Goal: Task Accomplishment & Management: Complete application form

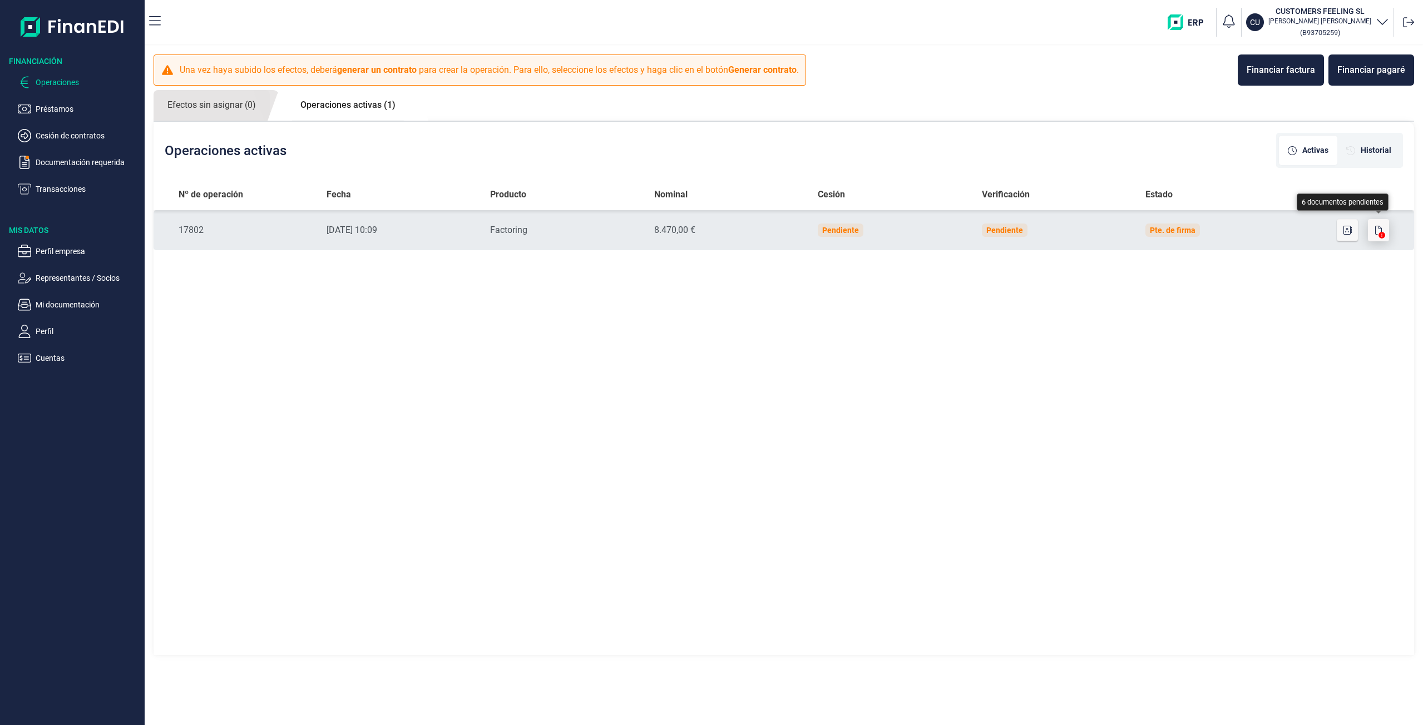
click at [1381, 230] on icon "button" at bounding box center [1378, 230] width 7 height 9
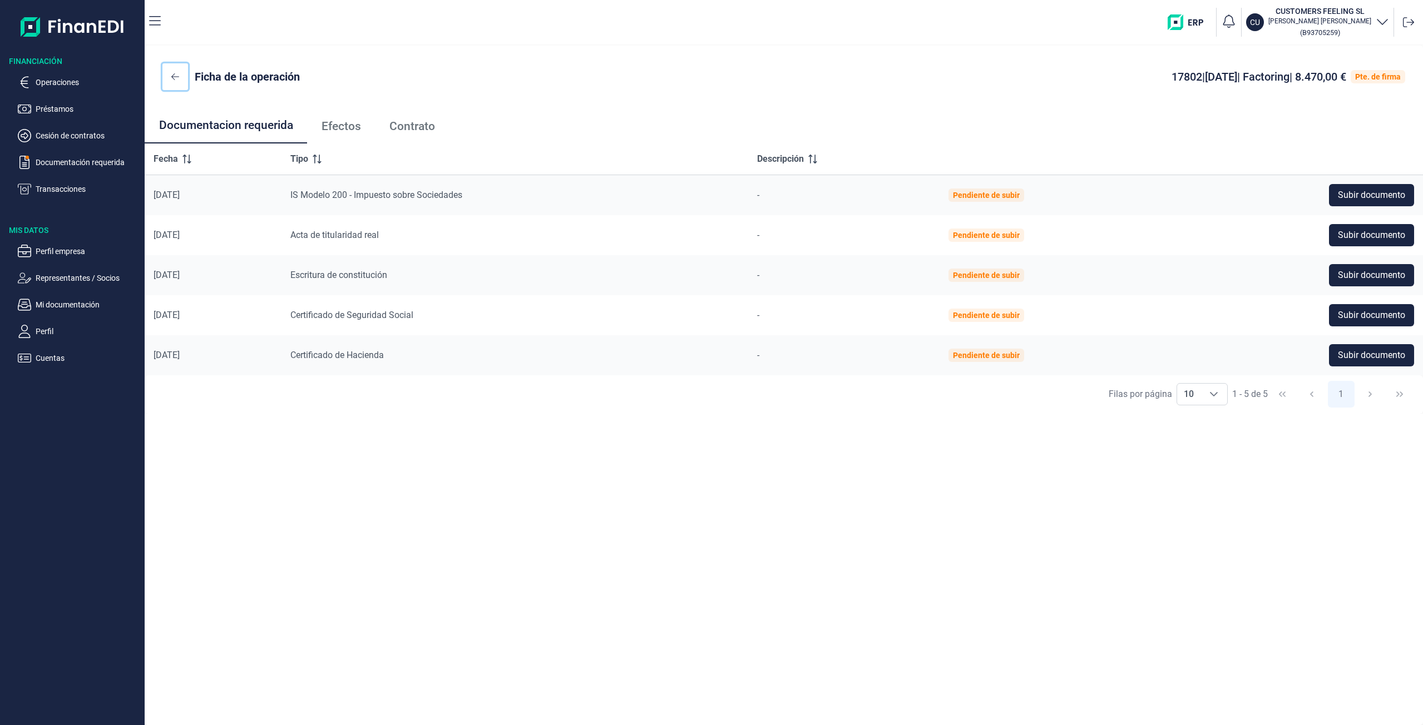
click at [172, 73] on icon at bounding box center [175, 76] width 8 height 9
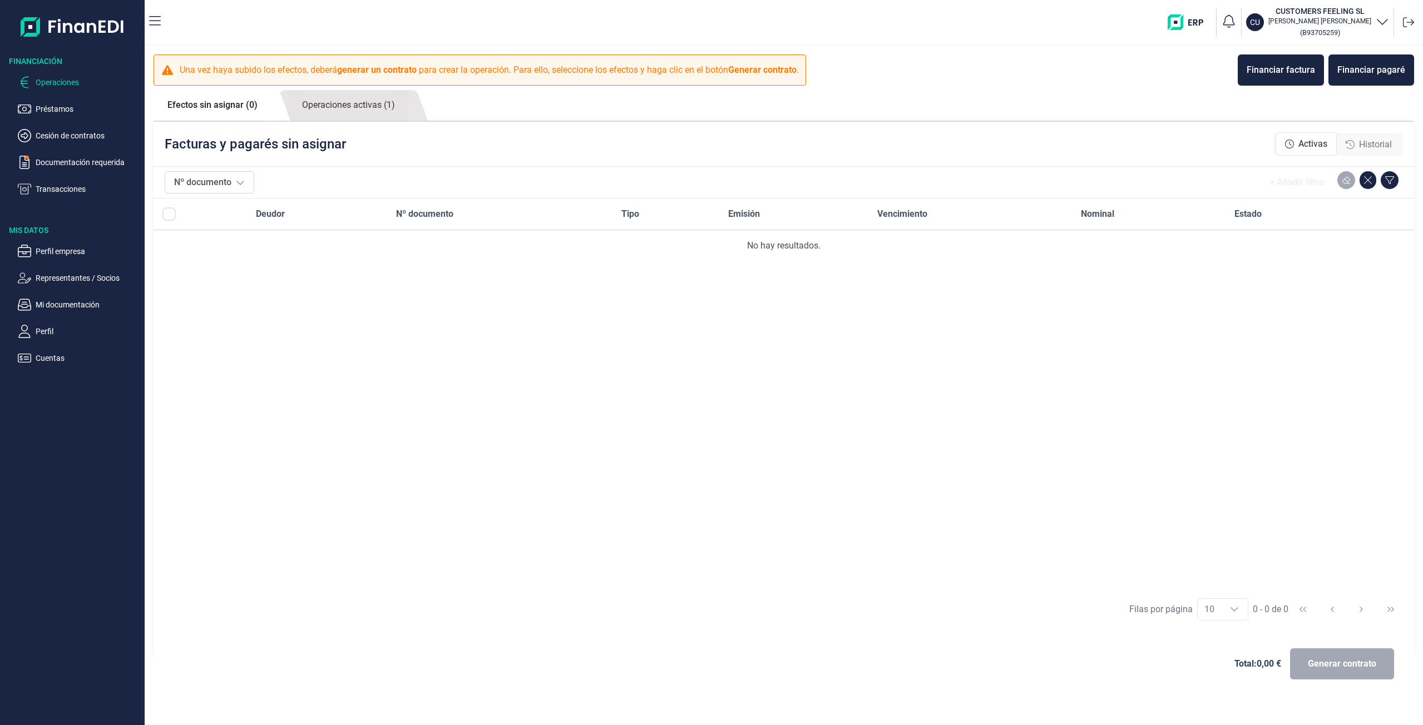
click at [1382, 23] on icon "button" at bounding box center [1382, 20] width 13 height 13
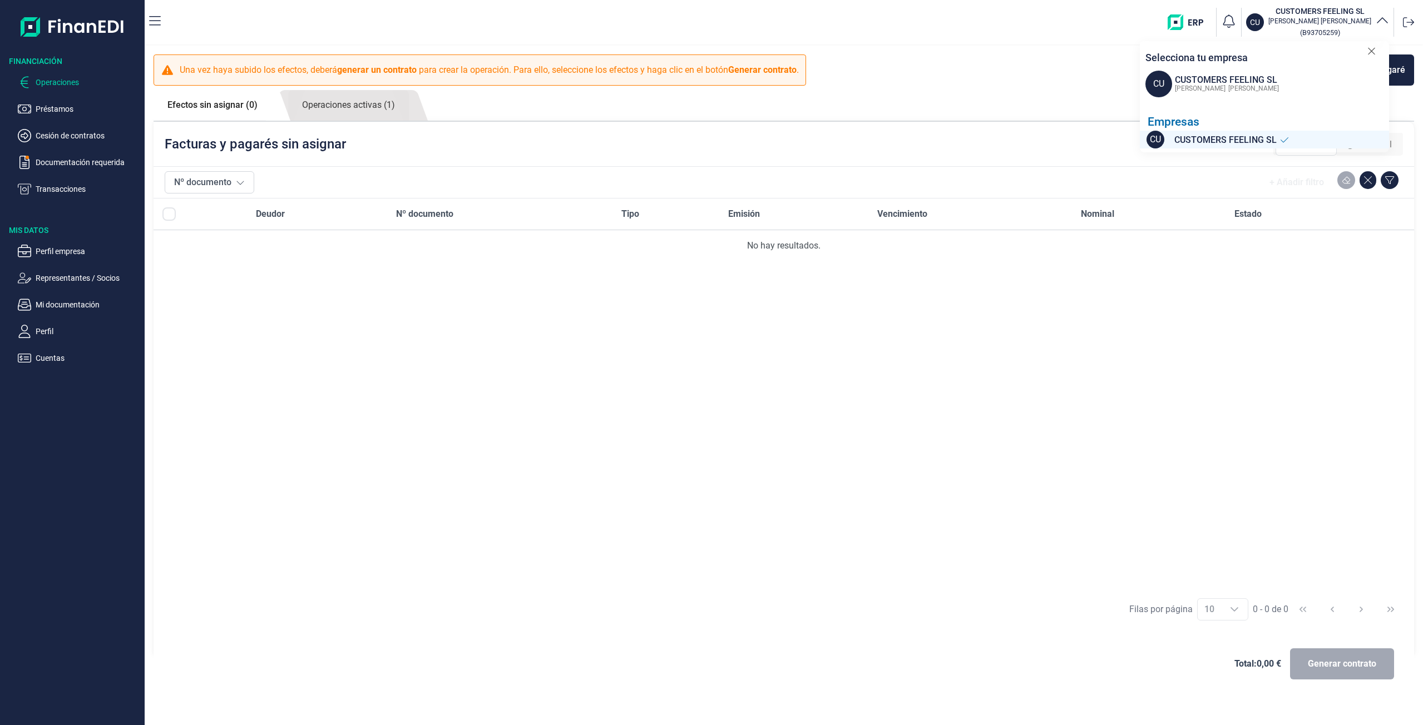
click at [1196, 289] on div "Deudor Nº documento Tipo Emisión Vencimiento Nominal Estado No hay resultados." at bounding box center [784, 395] width 1261 height 392
click at [363, 109] on link "Operaciones activas (1)" at bounding box center [348, 105] width 121 height 31
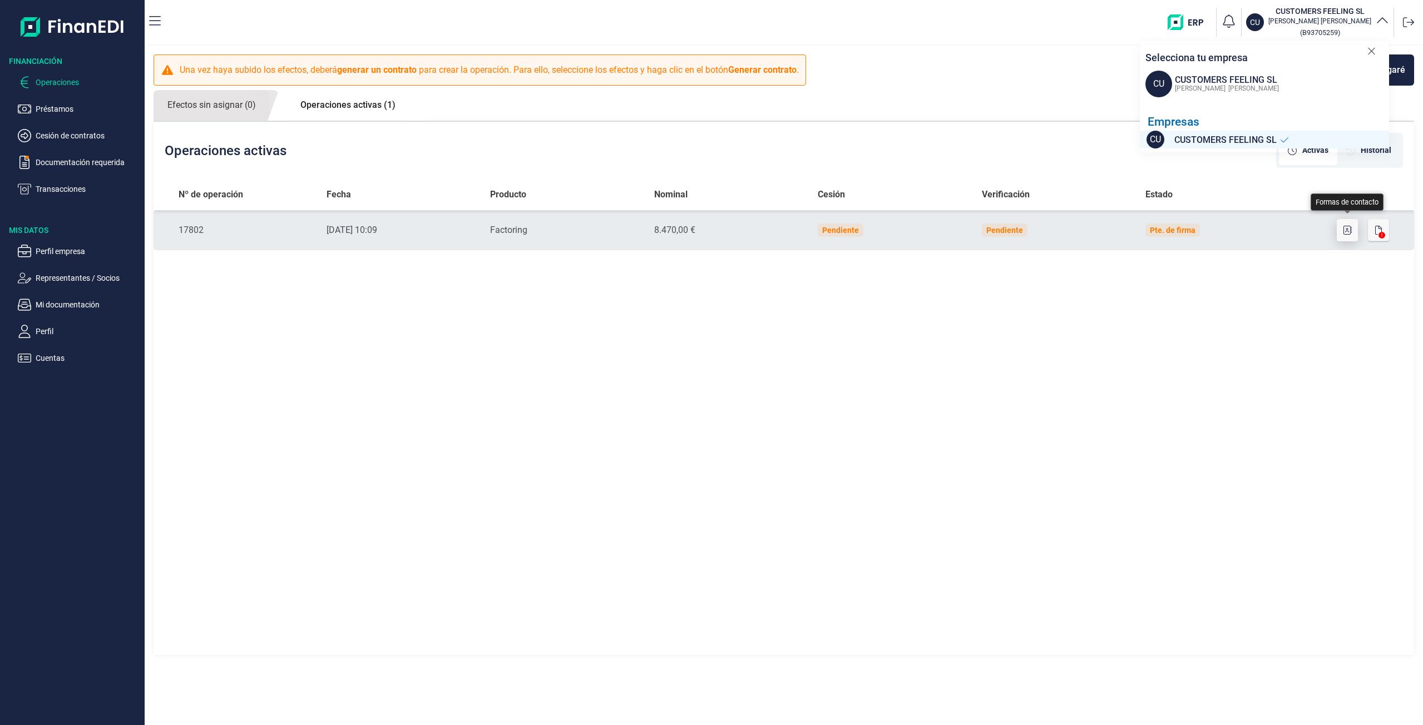
click at [1348, 235] on button "button" at bounding box center [1347, 230] width 21 height 22
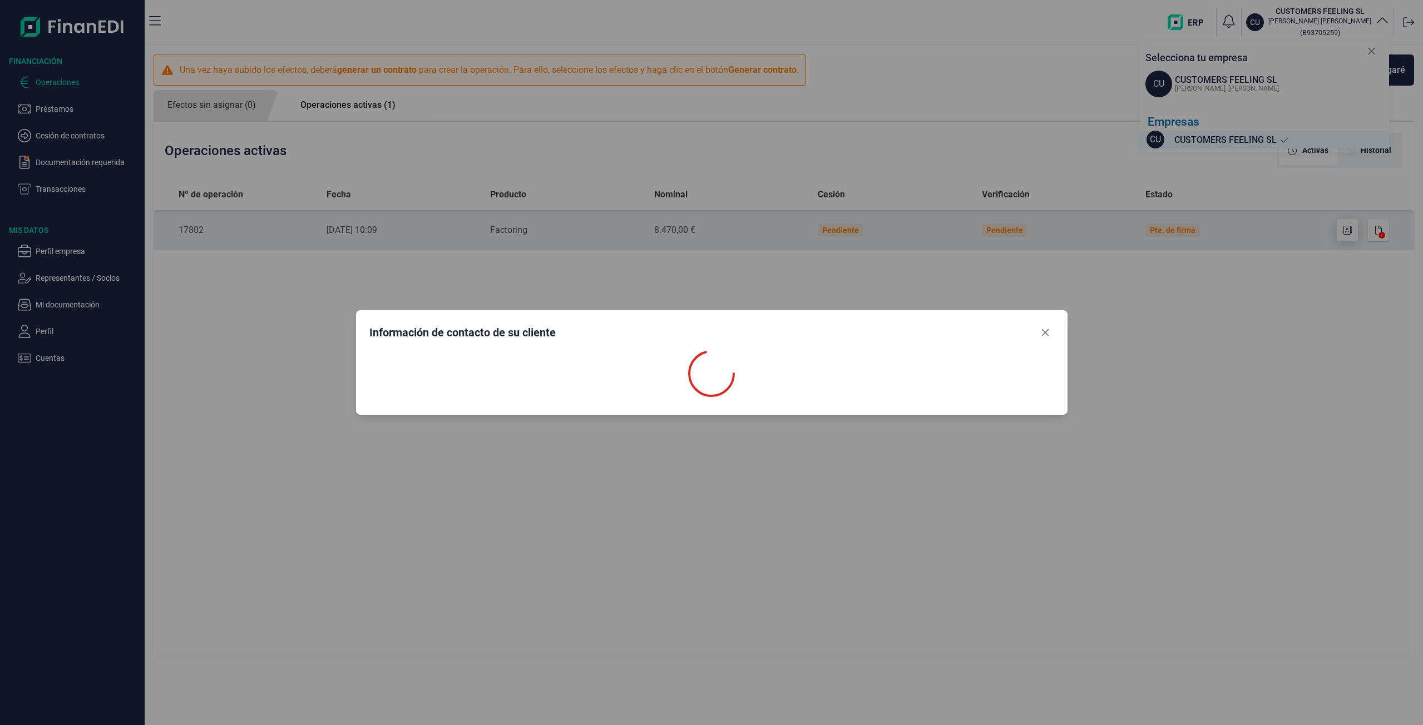
select select "ES"
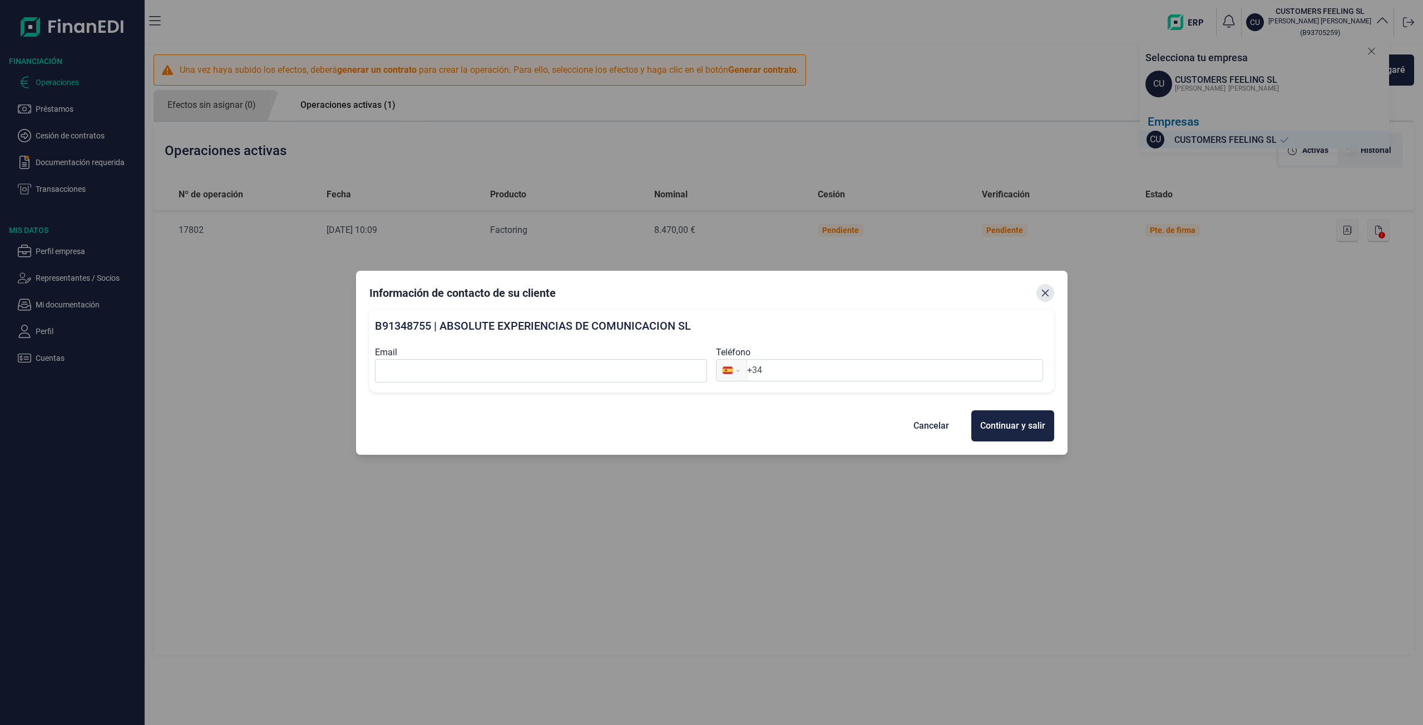
click at [1053, 295] on button "Close" at bounding box center [1045, 293] width 18 height 18
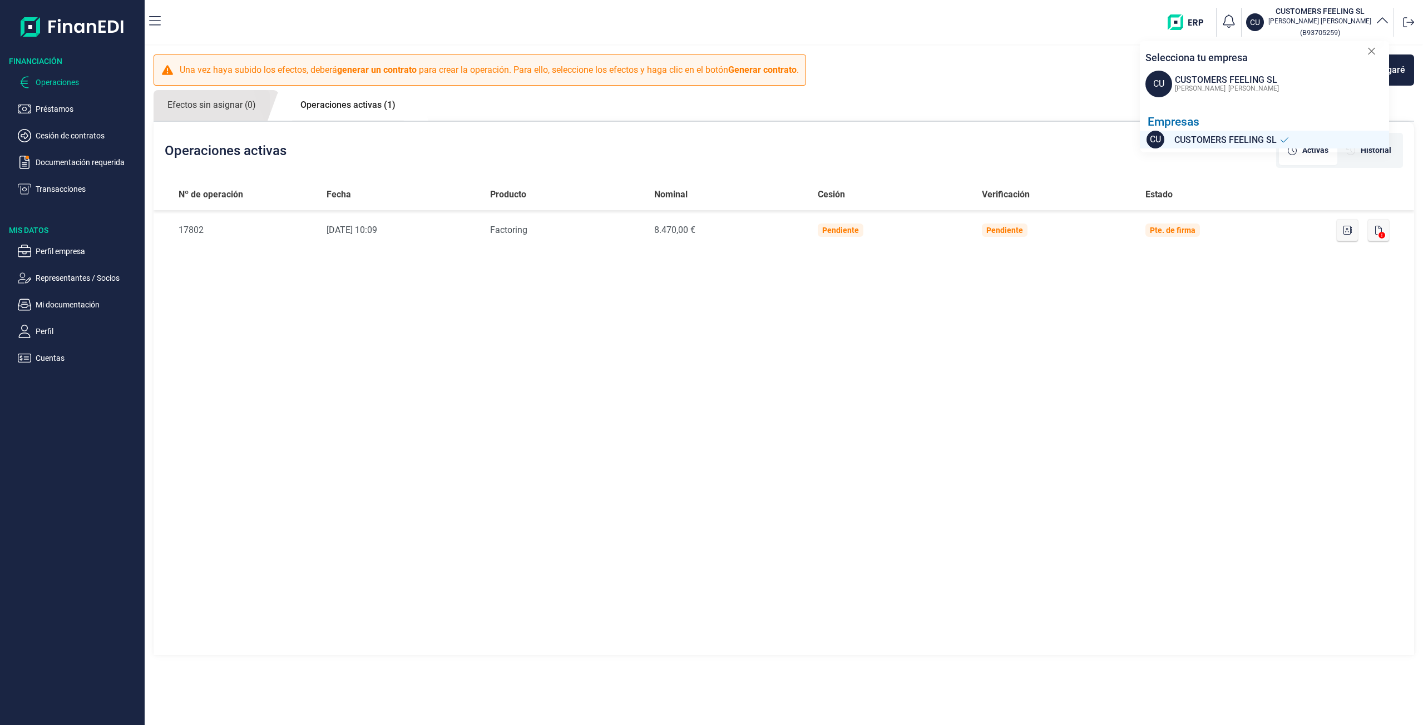
click at [1051, 295] on div "Nº de operación Fecha Producto Nominal Cesión Verificación Estado Nº de Operaci…" at bounding box center [784, 418] width 1261 height 478
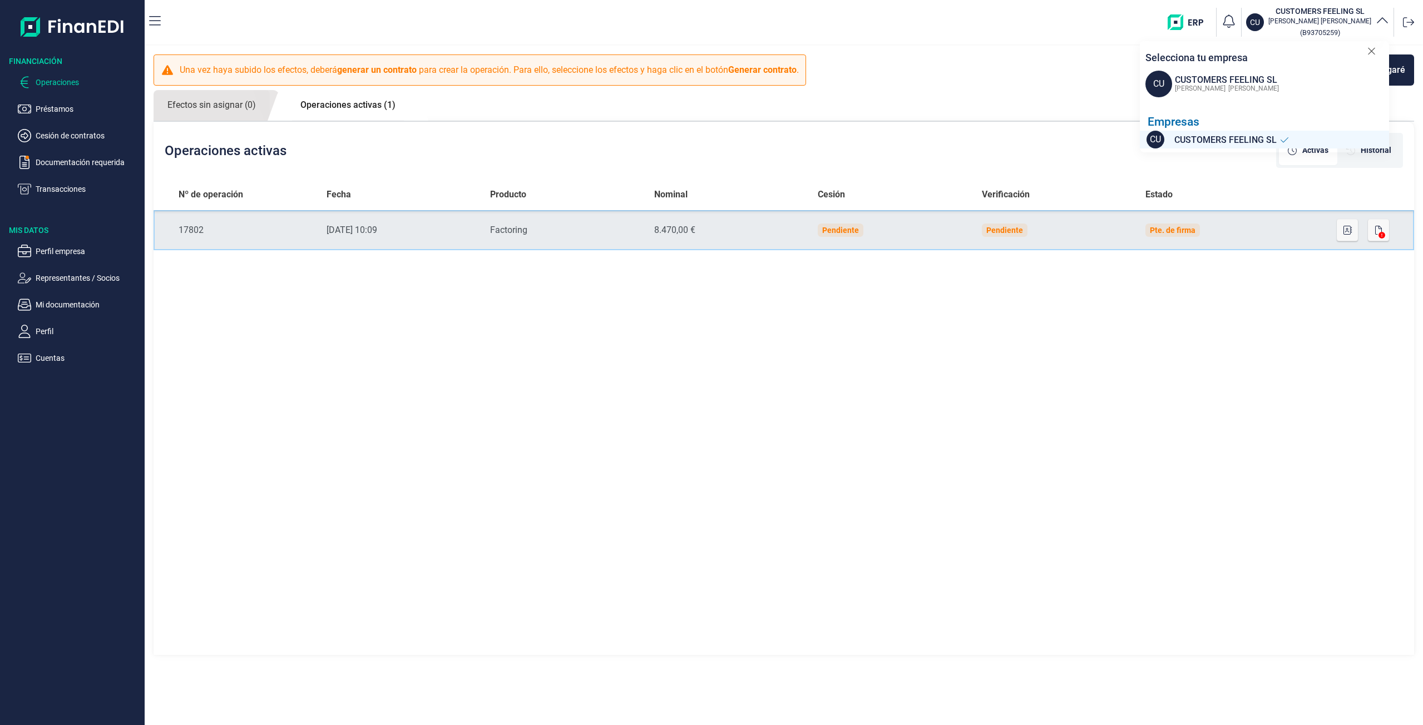
click at [193, 230] on div "17802" at bounding box center [244, 230] width 130 height 13
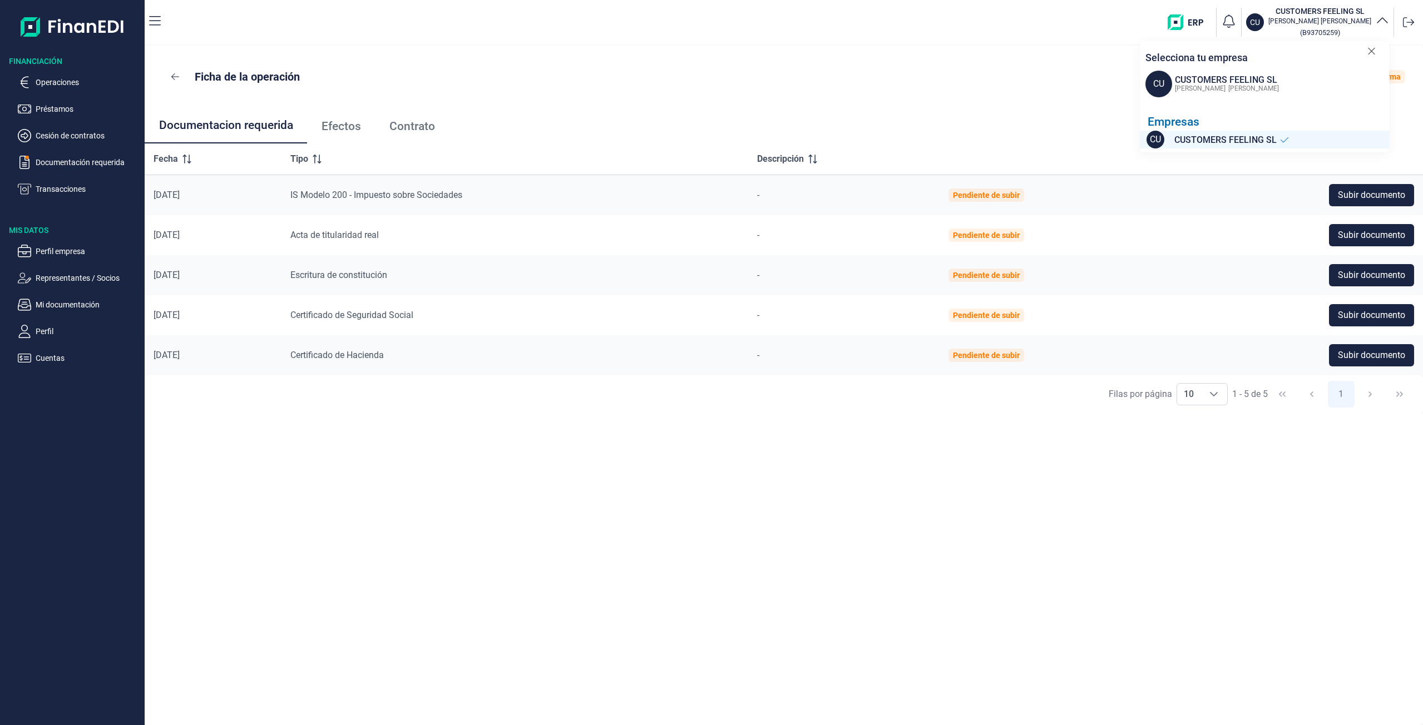
click at [1370, 52] on icon at bounding box center [1371, 51] width 7 height 7
click at [356, 129] on span "Efectos" at bounding box center [341, 127] width 39 height 12
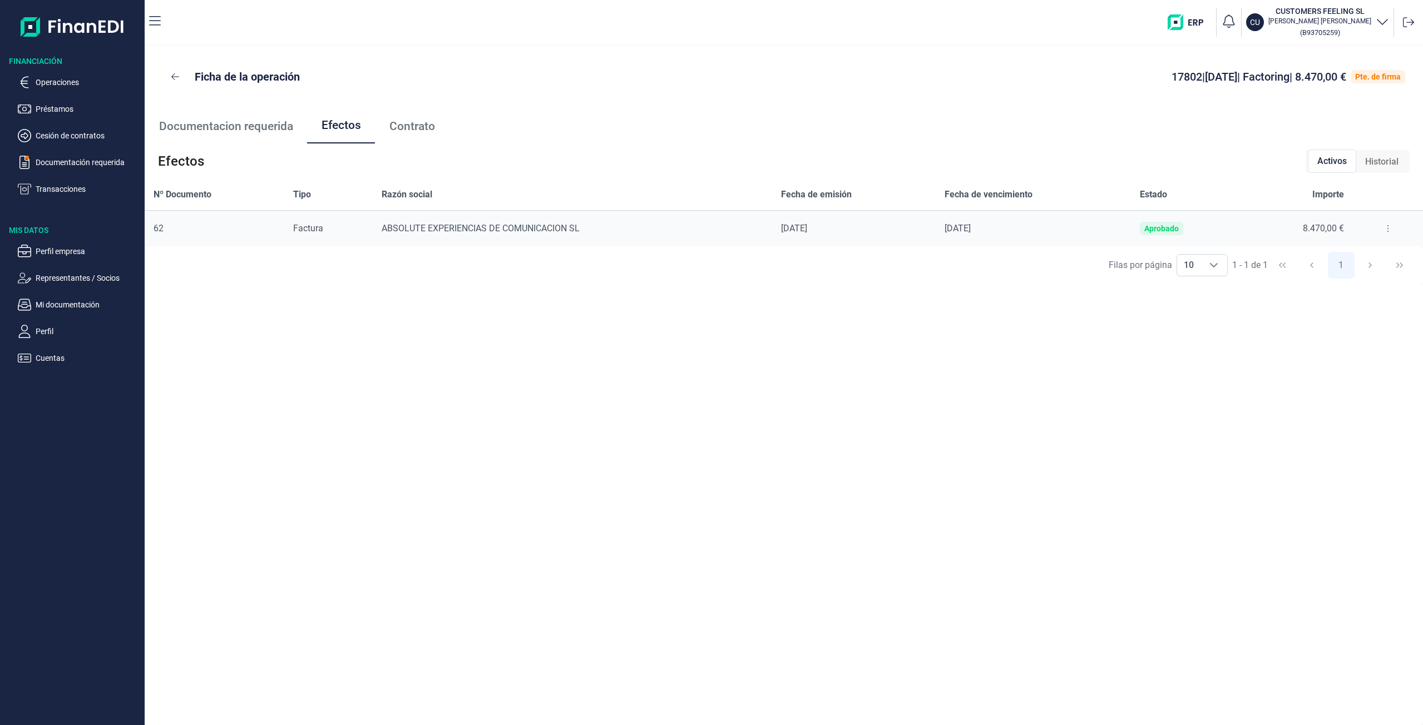
click at [409, 127] on span "Contrato" at bounding box center [412, 127] width 46 height 12
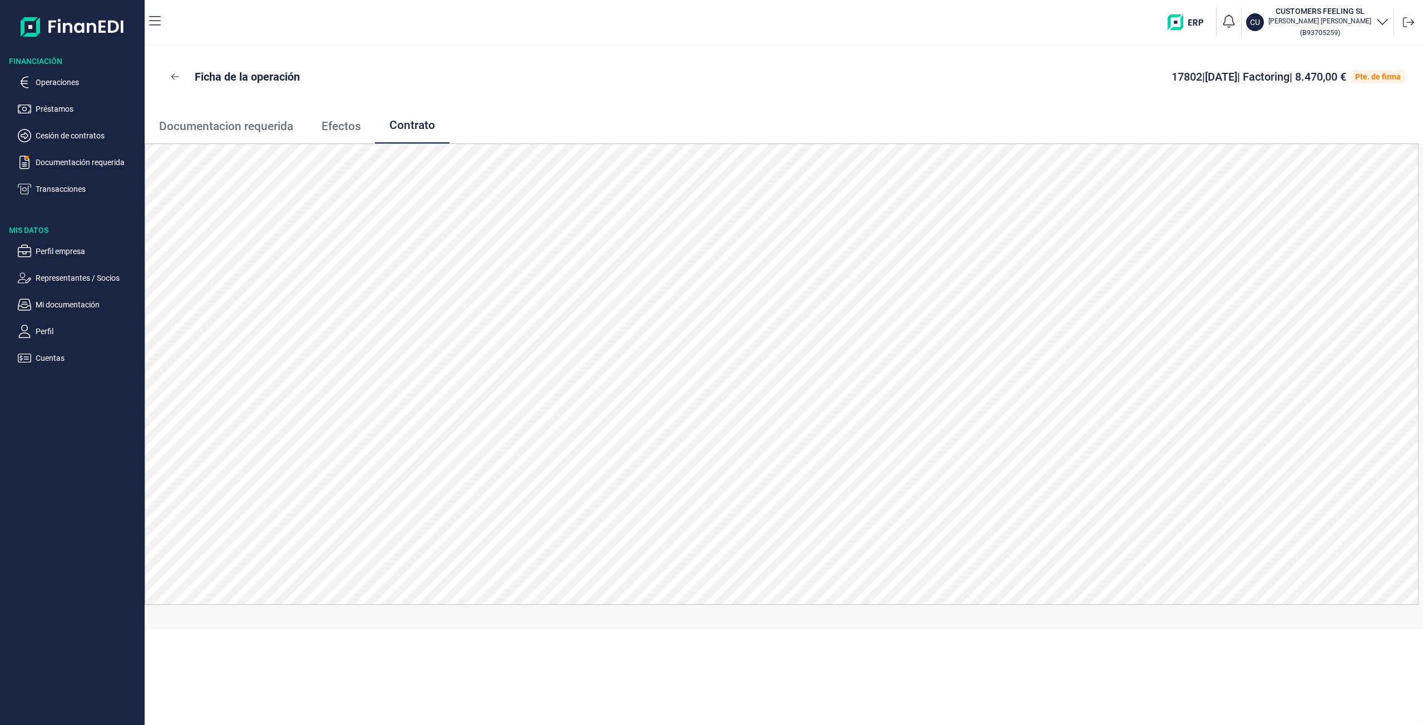
click at [333, 133] on link "Efectos" at bounding box center [341, 126] width 68 height 37
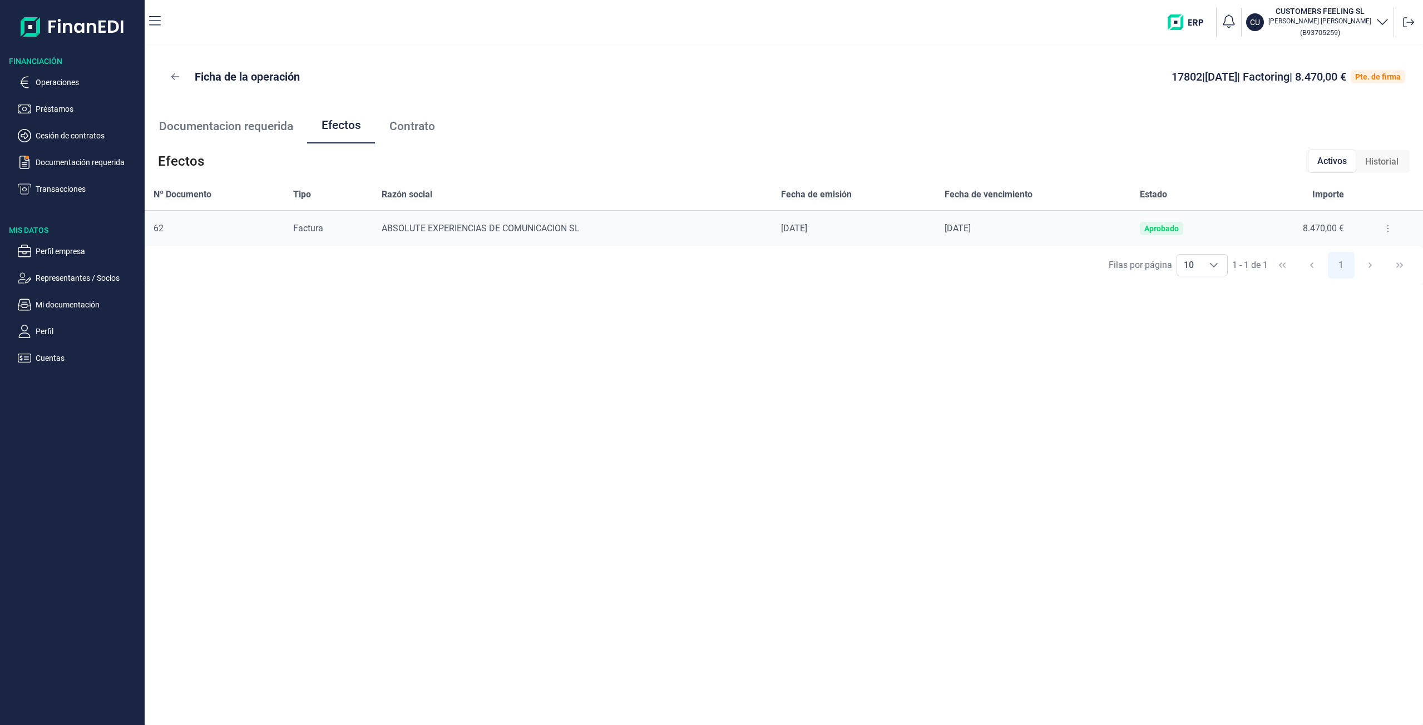
click at [237, 130] on span "Documentacion requerida" at bounding box center [226, 127] width 134 height 12
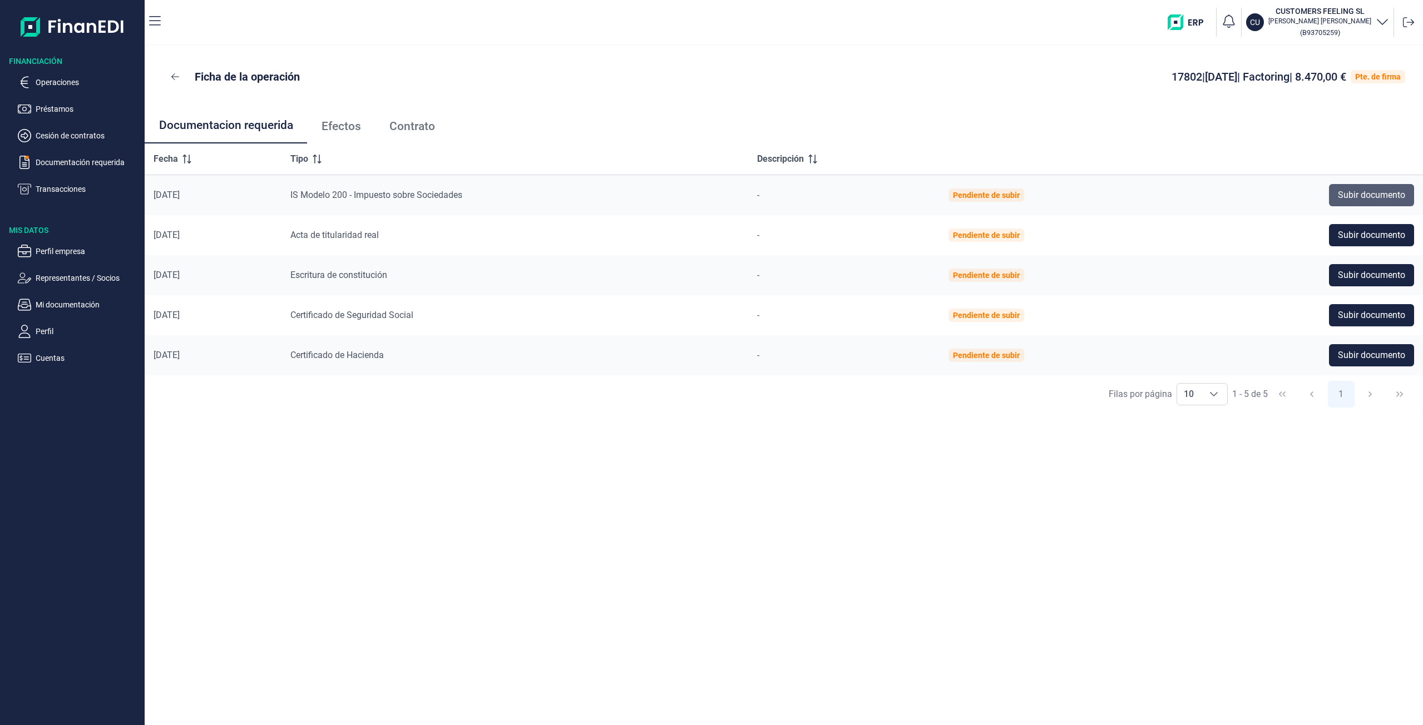
click at [1386, 195] on span "Subir documento" at bounding box center [1371, 195] width 67 height 13
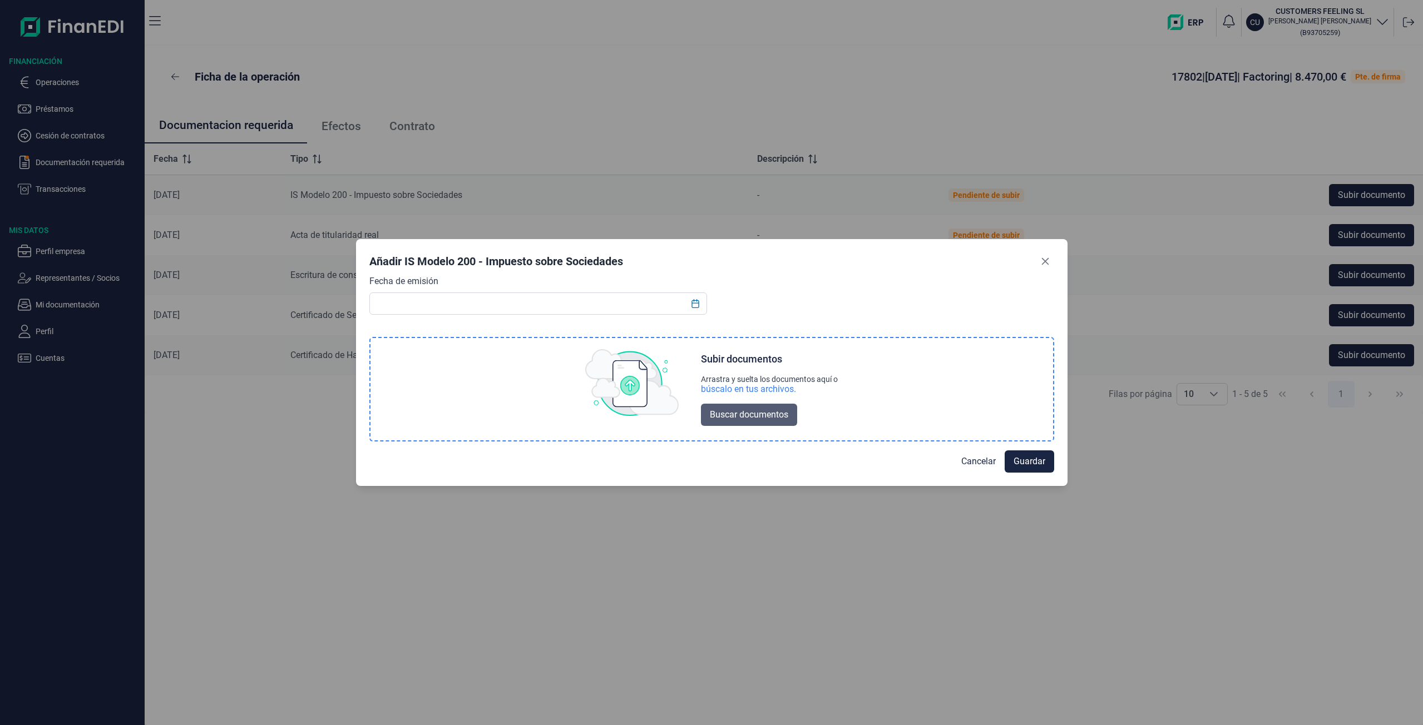
click at [738, 411] on span "Buscar documentos" at bounding box center [749, 414] width 78 height 13
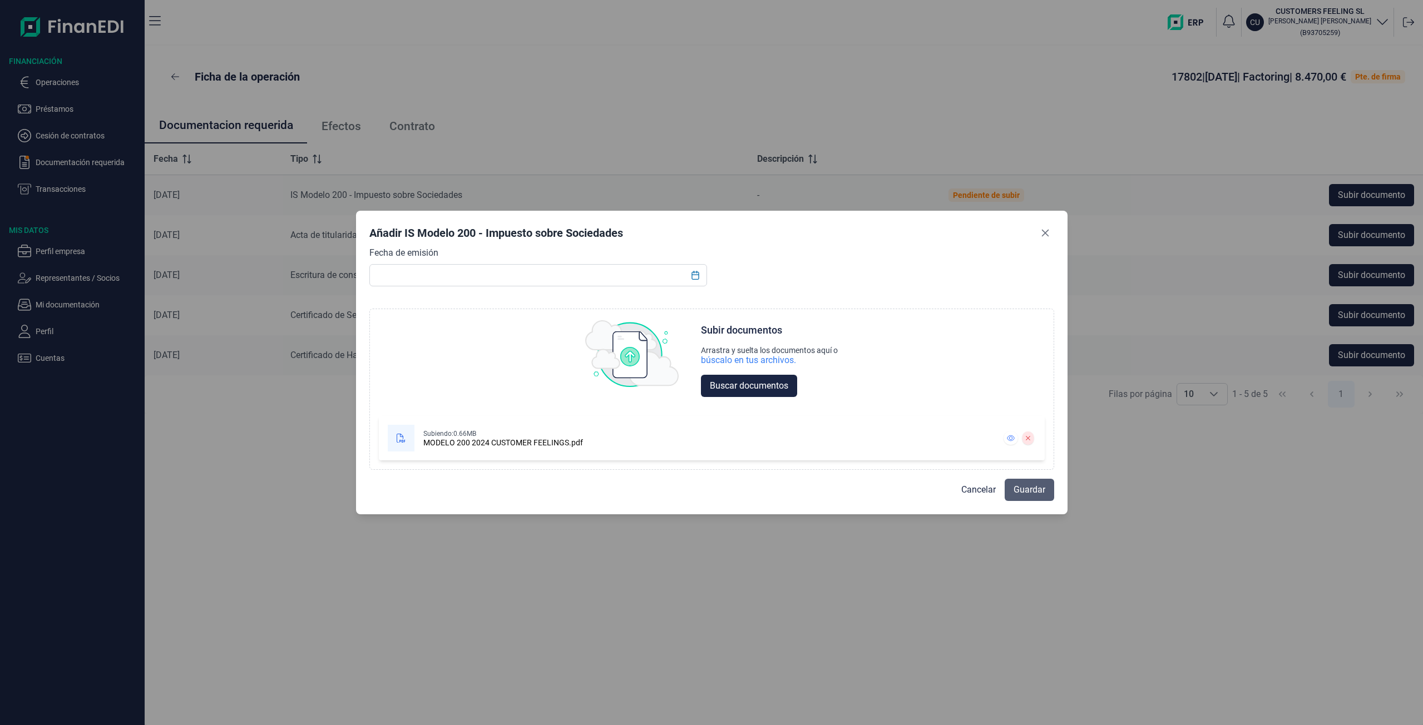
click at [1033, 494] on span "Guardar" at bounding box center [1030, 489] width 32 height 13
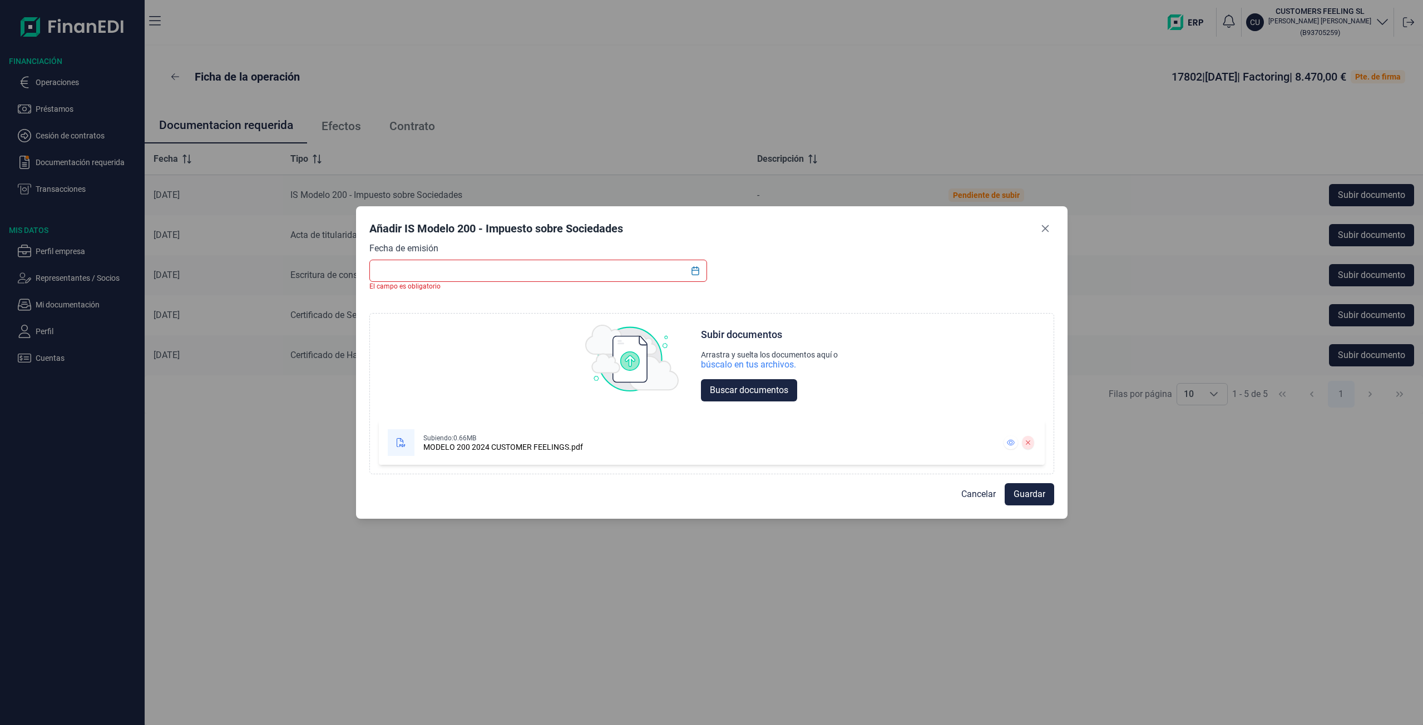
click at [574, 271] on input "text" at bounding box center [538, 271] width 338 height 22
click at [697, 271] on icon "Choose Date" at bounding box center [695, 270] width 9 height 9
click at [451, 484] on span "27" at bounding box center [448, 485] width 22 height 22
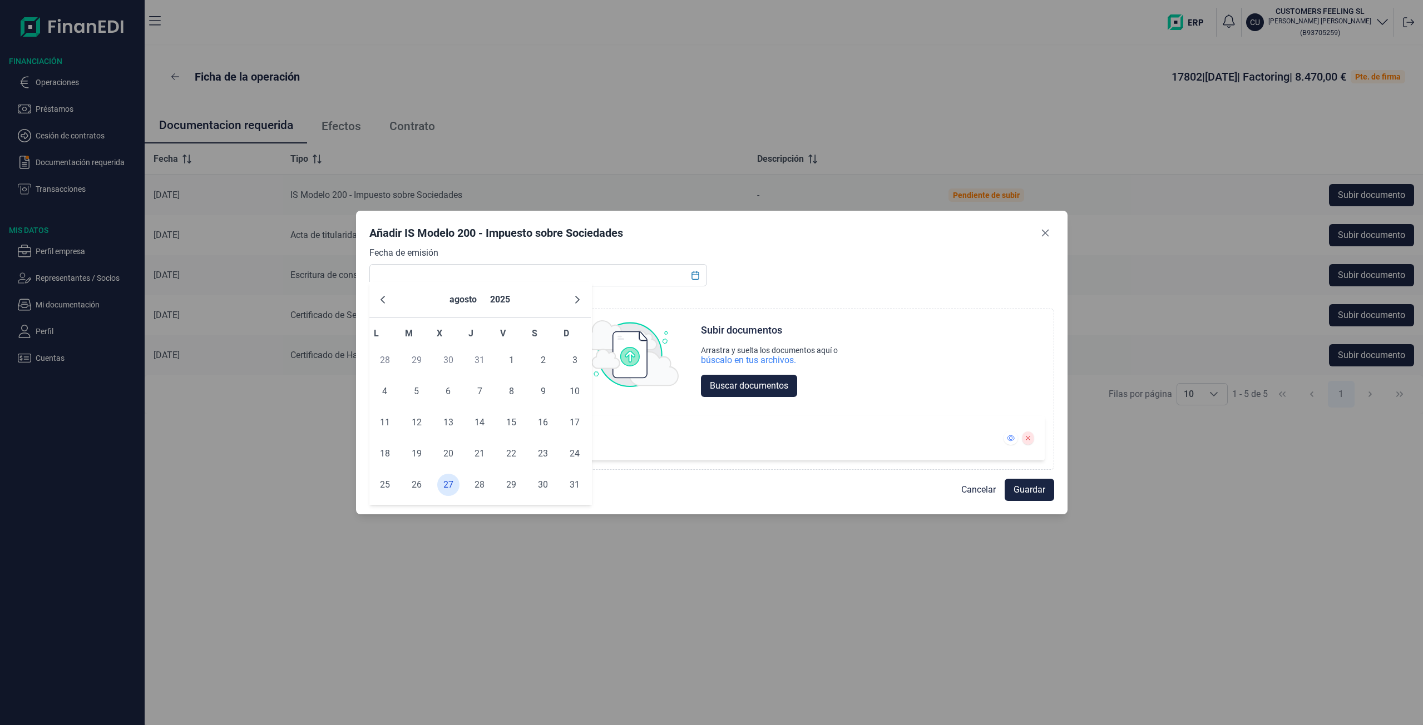
type input "[DATE]"
click at [1019, 490] on span "Guardar" at bounding box center [1030, 489] width 32 height 13
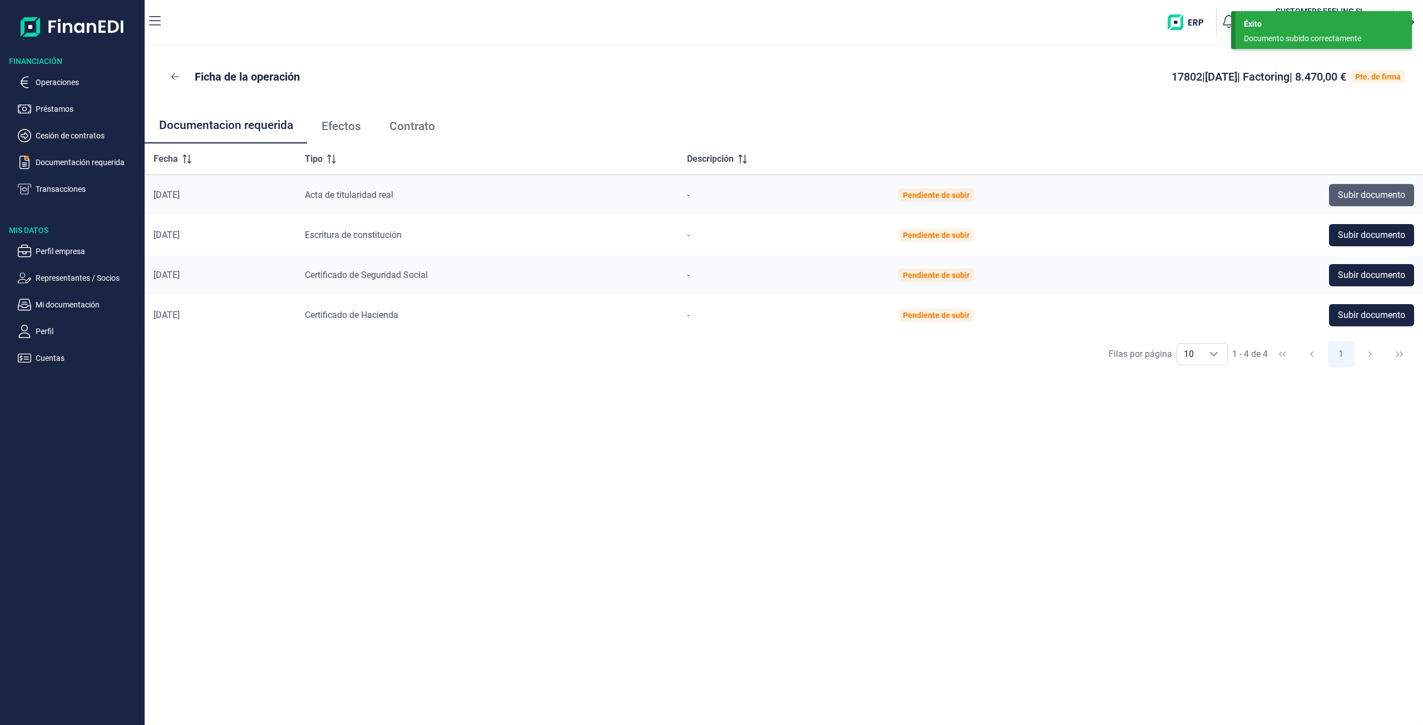
click at [1341, 195] on span "Subir documento" at bounding box center [1371, 195] width 67 height 13
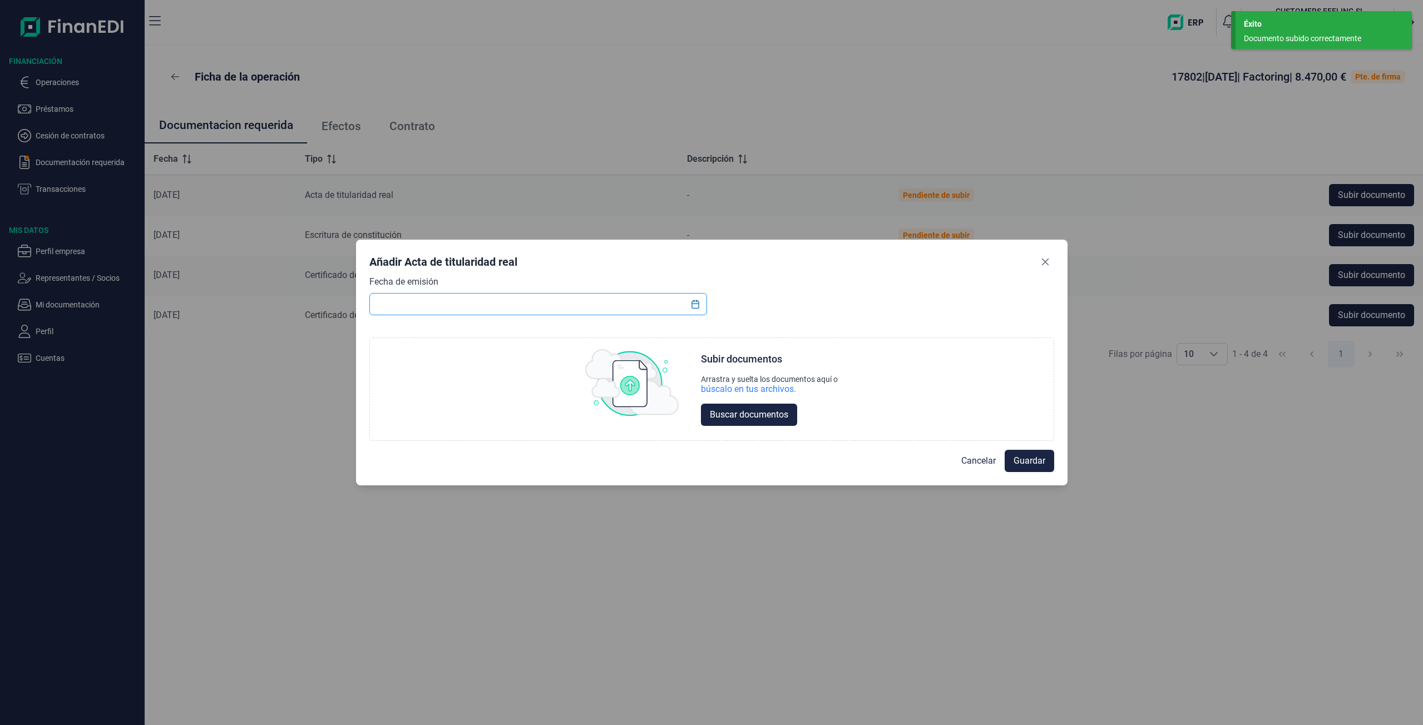
click at [655, 309] on input "text" at bounding box center [538, 304] width 338 height 22
click at [698, 307] on icon "Choose Date" at bounding box center [695, 304] width 9 height 9
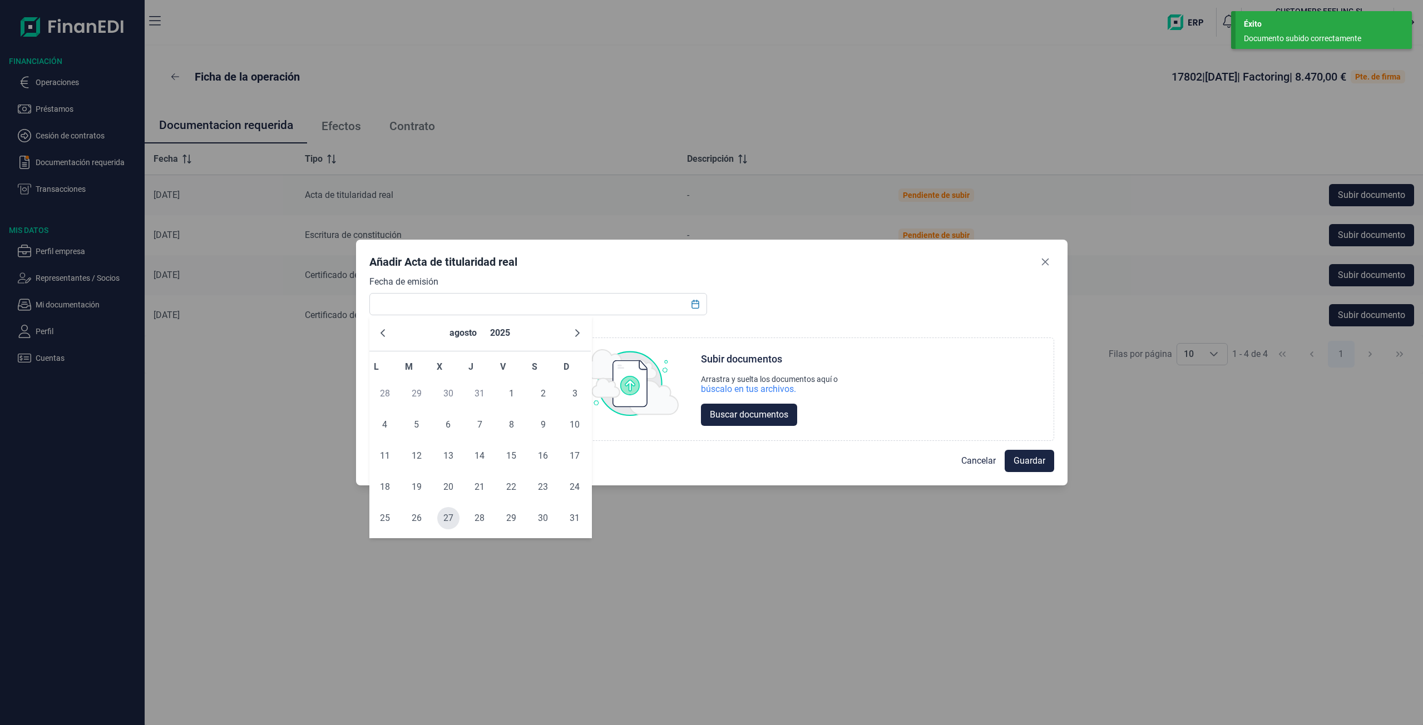
click at [450, 518] on span "27" at bounding box center [448, 518] width 22 height 22
type input "[DATE]"
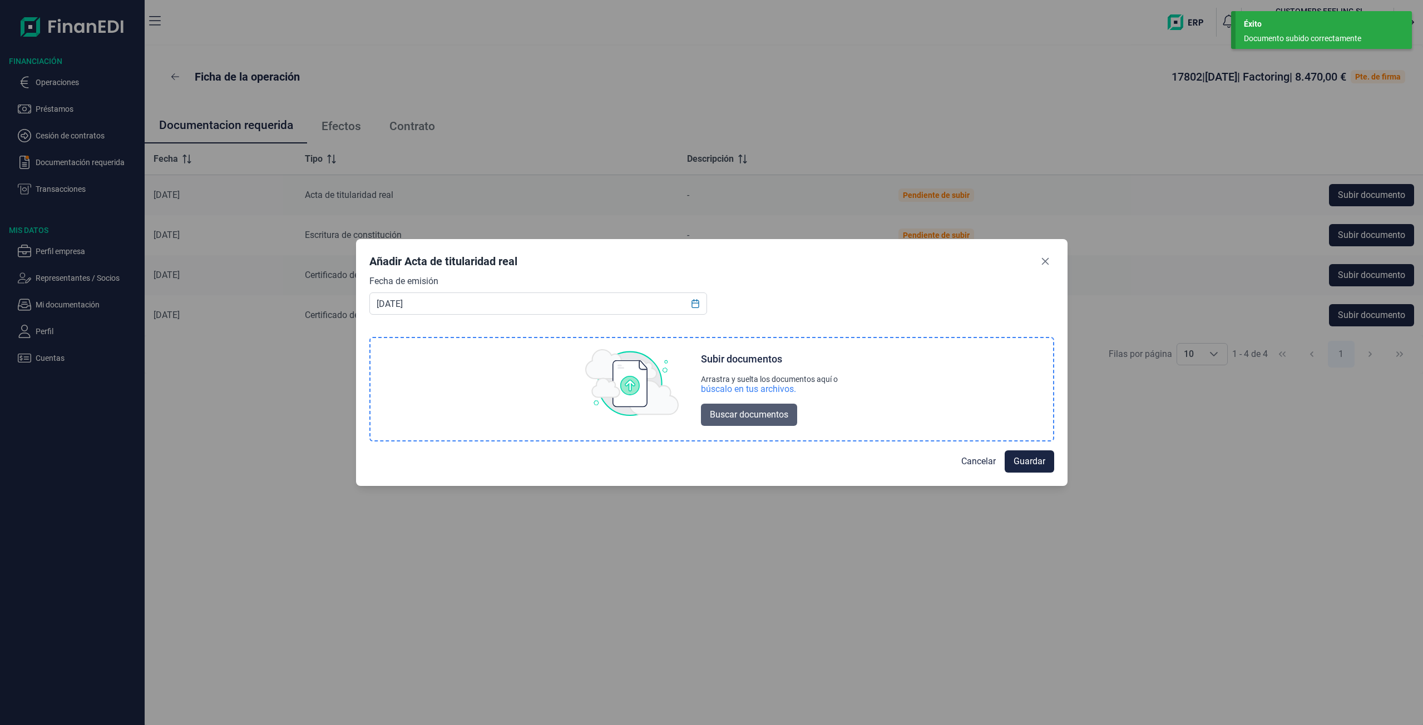
click at [742, 418] on span "Buscar documentos" at bounding box center [749, 414] width 78 height 13
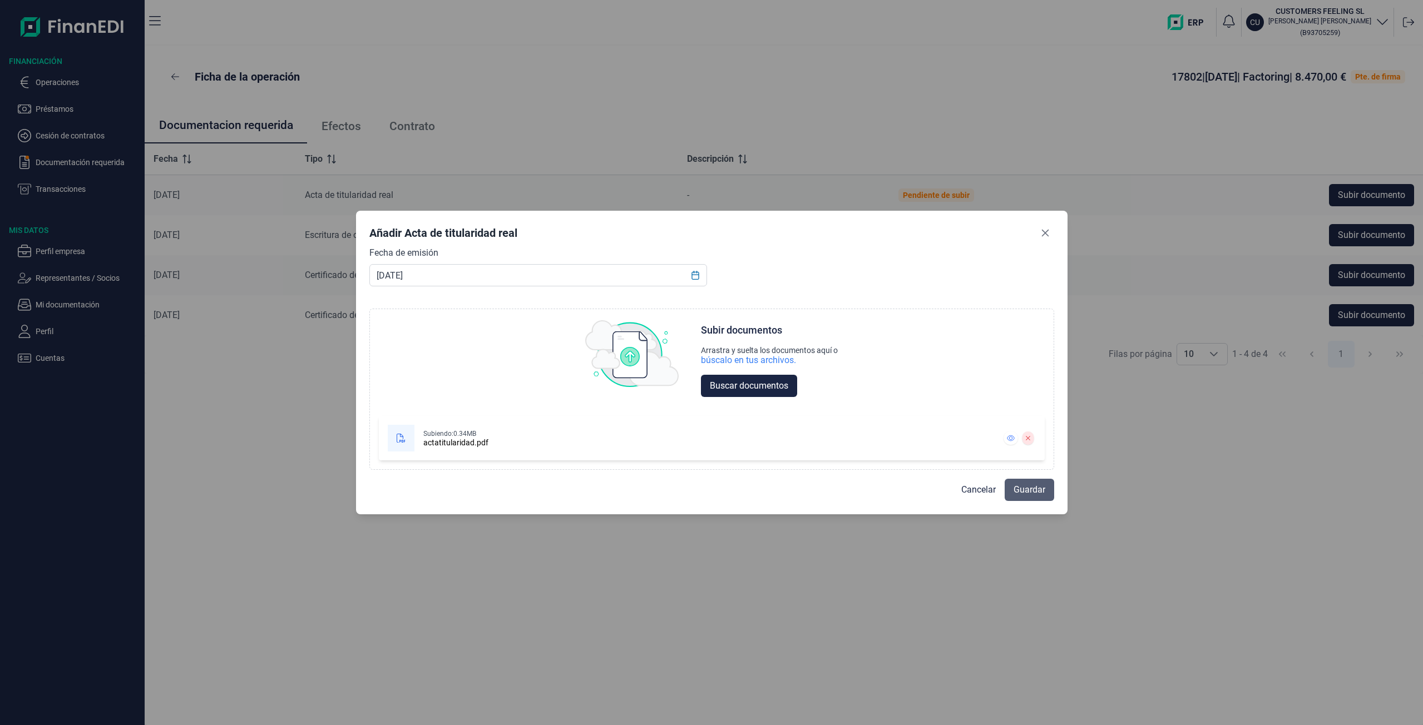
click at [1028, 495] on span "Guardar" at bounding box center [1030, 489] width 32 height 13
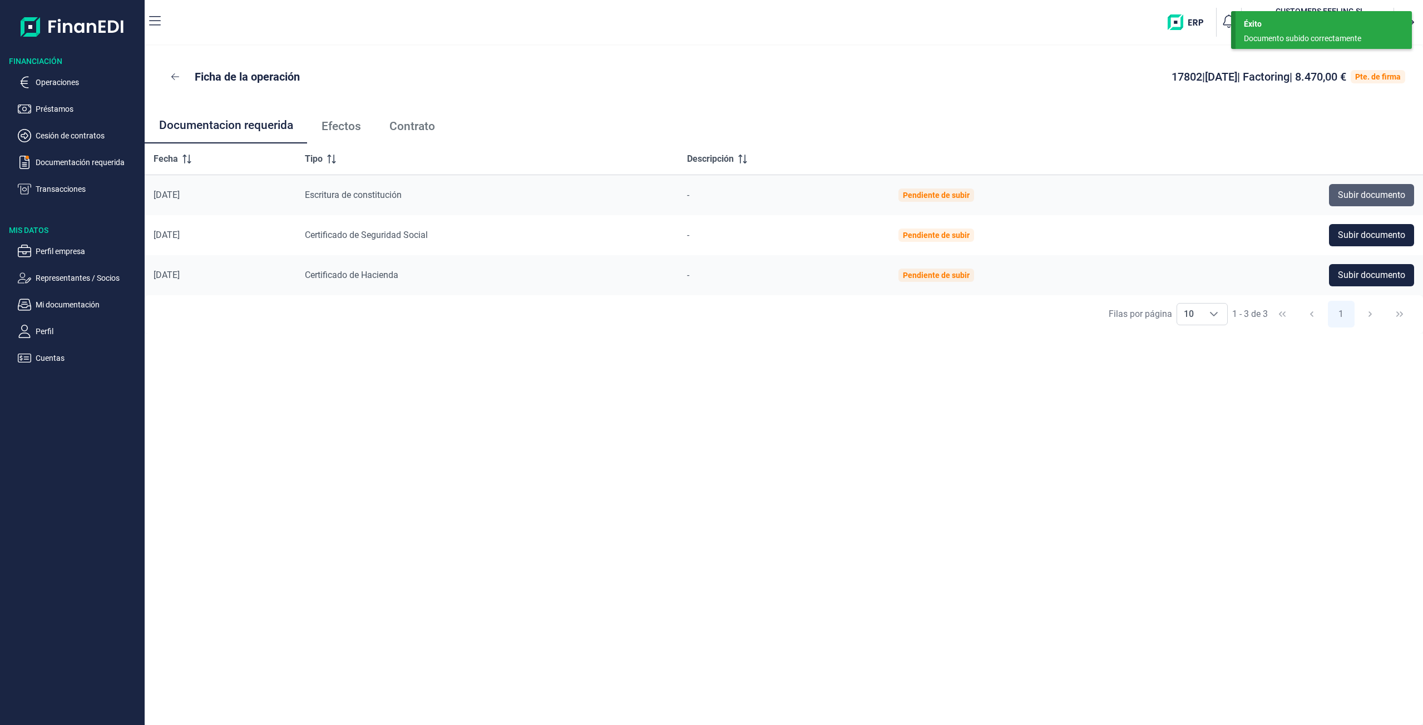
click at [1360, 199] on span "Subir documento" at bounding box center [1371, 195] width 67 height 13
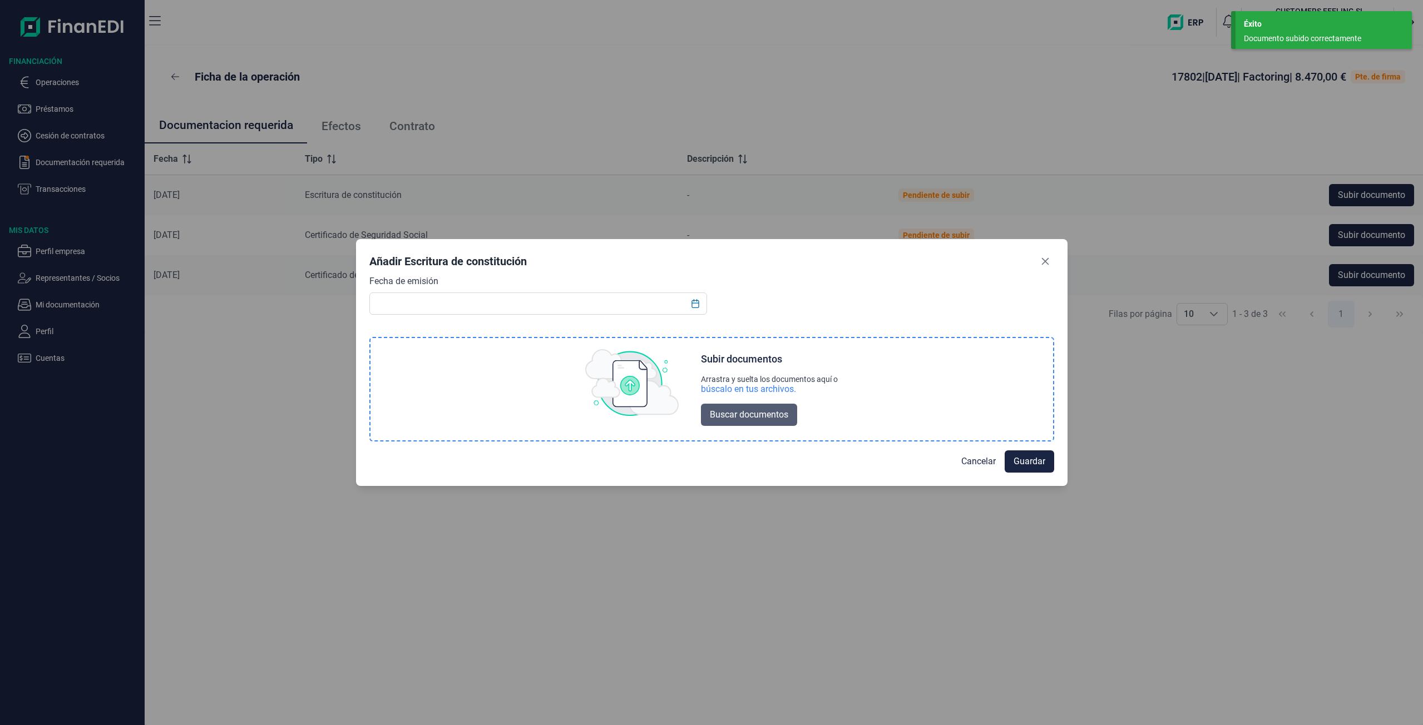
click at [763, 421] on span "Buscar documentos" at bounding box center [749, 414] width 78 height 13
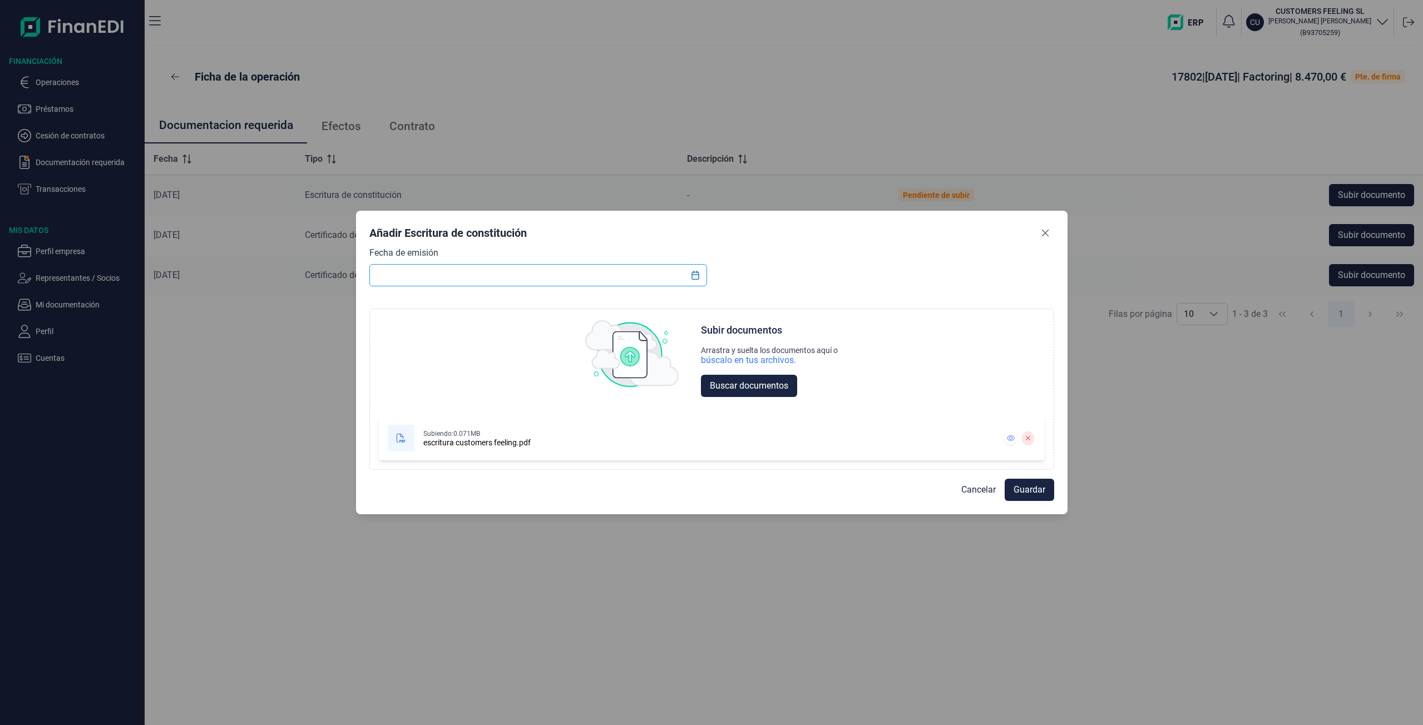
click at [683, 273] on input "text" at bounding box center [538, 275] width 338 height 22
click at [696, 273] on icon "Choose Date" at bounding box center [695, 275] width 9 height 9
click at [446, 491] on span "27" at bounding box center [448, 489] width 22 height 22
type input "[DATE]"
click at [1030, 486] on span "Guardar" at bounding box center [1030, 489] width 32 height 13
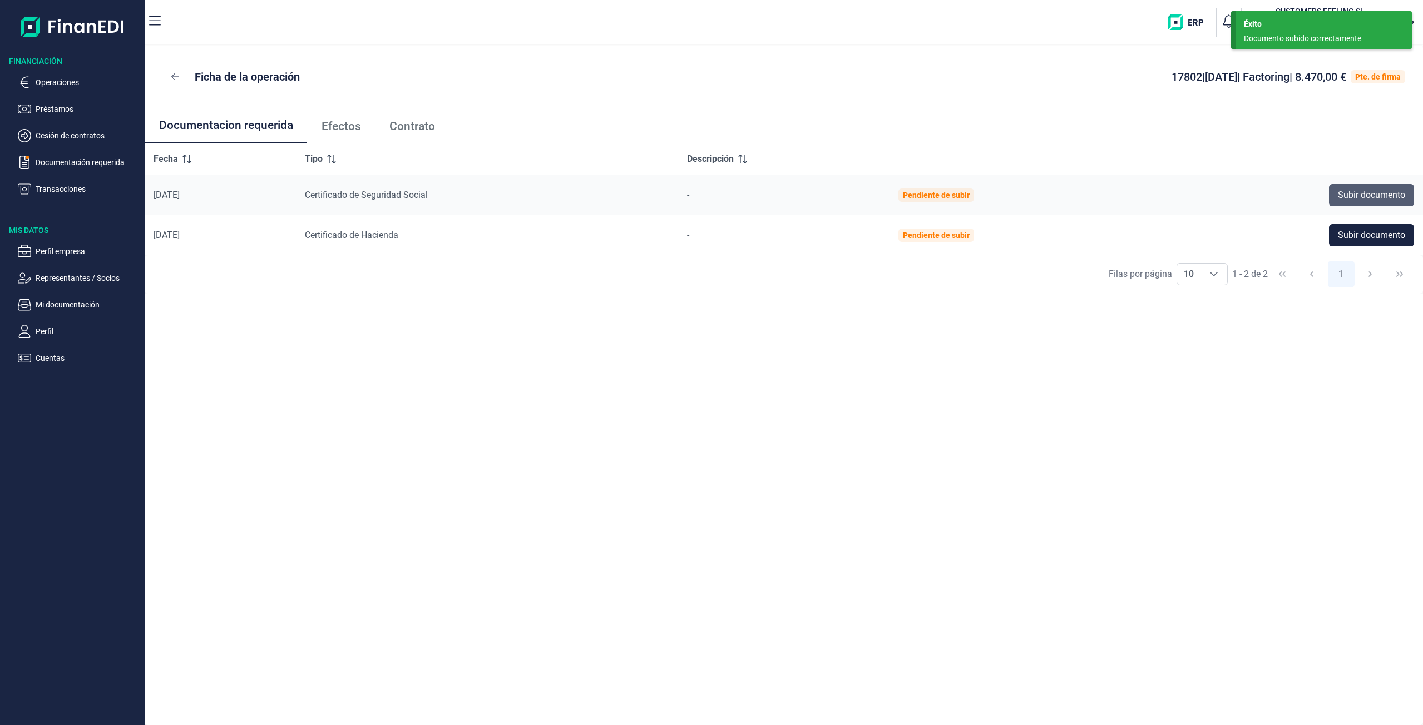
click at [1376, 193] on span "Subir documento" at bounding box center [1371, 195] width 67 height 13
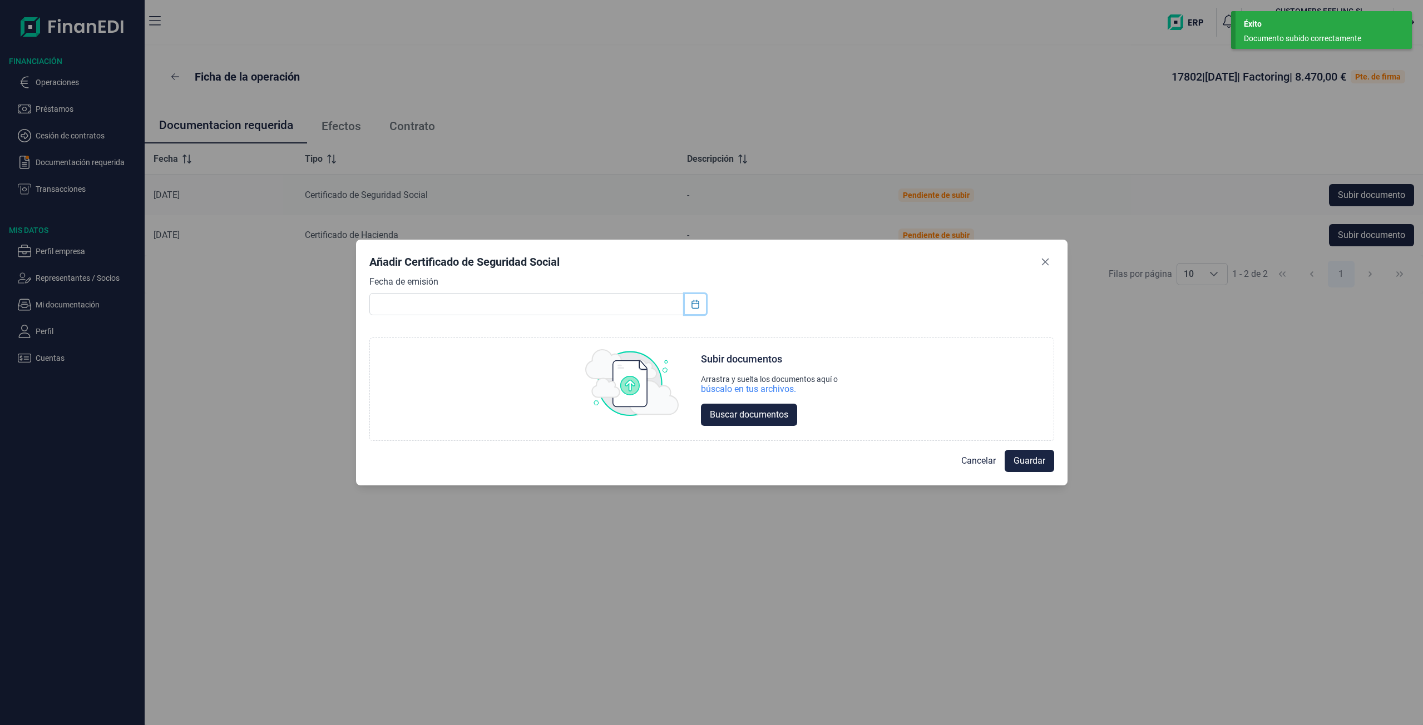
click at [690, 306] on button "Choose Date" at bounding box center [695, 304] width 21 height 20
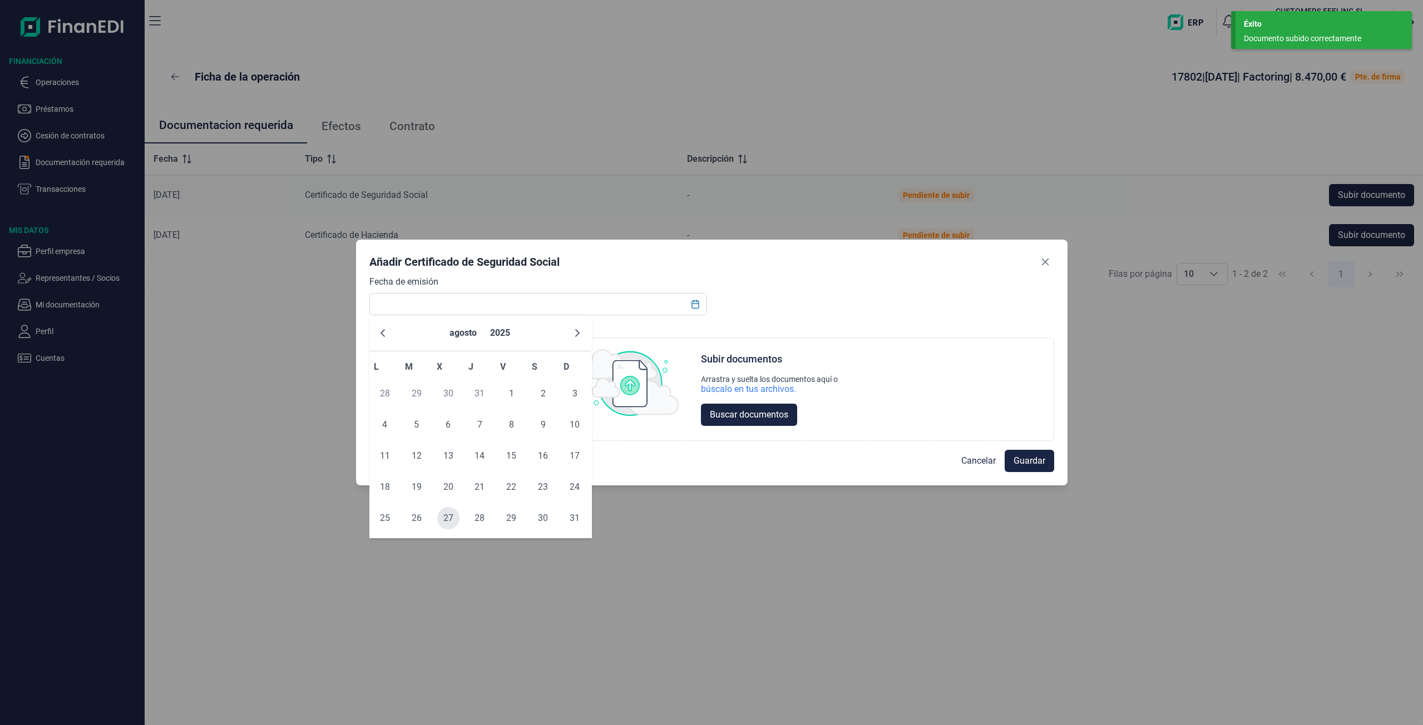
click at [450, 520] on span "27" at bounding box center [448, 518] width 22 height 22
type input "[DATE]"
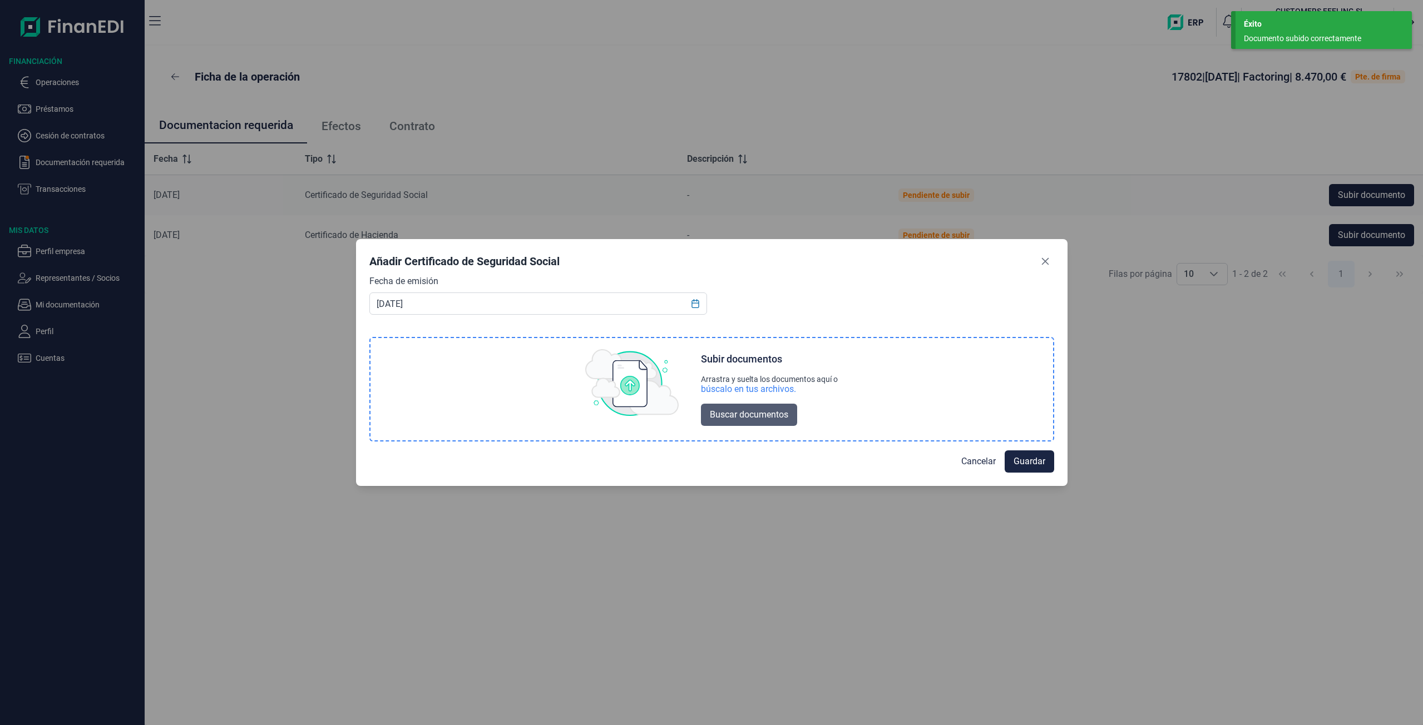
click at [736, 416] on span "Buscar documentos" at bounding box center [749, 414] width 78 height 13
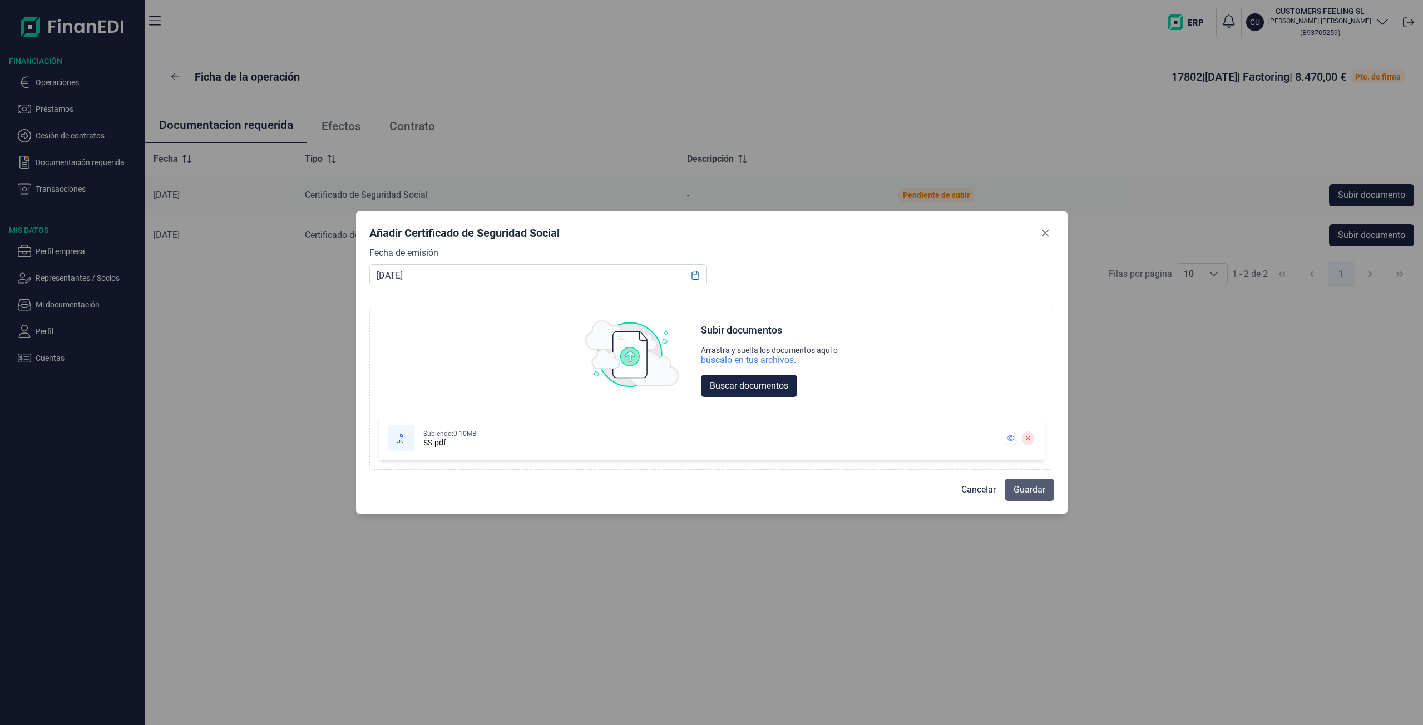
click at [1035, 485] on span "Guardar" at bounding box center [1030, 489] width 32 height 13
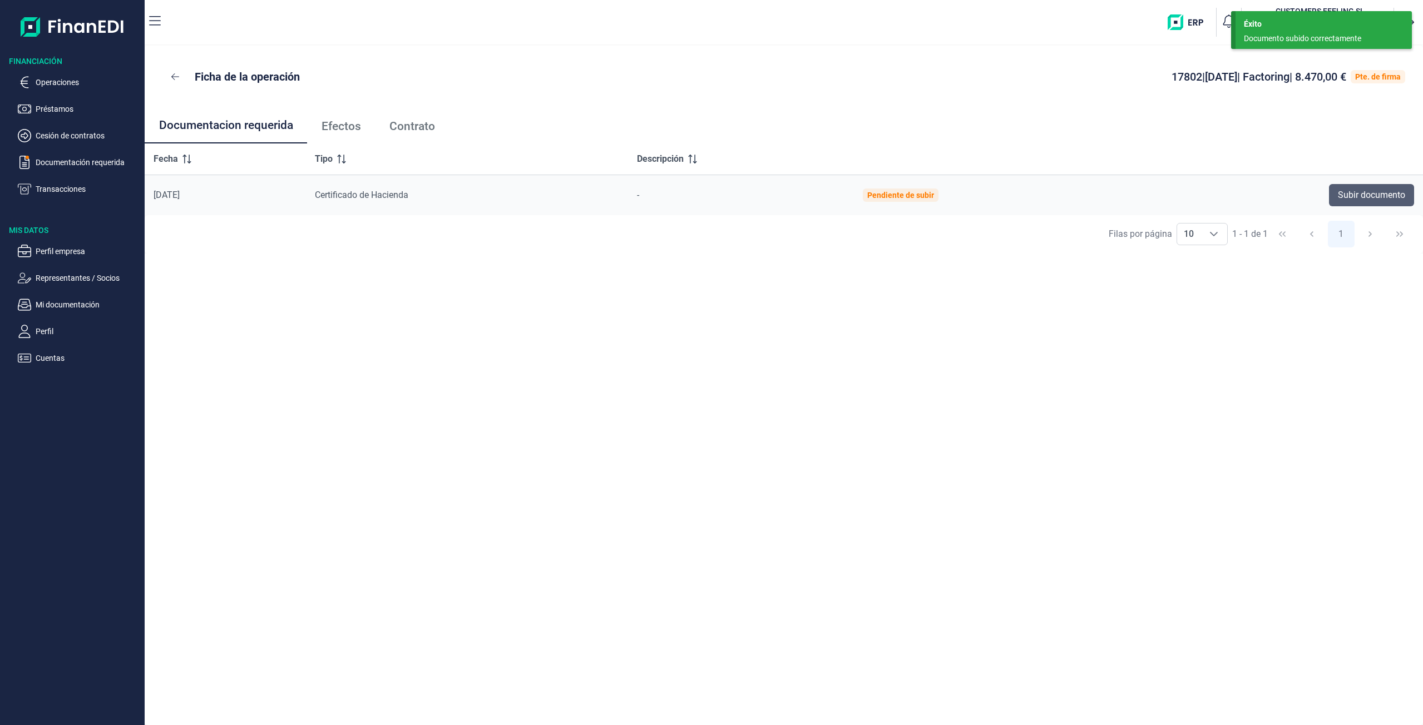
click at [1365, 191] on span "Subir documento" at bounding box center [1371, 195] width 67 height 13
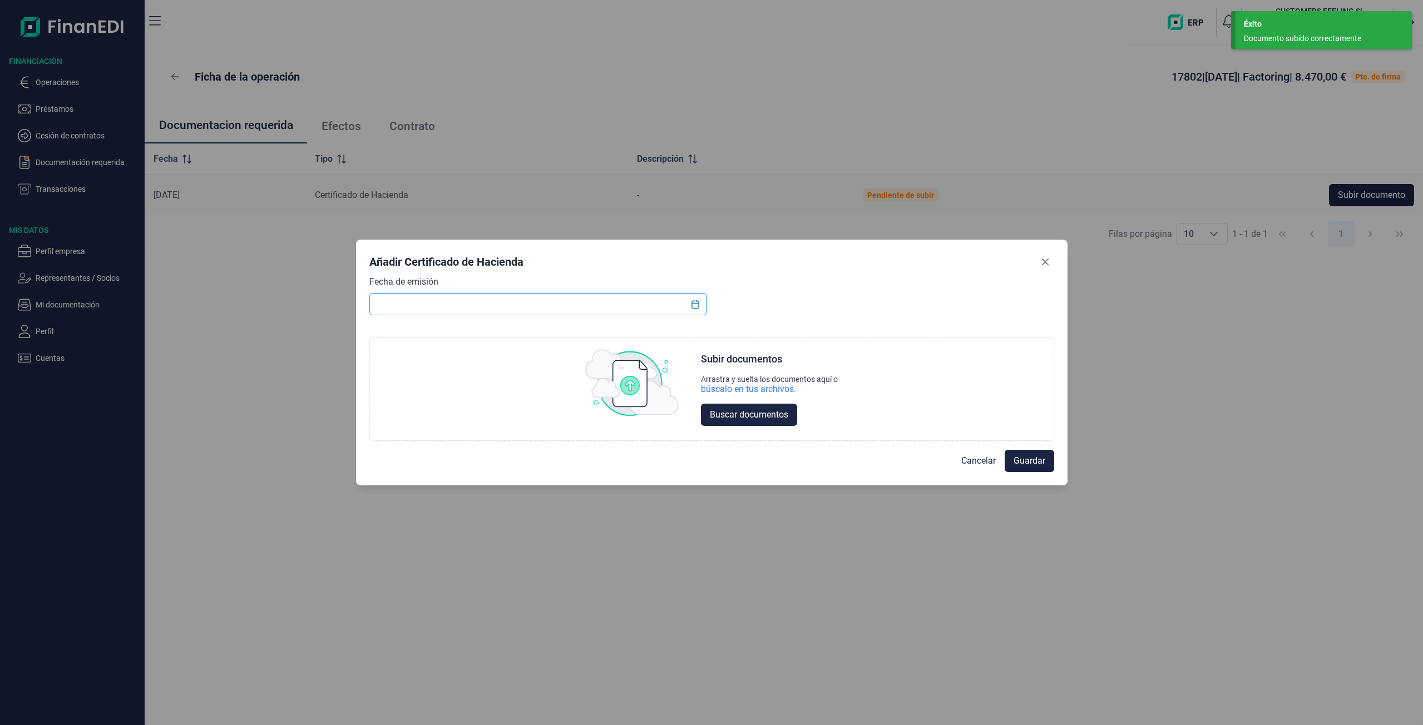
click at [651, 300] on input "text" at bounding box center [538, 304] width 338 height 22
click at [697, 307] on icon "Choose Date" at bounding box center [695, 304] width 9 height 9
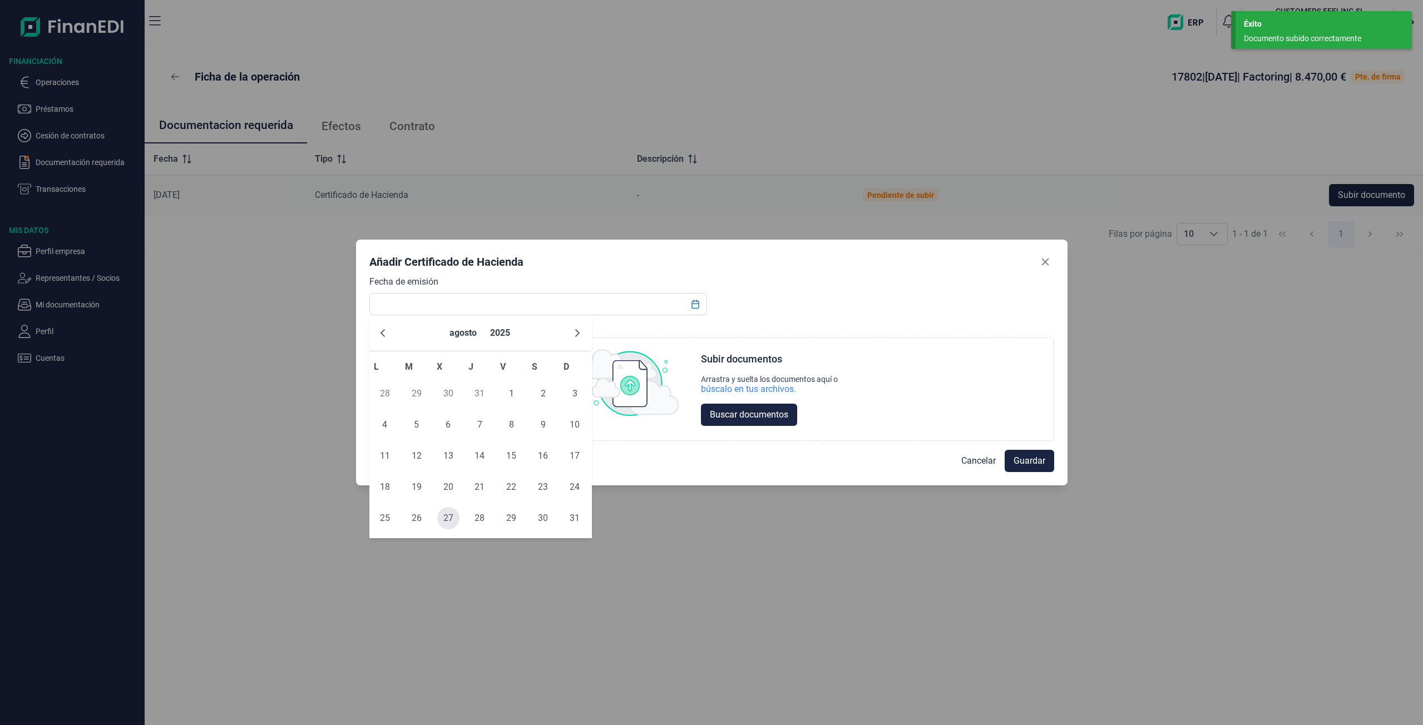
click at [444, 520] on span "27" at bounding box center [448, 518] width 22 height 22
type input "[DATE]"
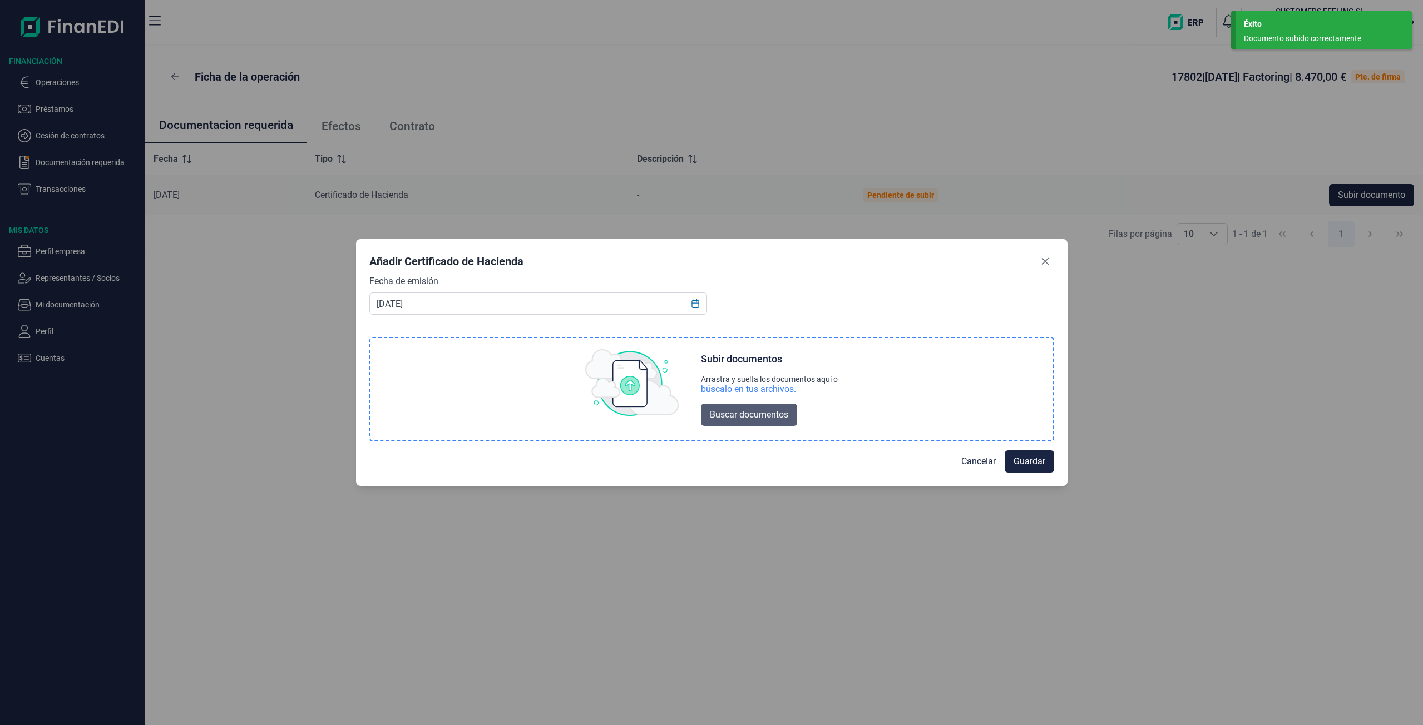
click at [749, 418] on span "Buscar documentos" at bounding box center [749, 414] width 78 height 13
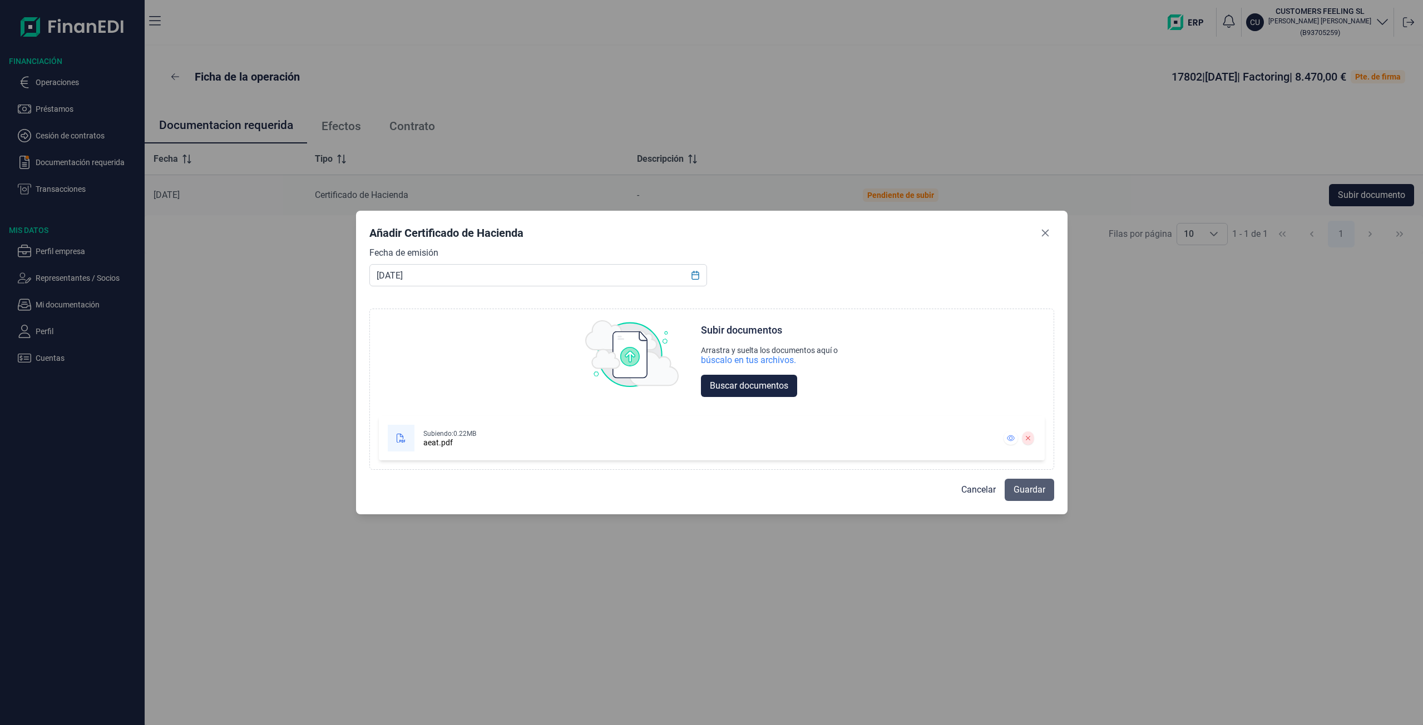
click at [1030, 486] on span "Guardar" at bounding box center [1030, 489] width 32 height 13
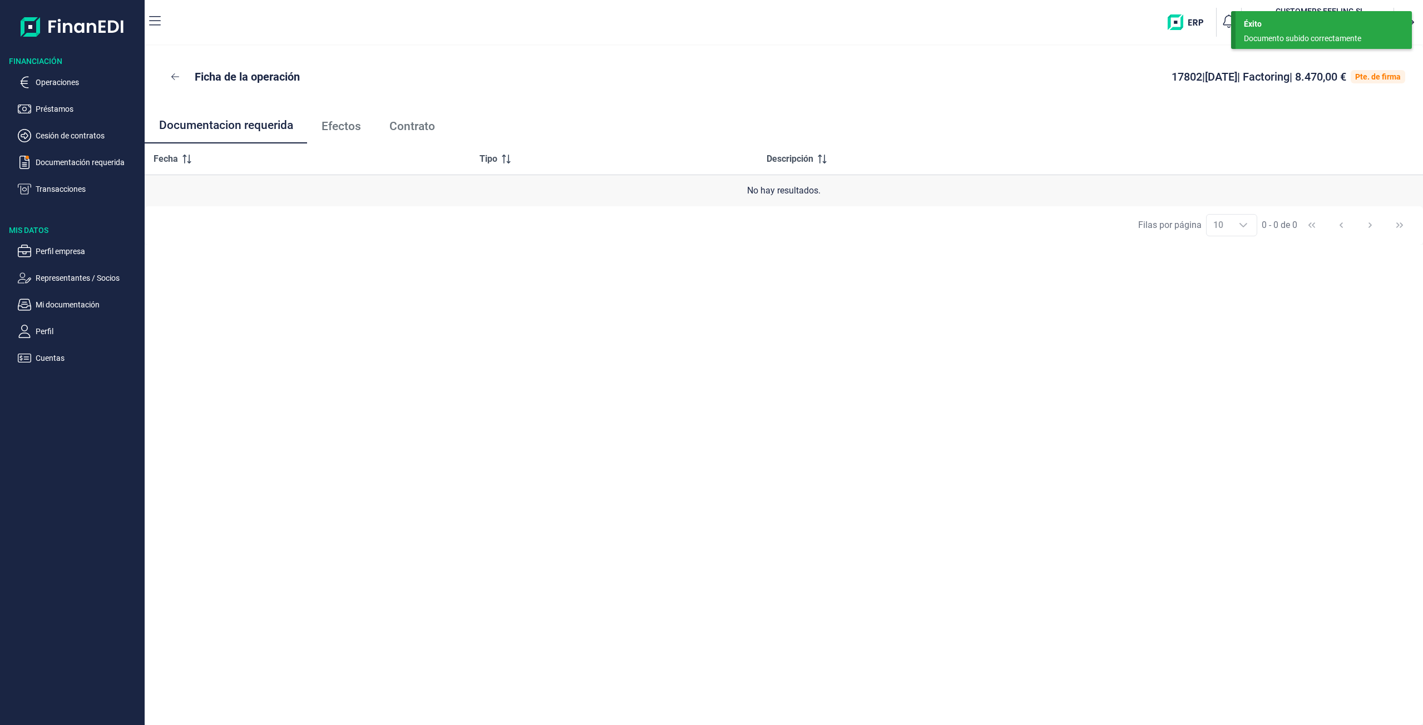
click at [330, 130] on span "Efectos" at bounding box center [341, 127] width 39 height 12
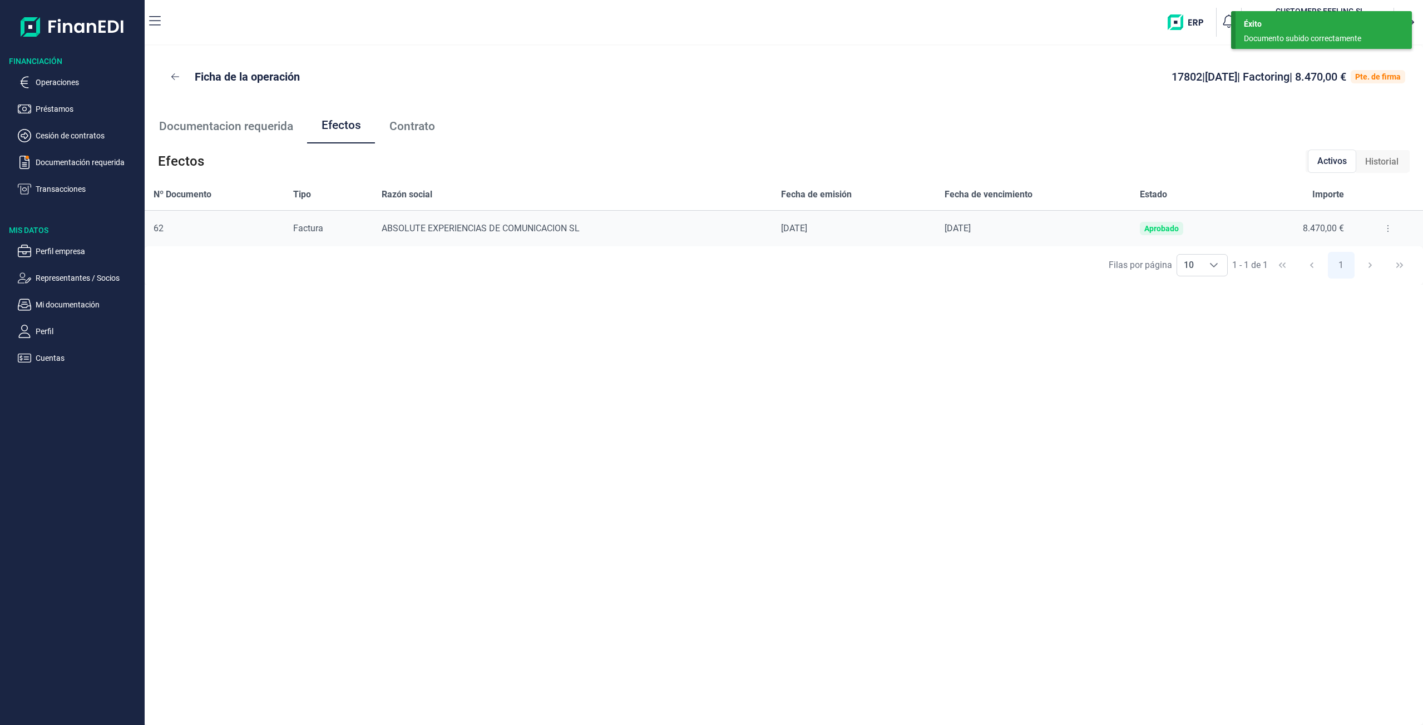
click at [401, 131] on span "Contrato" at bounding box center [412, 127] width 46 height 12
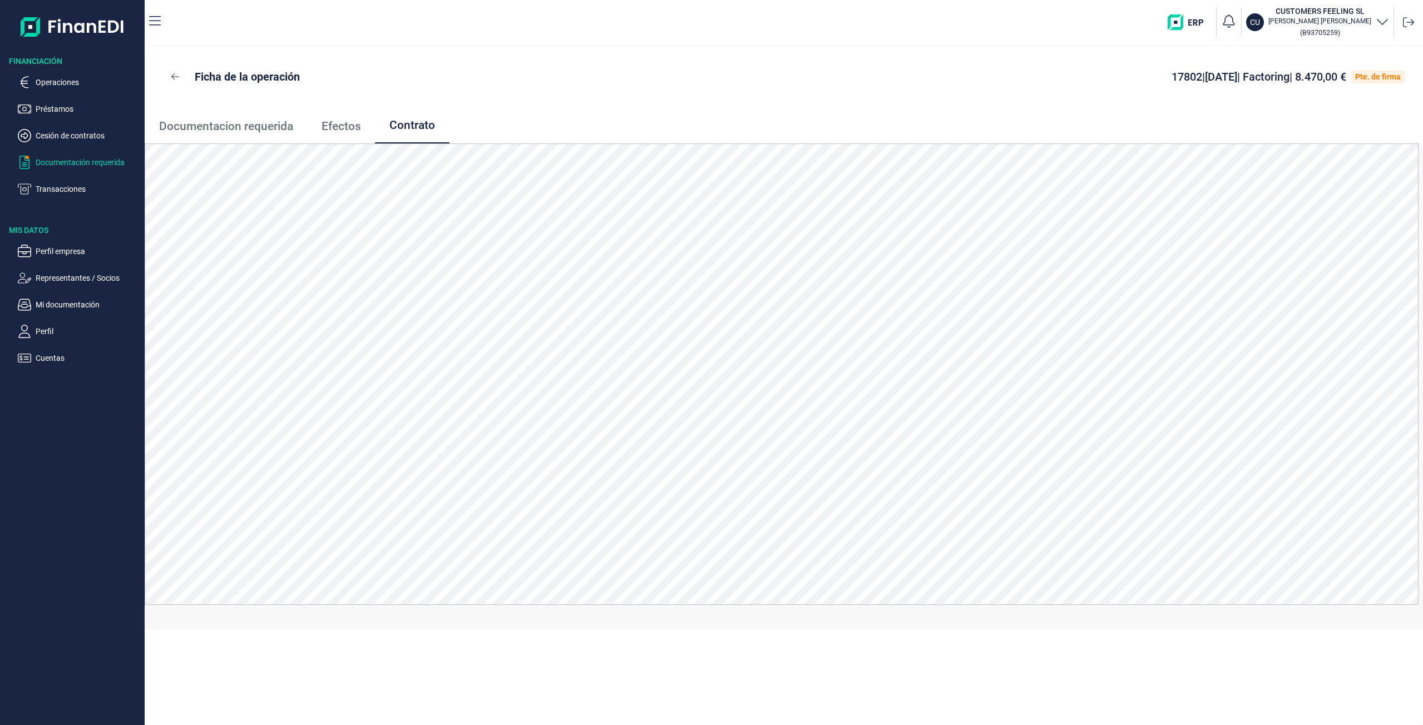
click at [72, 160] on p "Documentación requerida" at bounding box center [88, 162] width 105 height 13
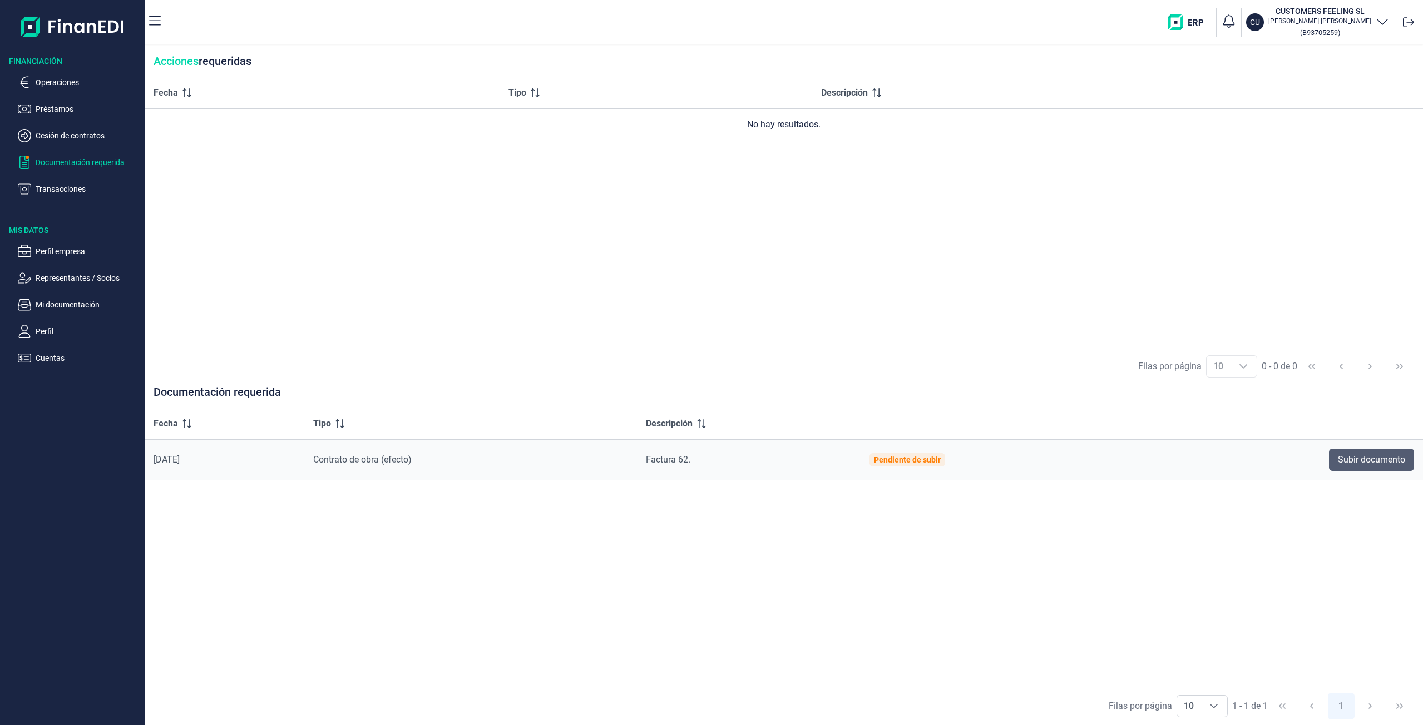
click at [1344, 462] on span "Subir documento" at bounding box center [1371, 459] width 67 height 13
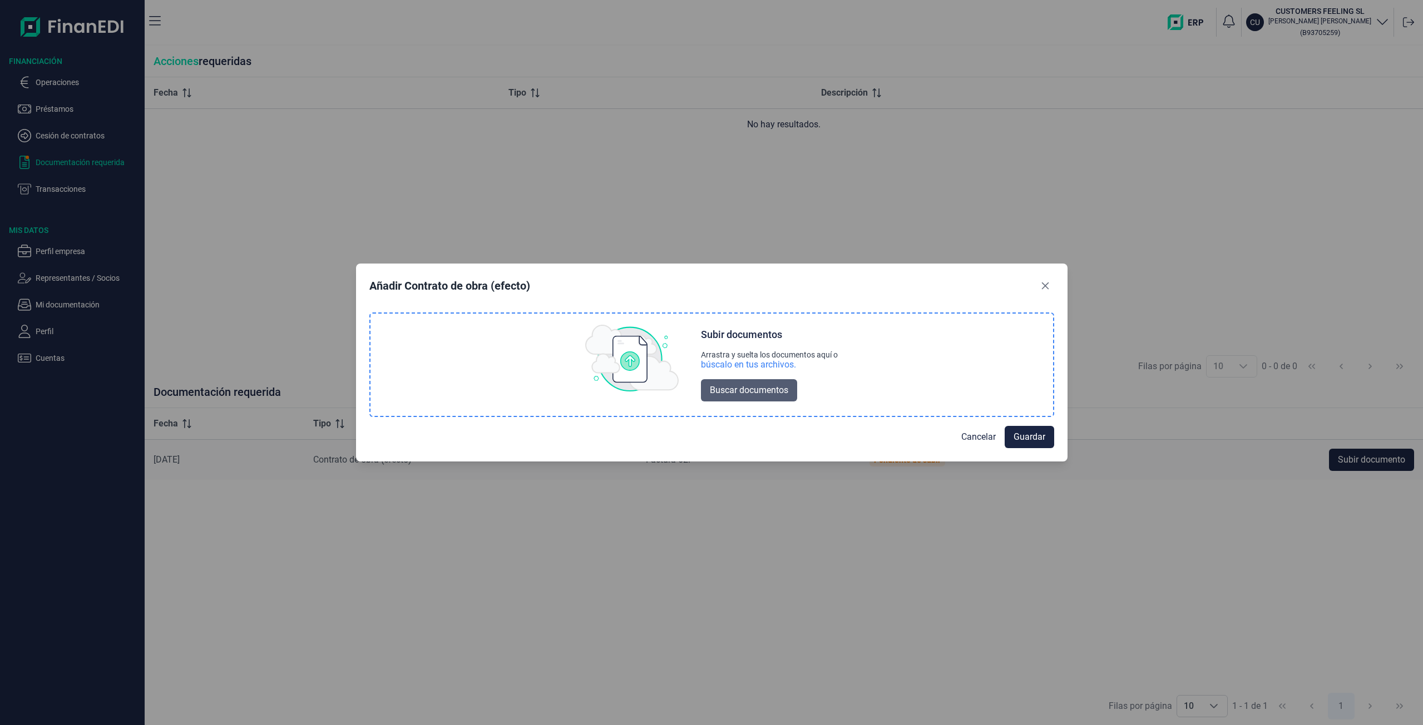
click at [721, 391] on span "Buscar documentos" at bounding box center [749, 390] width 78 height 13
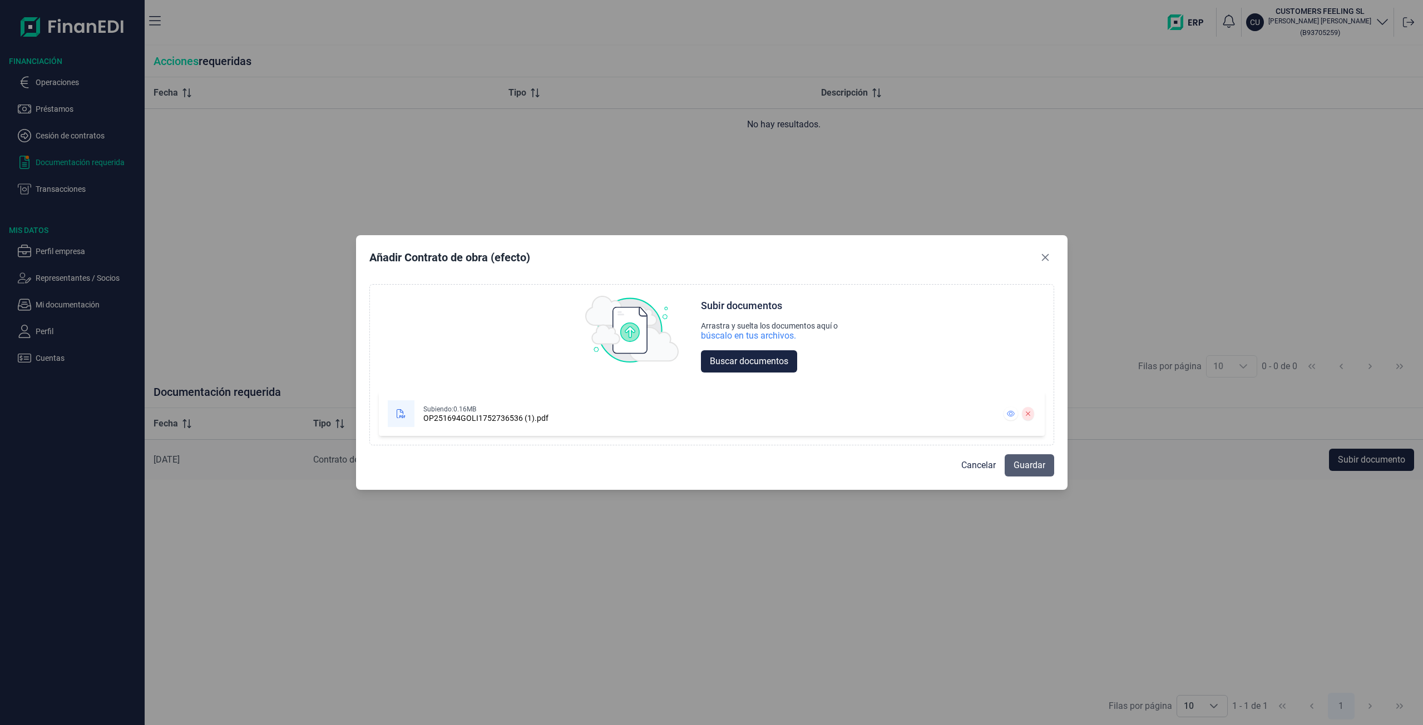
click at [1029, 462] on span "Guardar" at bounding box center [1030, 465] width 32 height 13
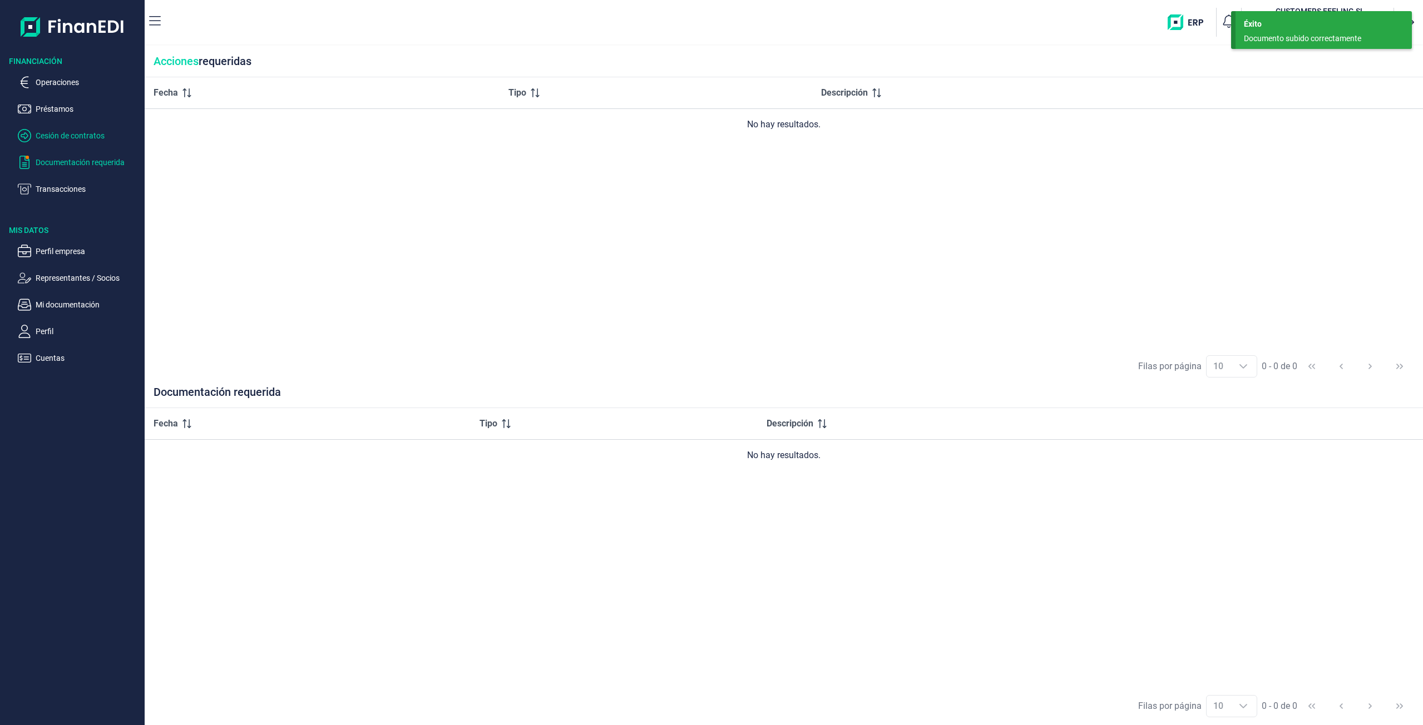
click at [62, 131] on p "Cesión de contratos" at bounding box center [88, 135] width 105 height 13
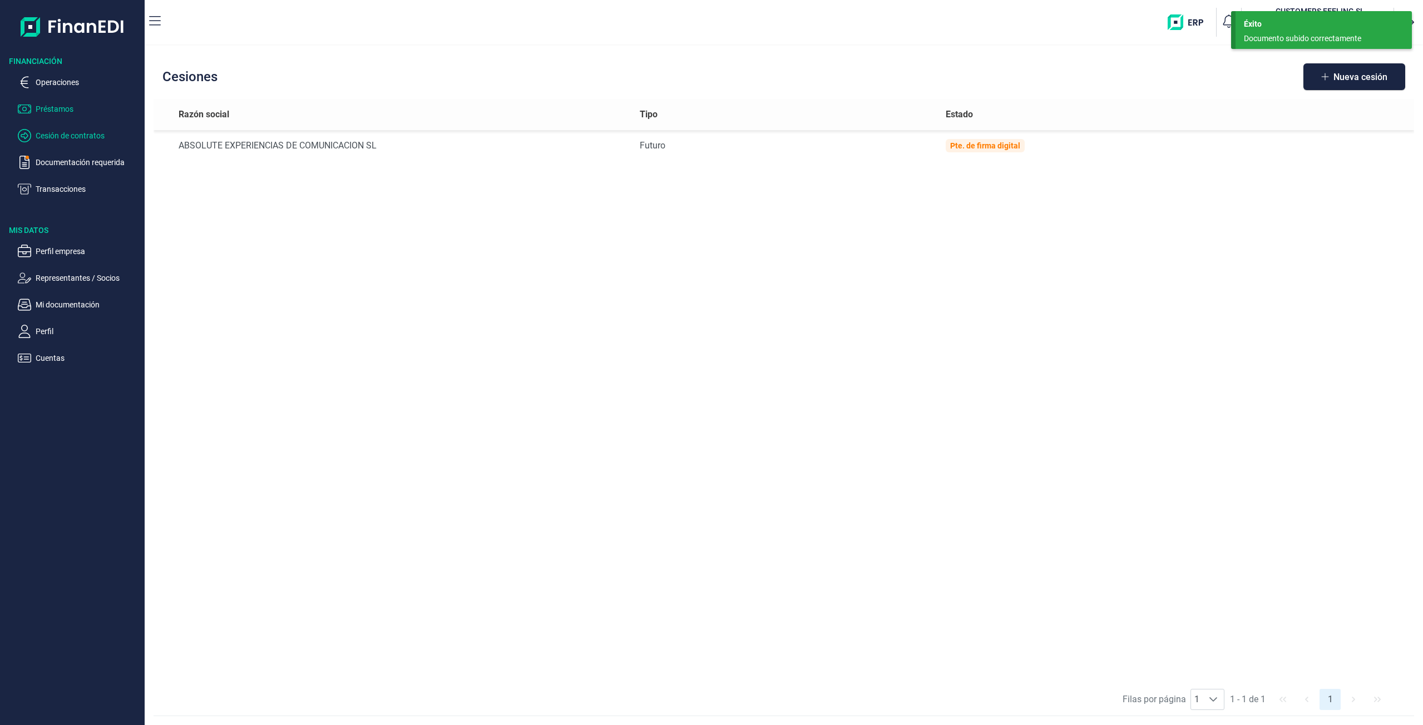
click at [70, 109] on p "Préstamos" at bounding box center [88, 108] width 105 height 13
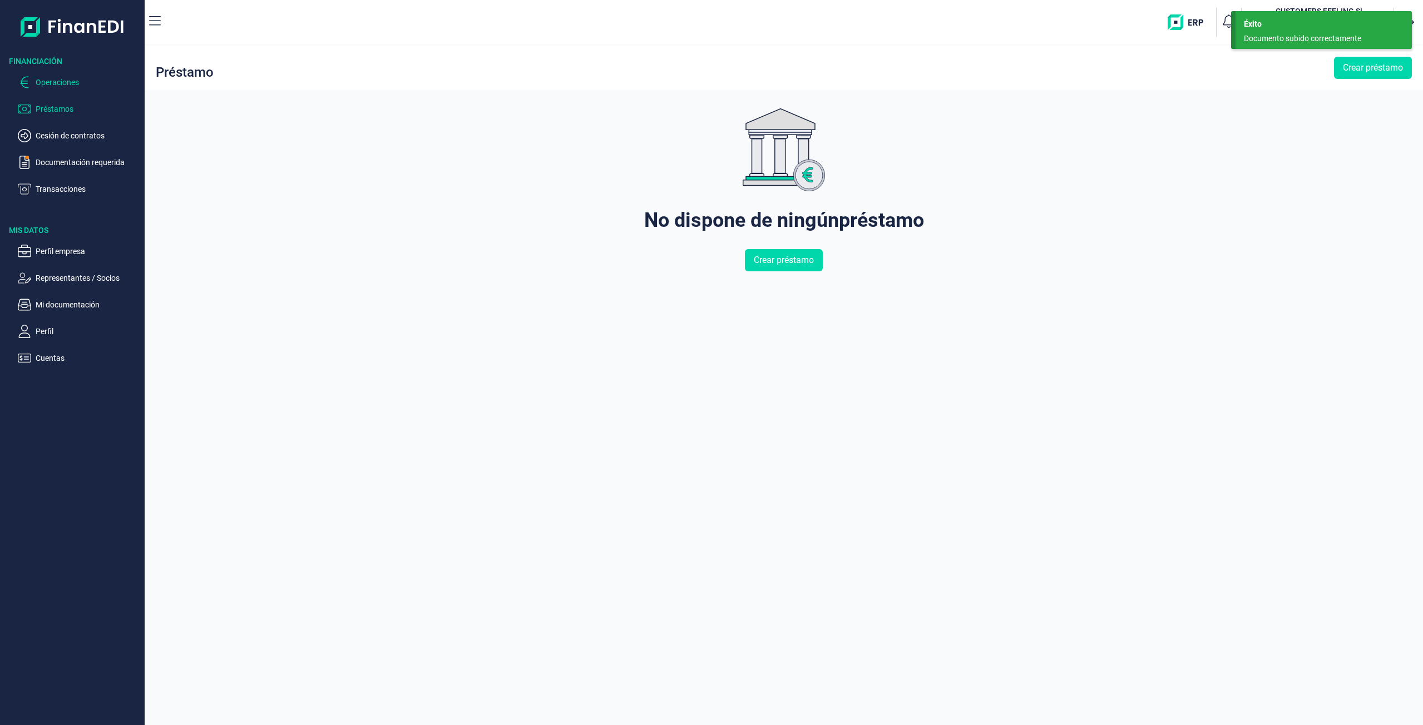
click at [72, 87] on p "Operaciones" at bounding box center [88, 82] width 105 height 13
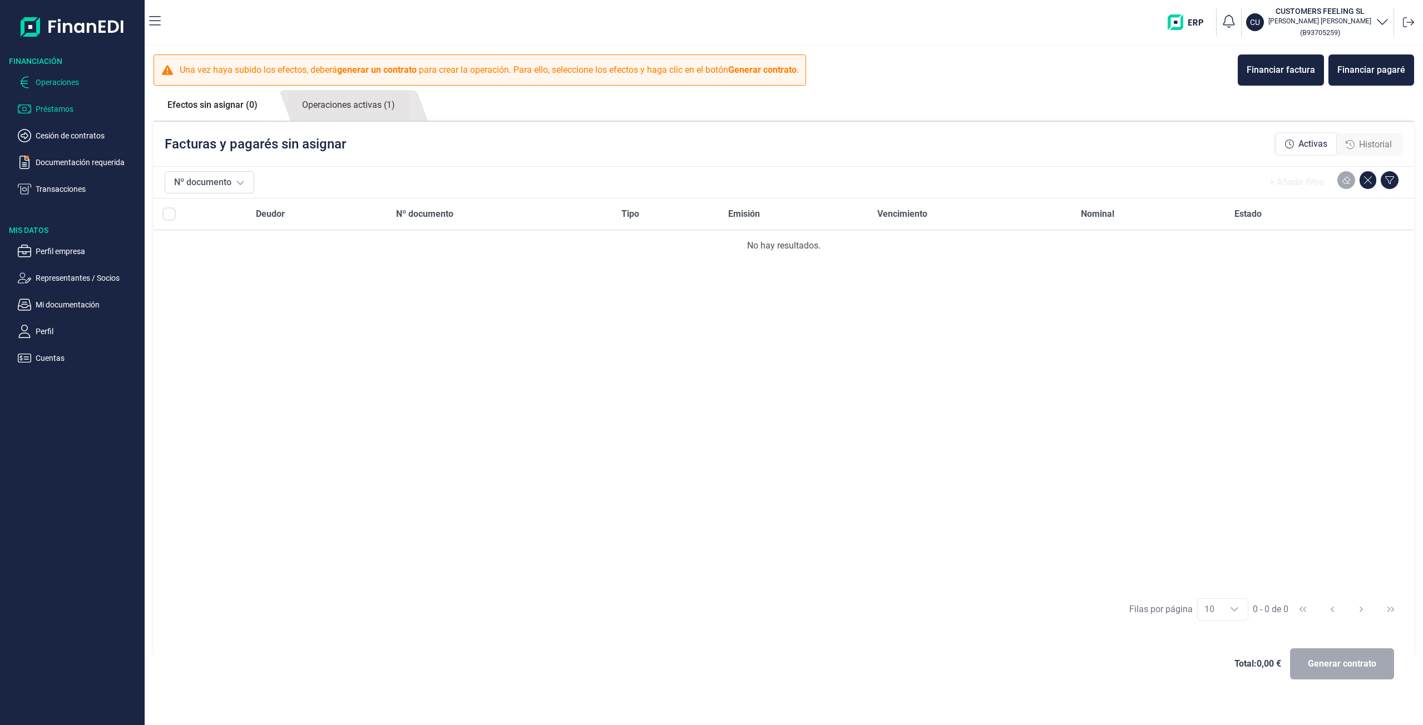
click at [67, 113] on p "Préstamos" at bounding box center [88, 108] width 105 height 13
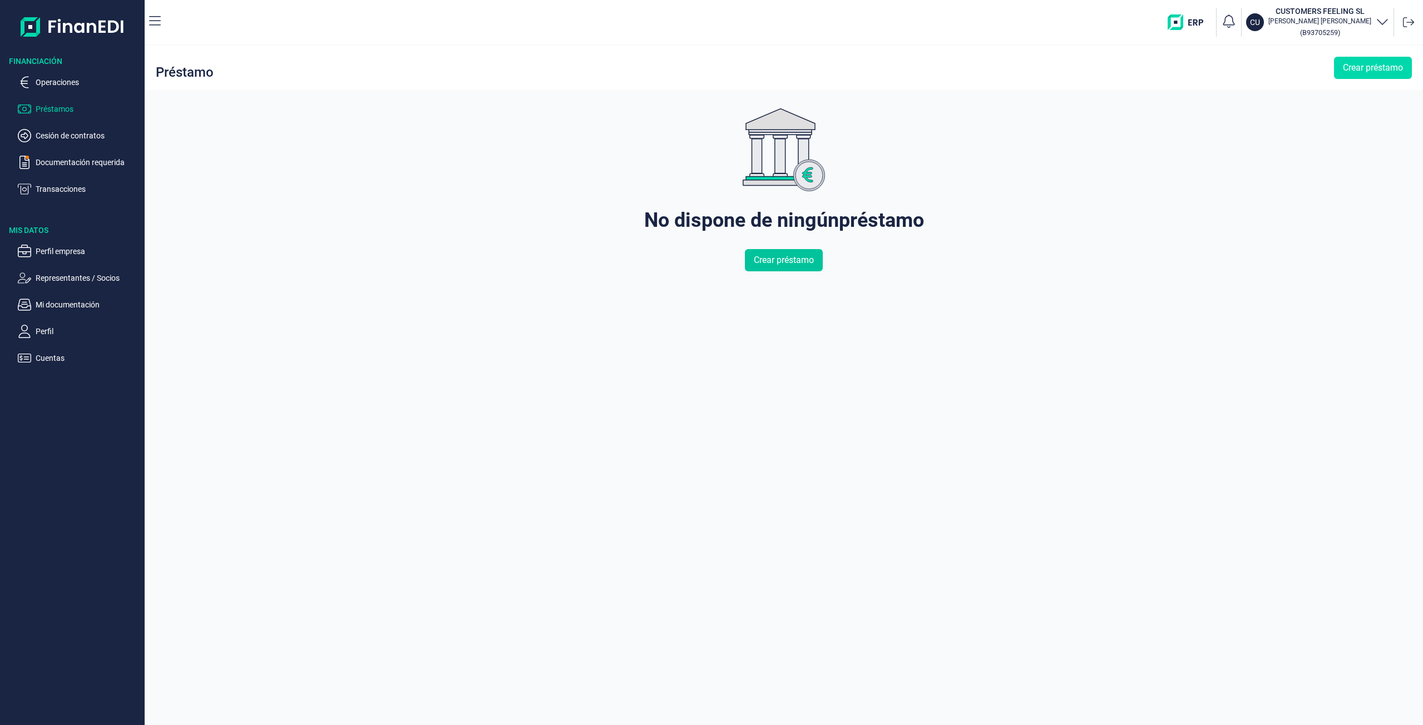
click at [760, 258] on span "Crear préstamo" at bounding box center [784, 260] width 60 height 13
click at [81, 165] on p "Documentación requerida" at bounding box center [88, 162] width 105 height 13
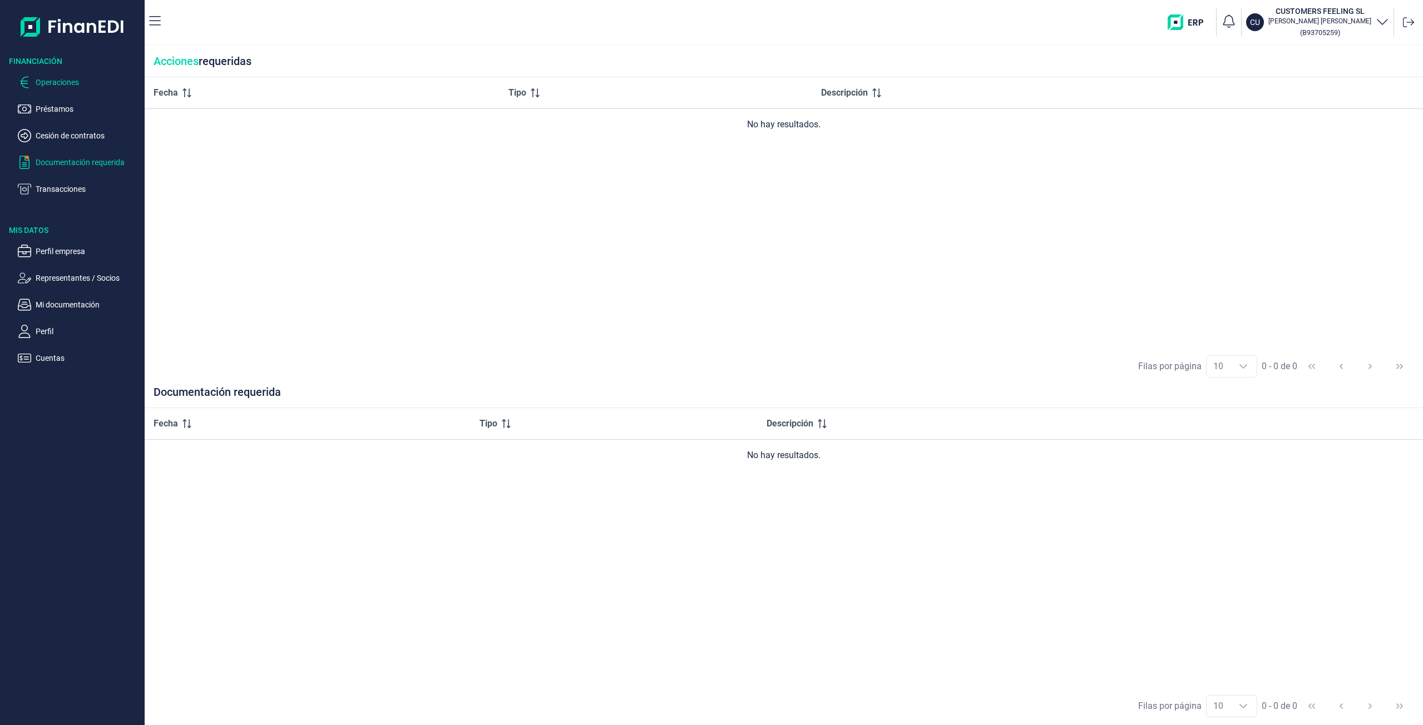
click at [51, 87] on p "Operaciones" at bounding box center [88, 82] width 105 height 13
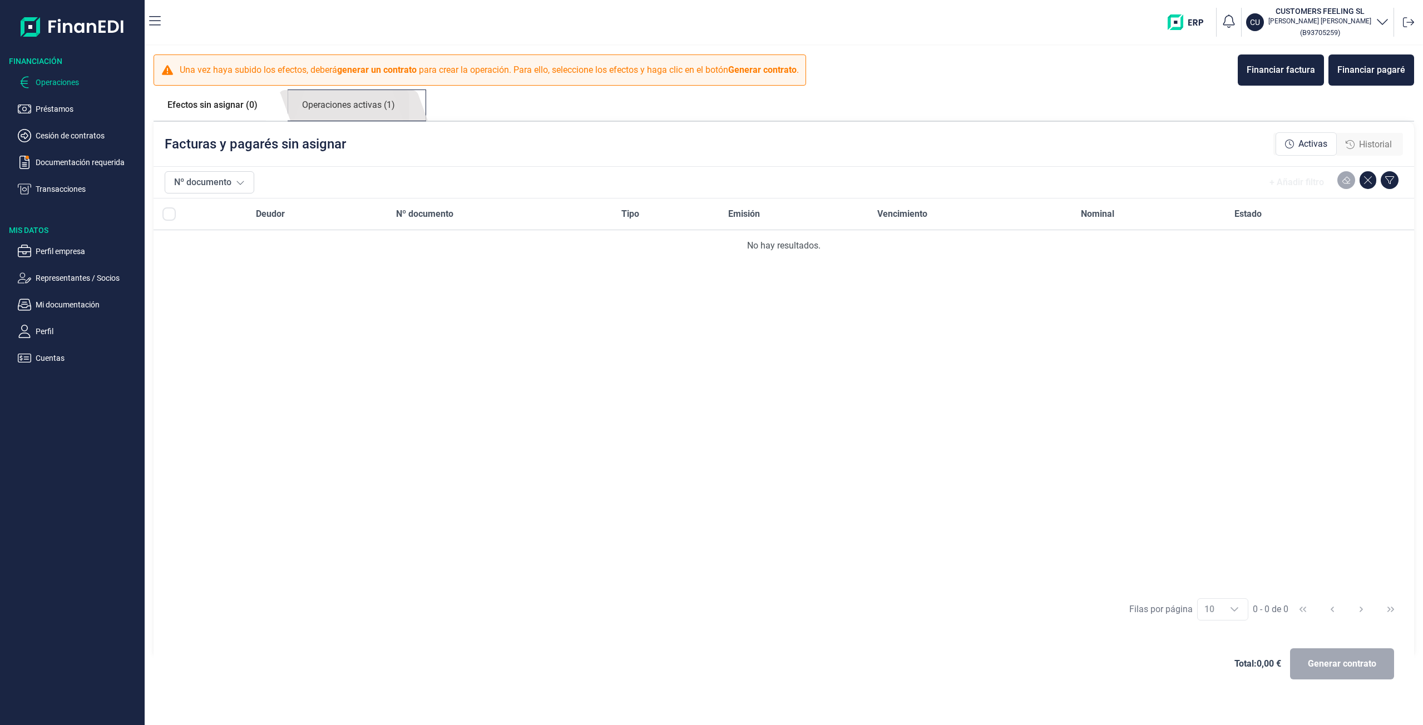
click at [329, 110] on link "Operaciones activas (1)" at bounding box center [348, 105] width 121 height 31
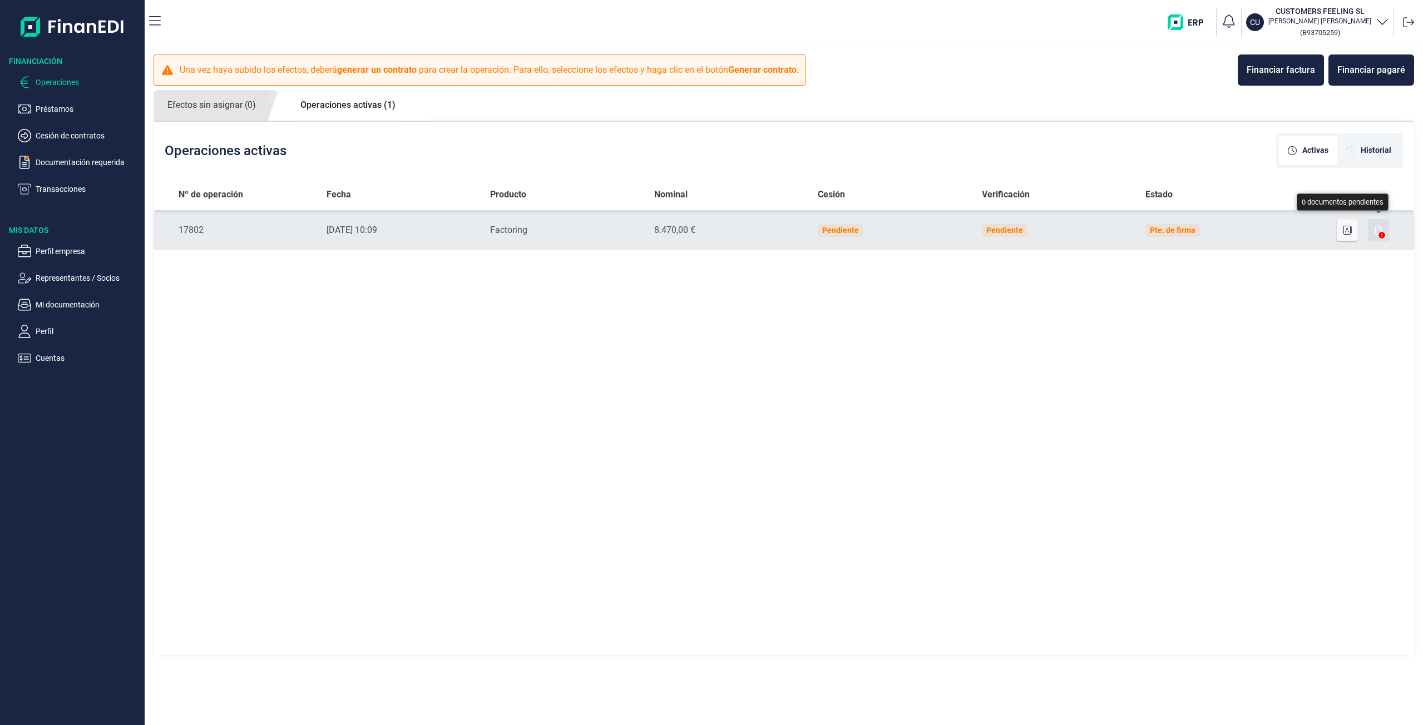
click at [1378, 238] on button "button" at bounding box center [1378, 230] width 21 height 22
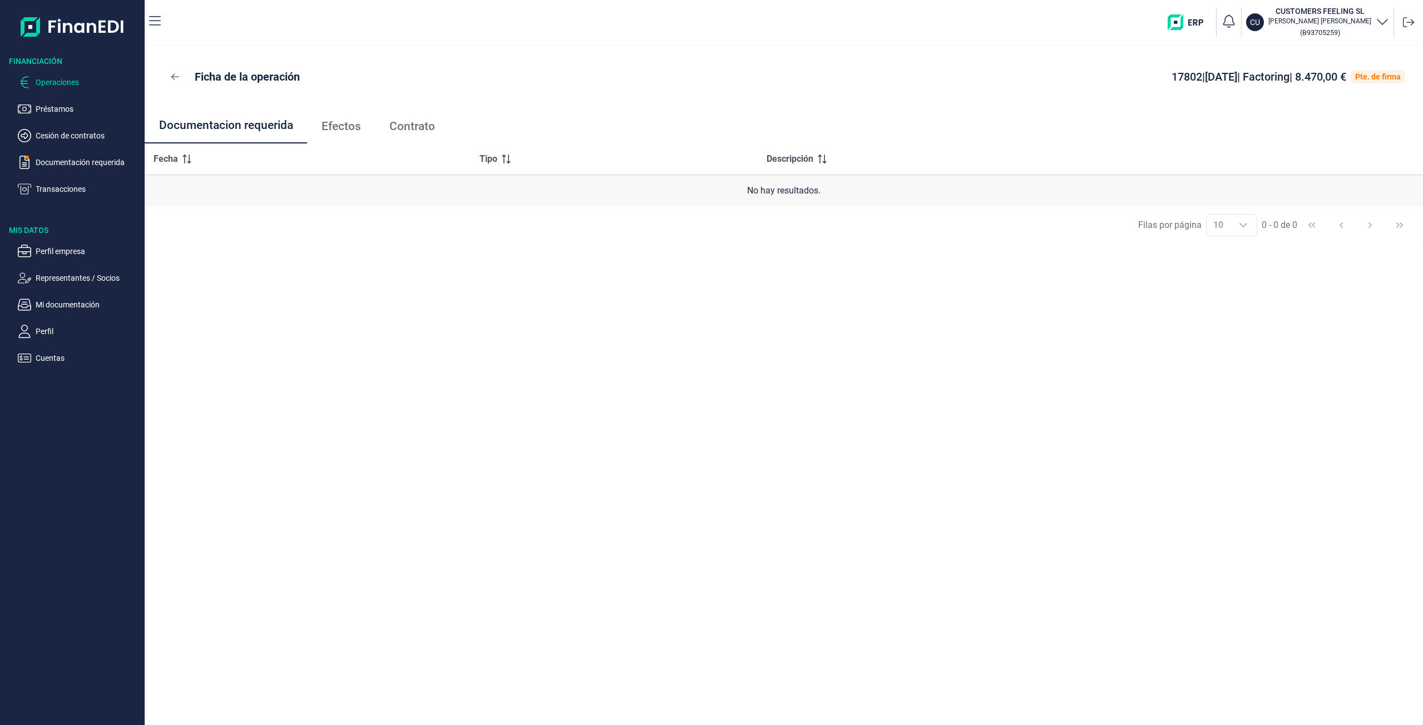
click at [55, 85] on p "Operaciones" at bounding box center [88, 82] width 105 height 13
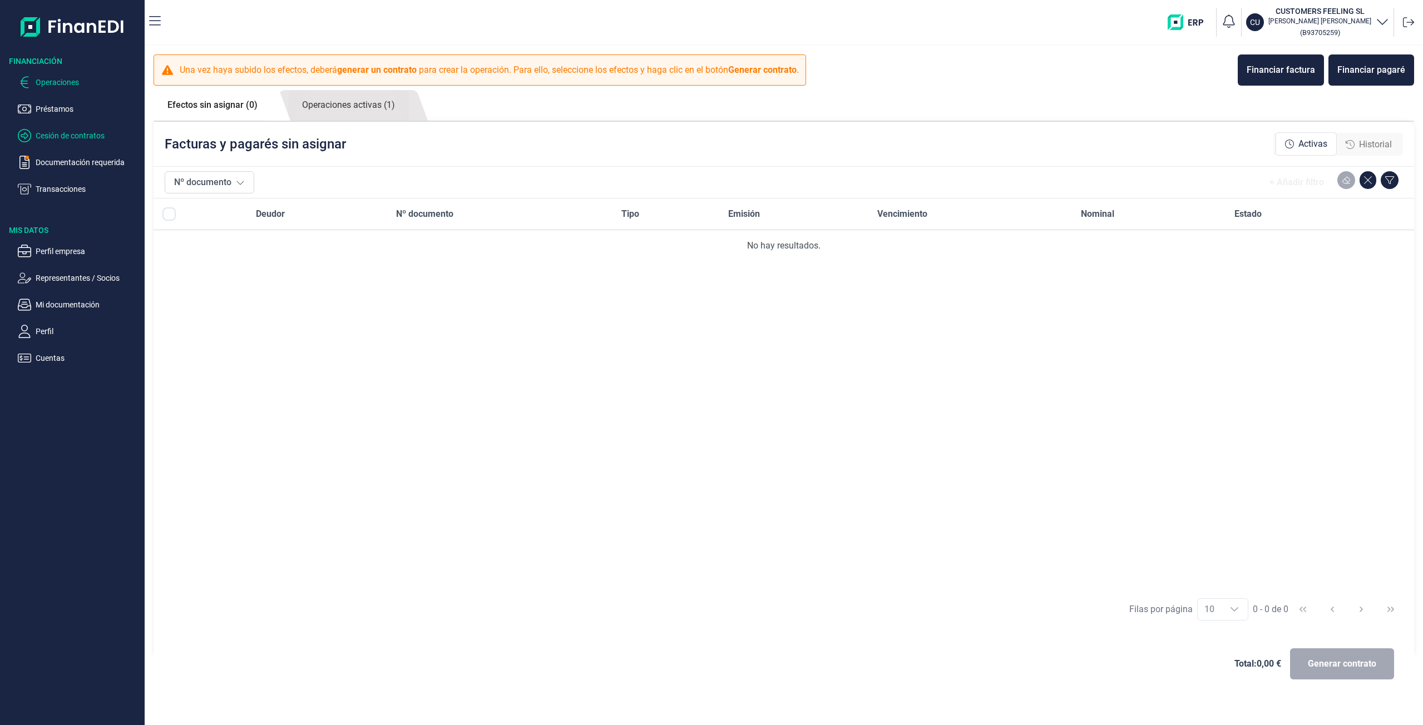
click at [78, 136] on p "Cesión de contratos" at bounding box center [88, 135] width 105 height 13
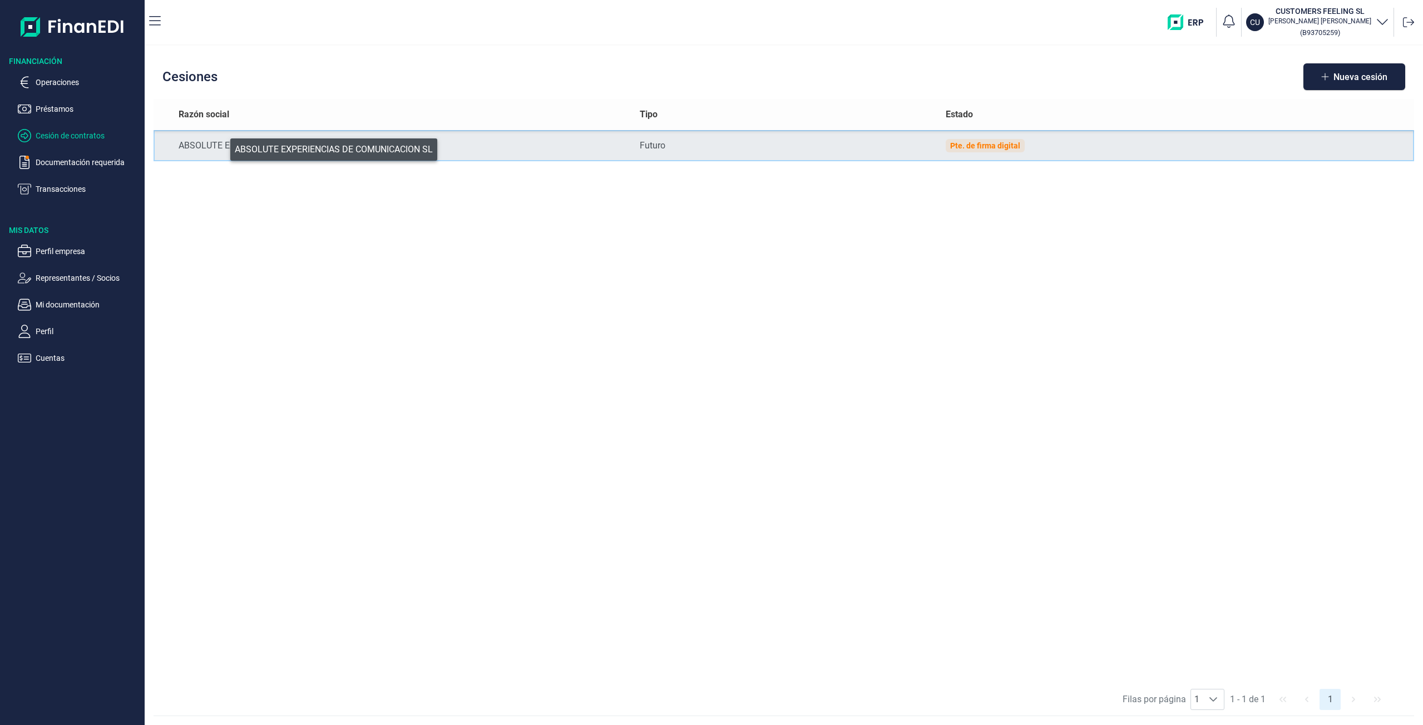
click at [223, 147] on div "ABSOLUTE EXPERIENCIAS DE COMUNICACION SL" at bounding box center [400, 145] width 443 height 13
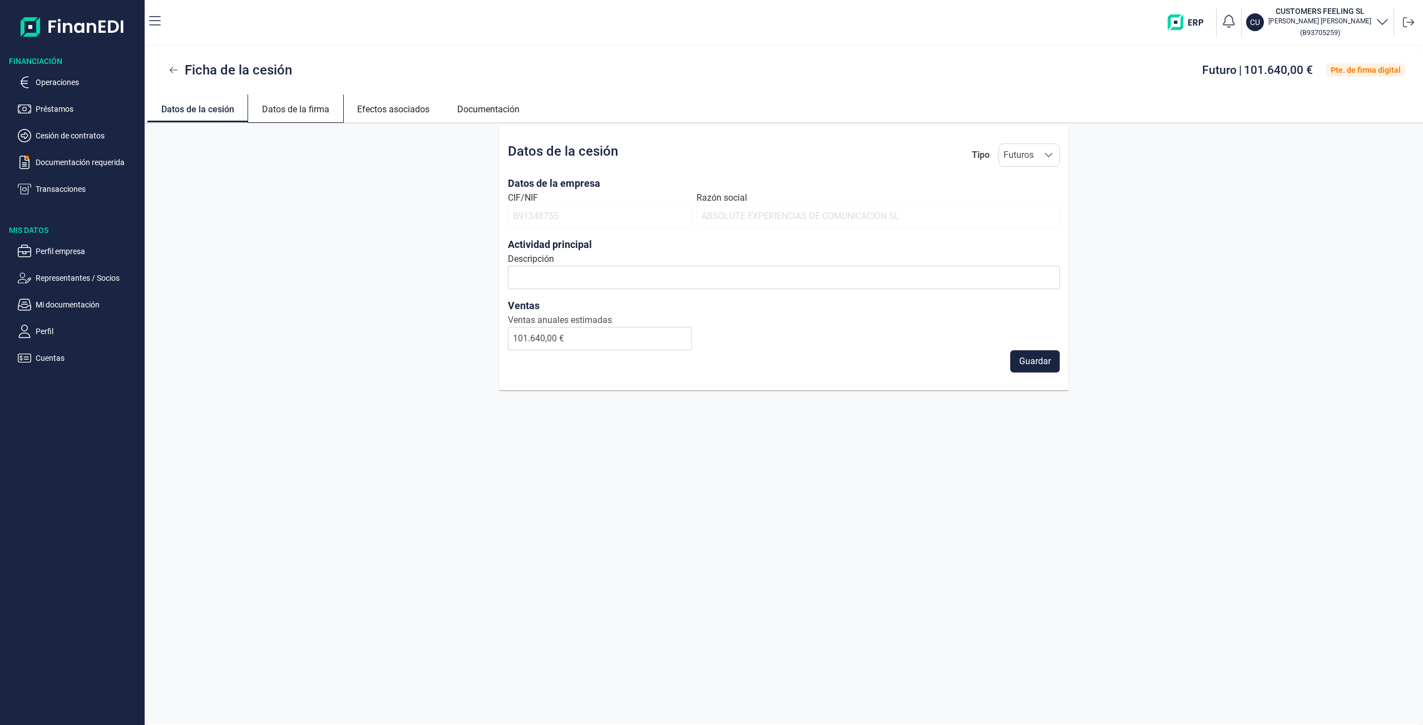
click at [298, 118] on link "Datos de la firma" at bounding box center [295, 108] width 95 height 27
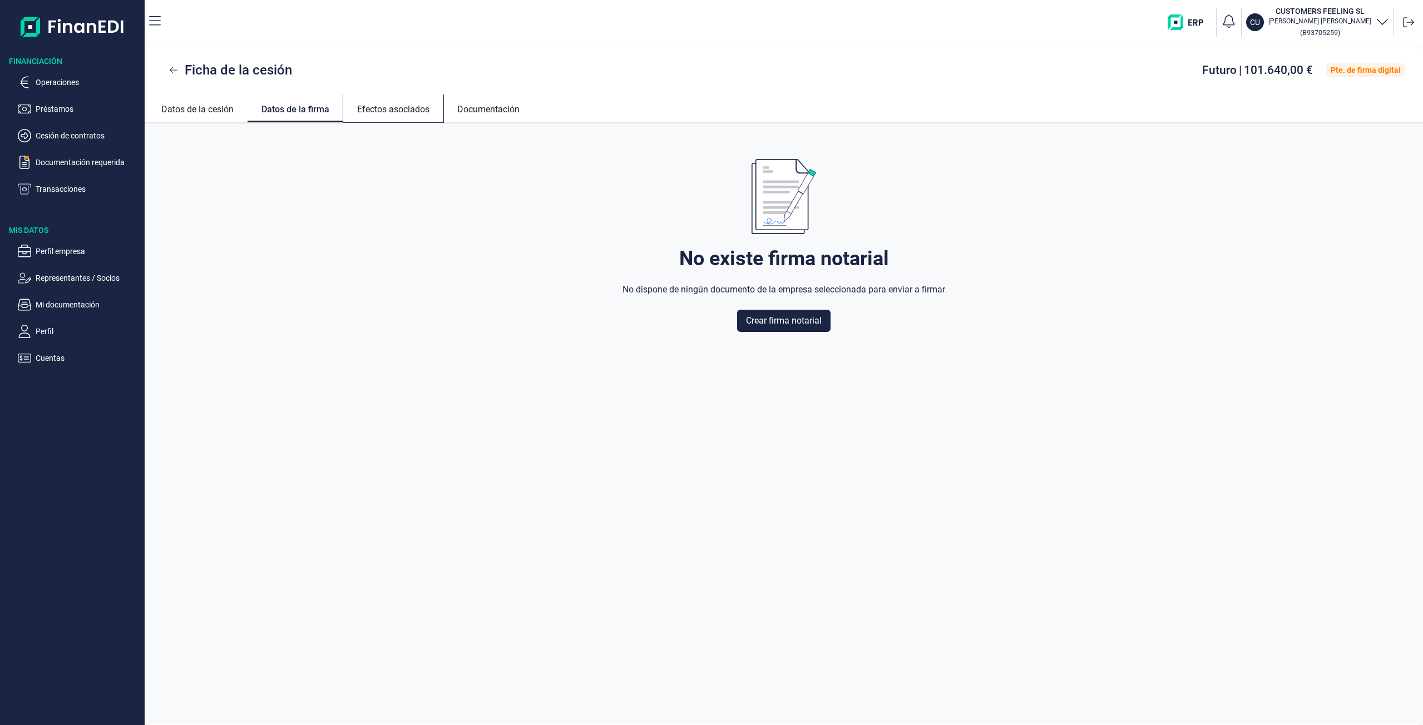
click at [397, 117] on link "Efectos asociados" at bounding box center [393, 108] width 100 height 27
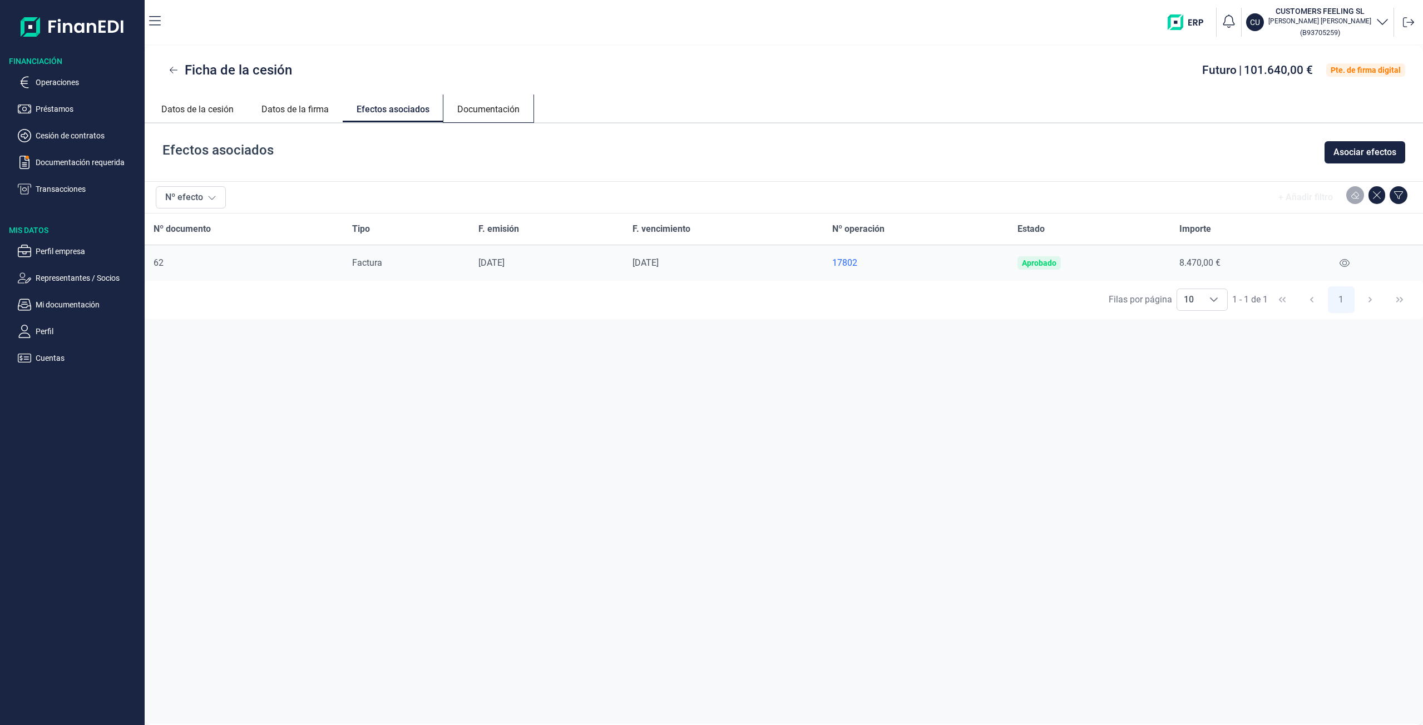
click at [479, 115] on link "Documentación" at bounding box center [488, 108] width 90 height 27
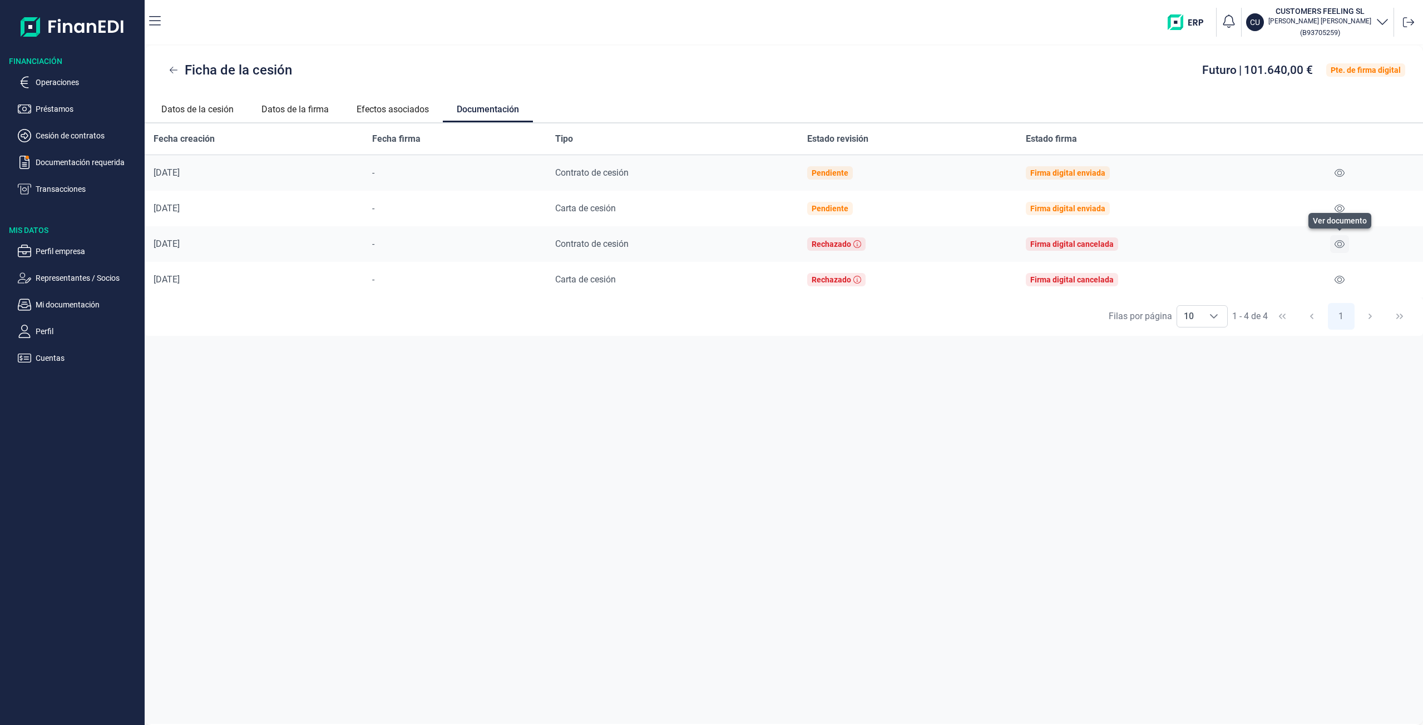
click at [1336, 245] on icon at bounding box center [1340, 244] width 10 height 9
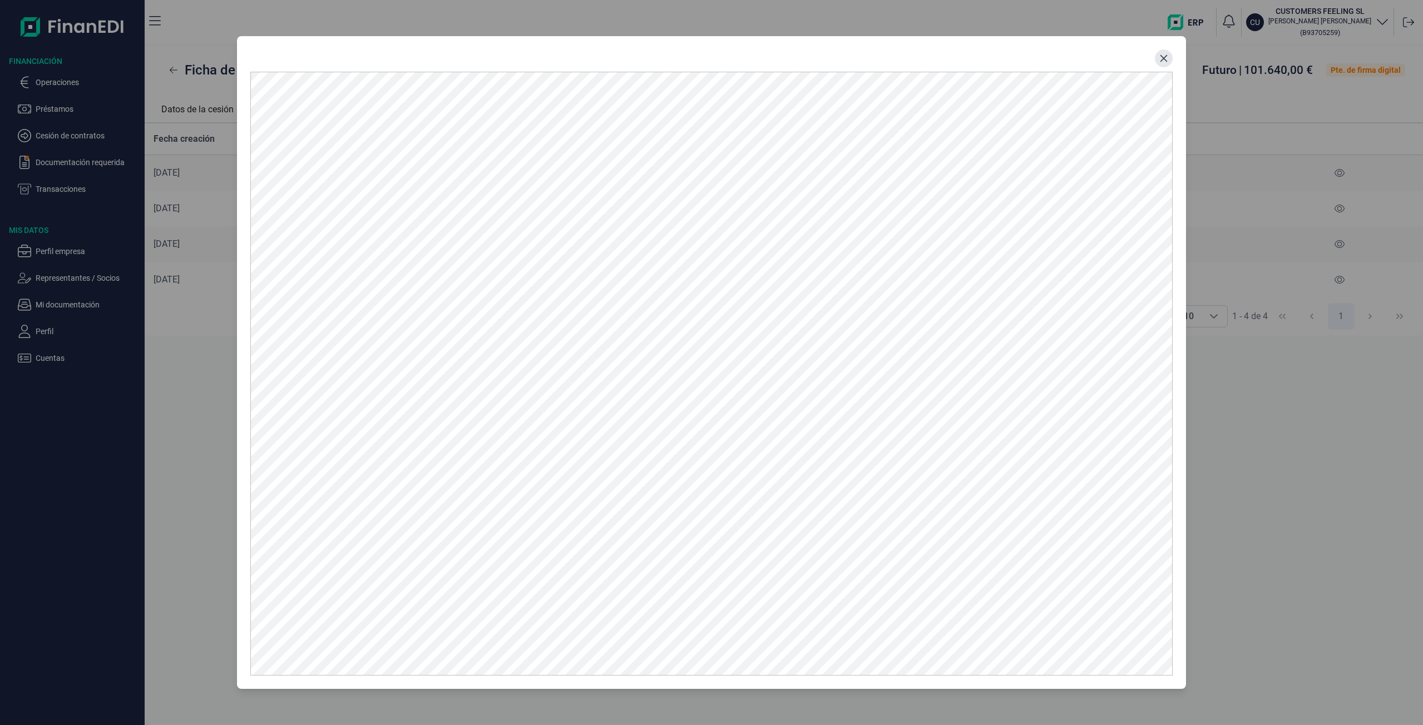
click at [1169, 58] on button "Close" at bounding box center [1164, 59] width 18 height 18
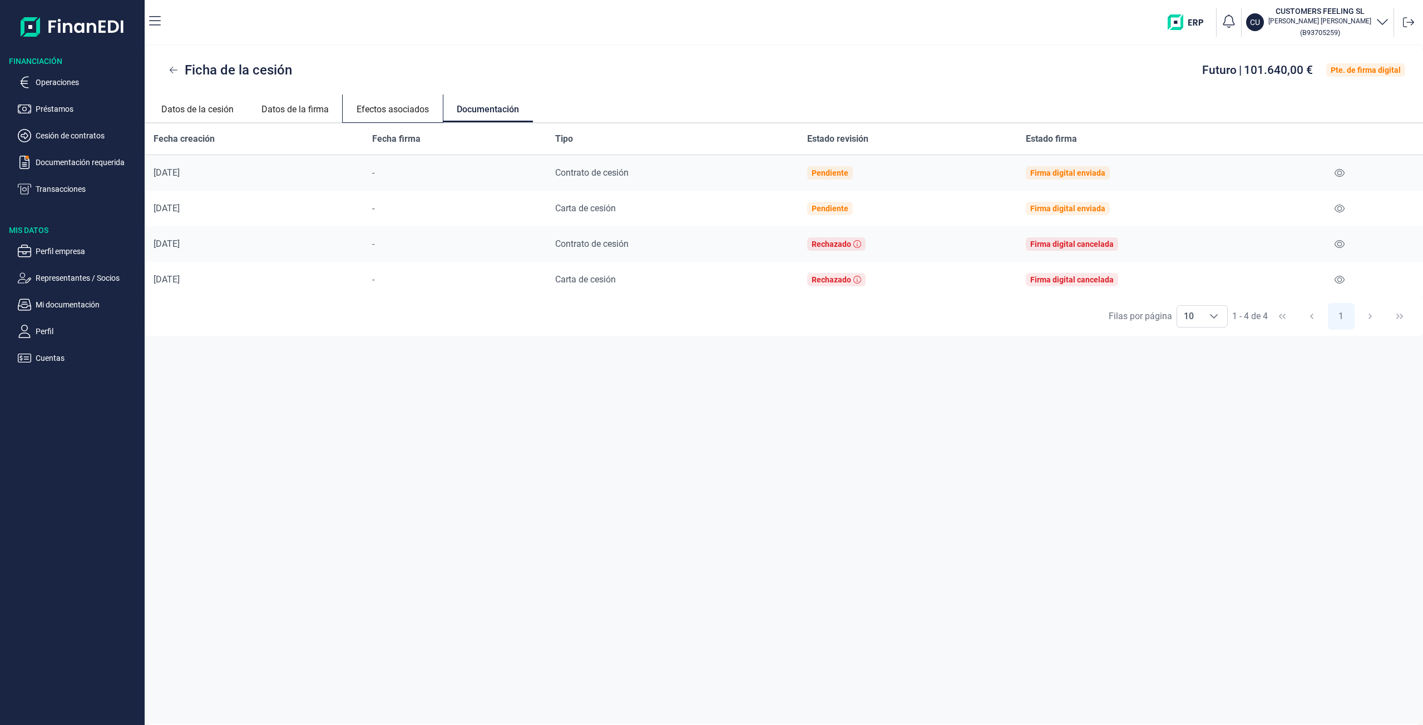
click at [401, 110] on link "Efectos asociados" at bounding box center [393, 108] width 100 height 27
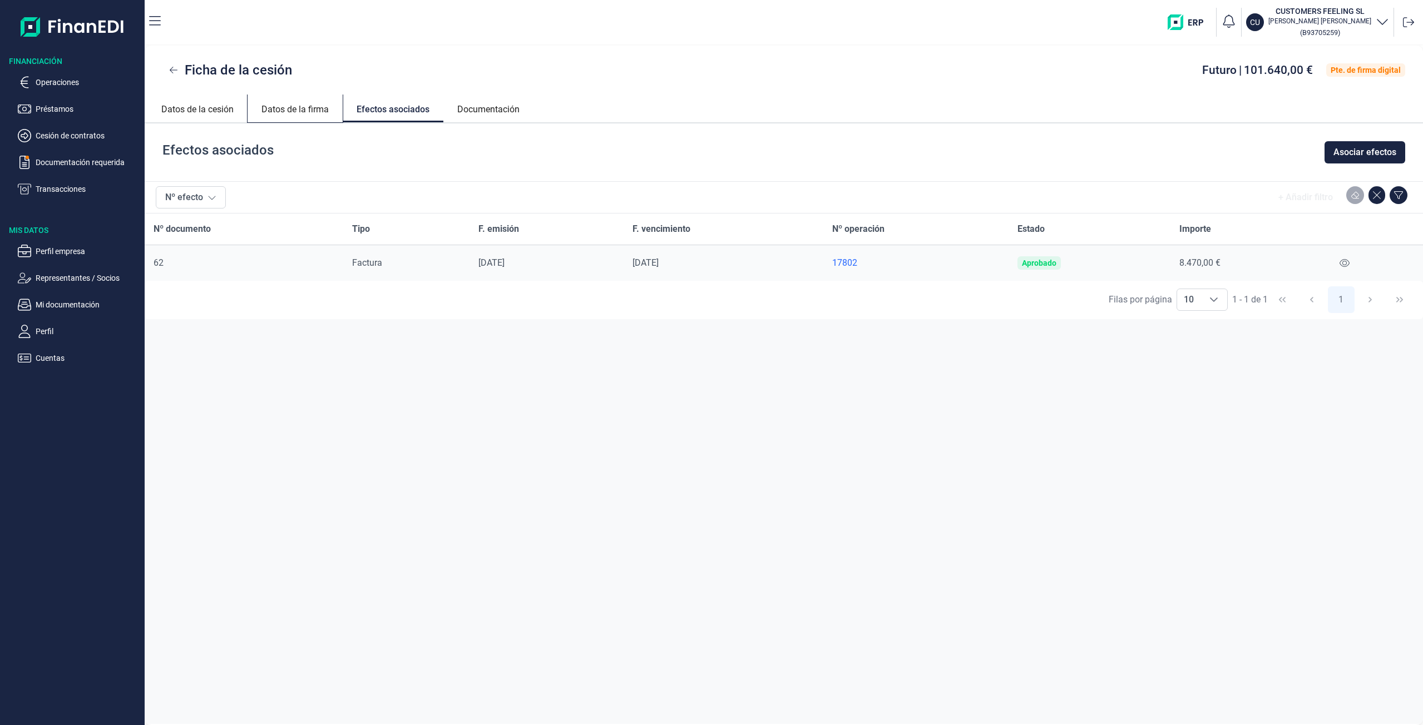
click at [331, 111] on link "Datos de la firma" at bounding box center [295, 108] width 95 height 27
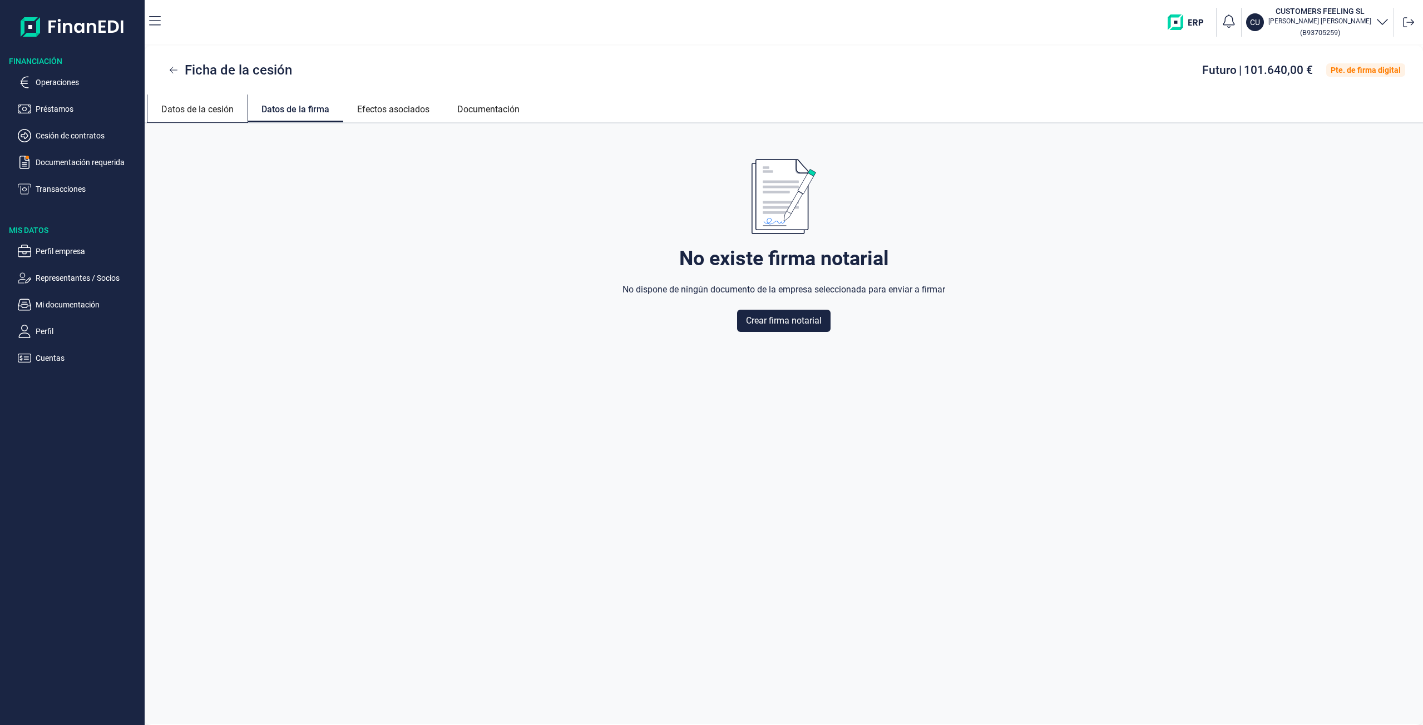
click at [230, 115] on link "Datos de la cesión" at bounding box center [197, 108] width 100 height 27
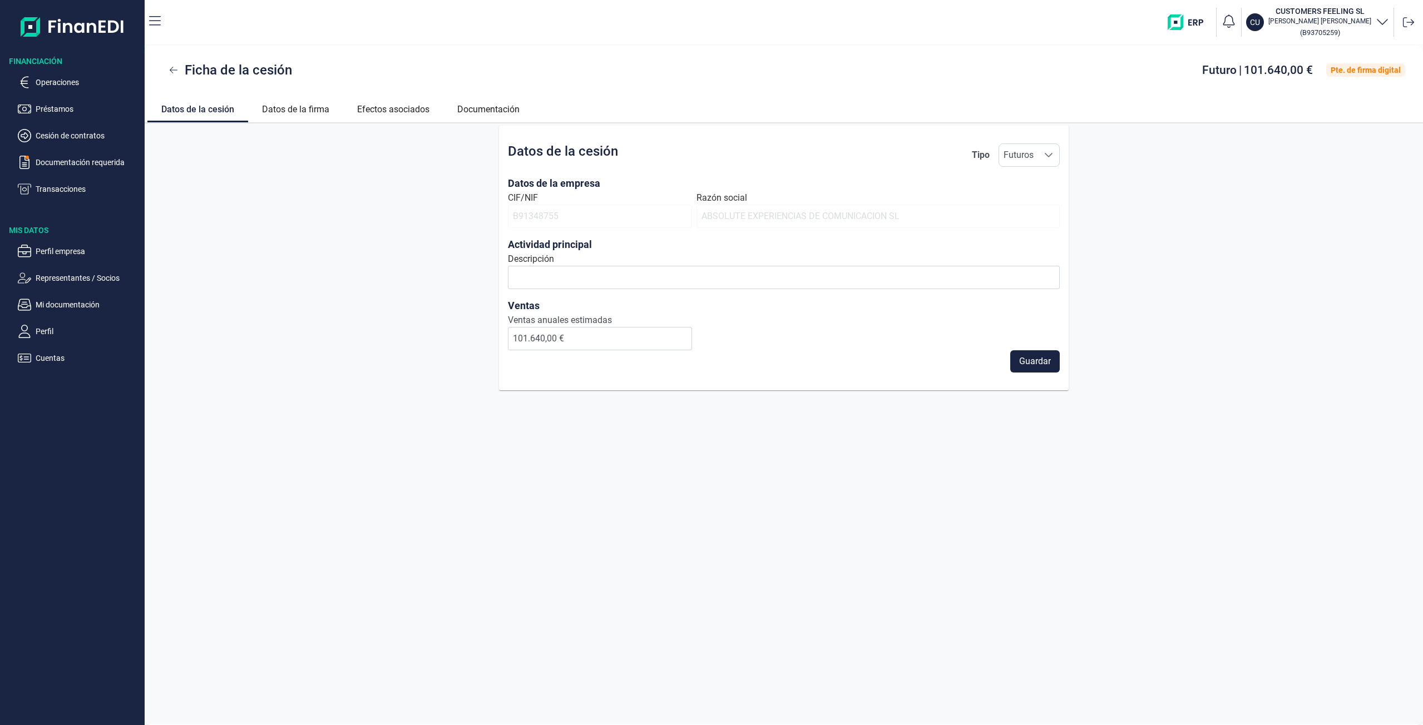
click at [360, 333] on div "Datos de la cesión Tipo Futuros Futuros Futuros Datos de la empresa CIF/NIF B91…" at bounding box center [784, 258] width 1278 height 265
click at [77, 87] on p "Operaciones" at bounding box center [88, 82] width 105 height 13
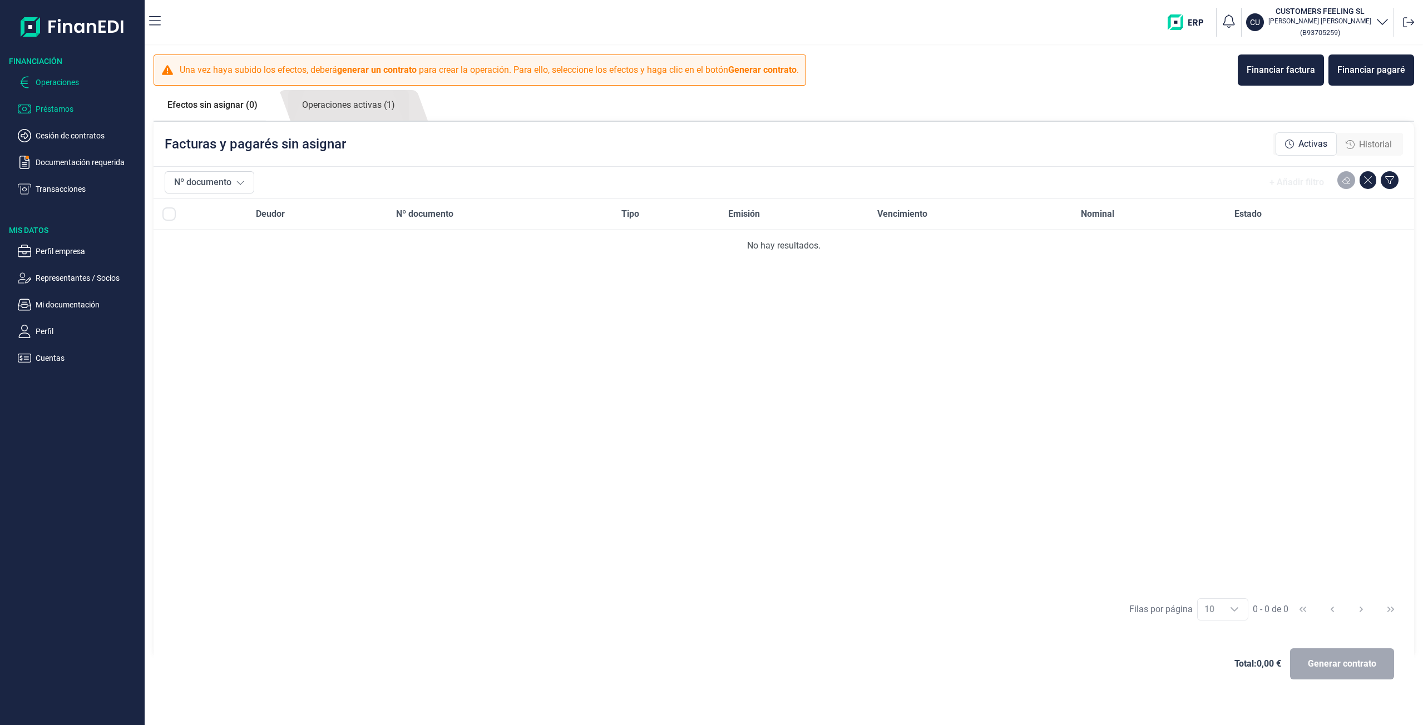
click at [76, 114] on p "Préstamos" at bounding box center [88, 108] width 105 height 13
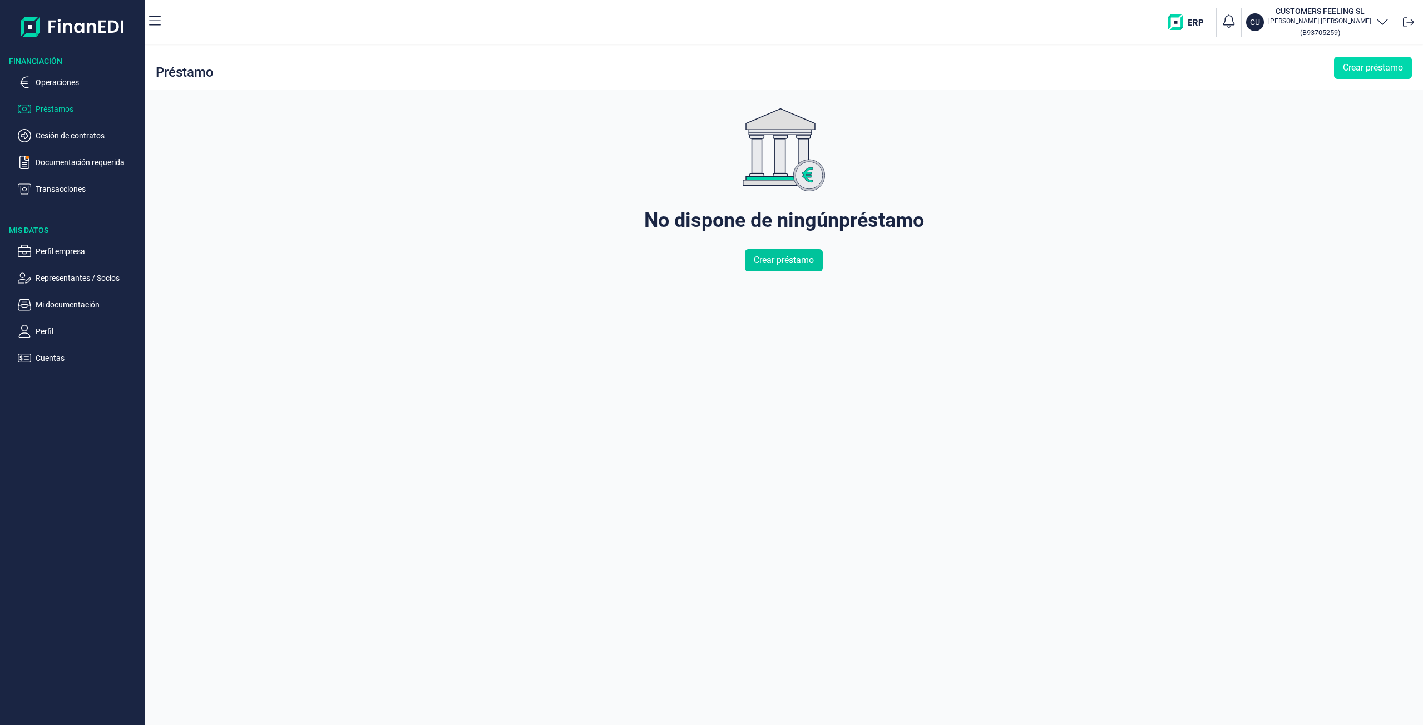
click at [806, 266] on span "Crear préstamo" at bounding box center [784, 260] width 60 height 13
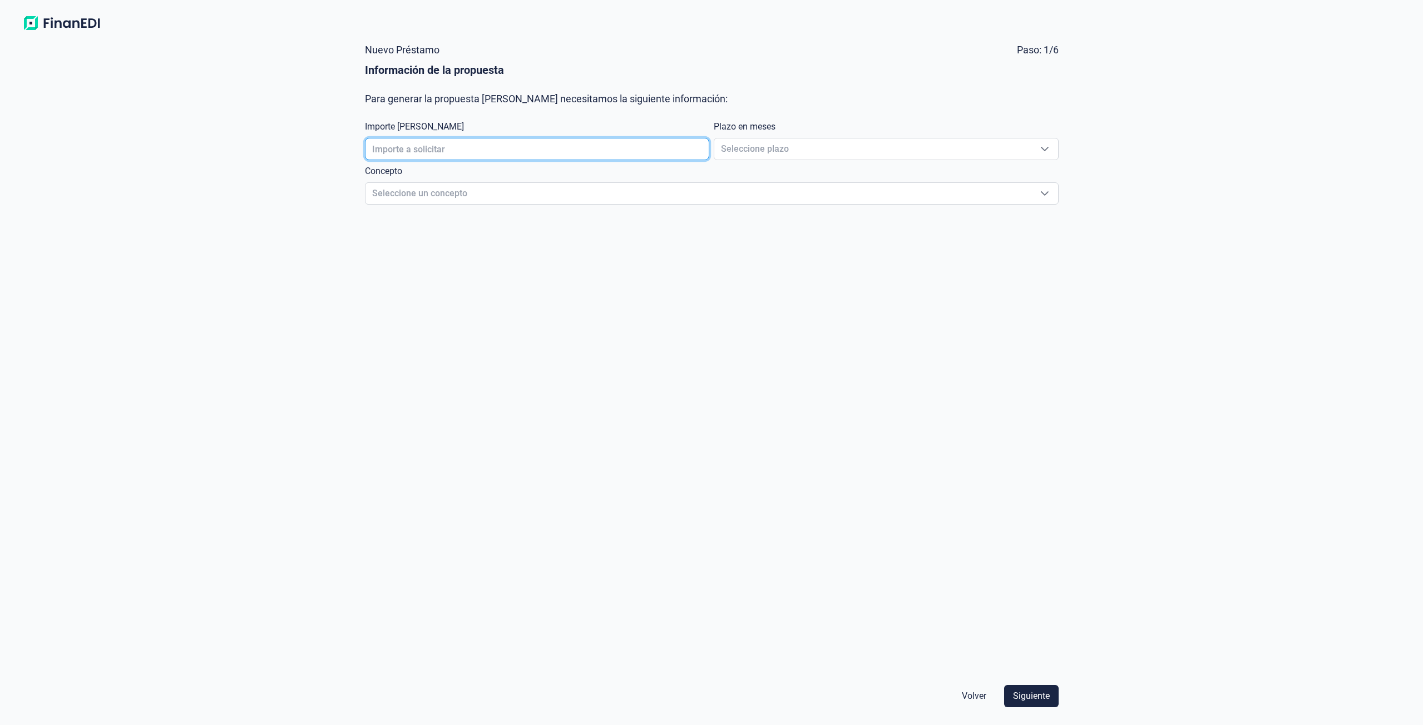
click at [501, 149] on input "text" at bounding box center [537, 149] width 345 height 22
type input "60.000,00 €"
click at [749, 157] on span "Seleccione plazo" at bounding box center [872, 149] width 317 height 21
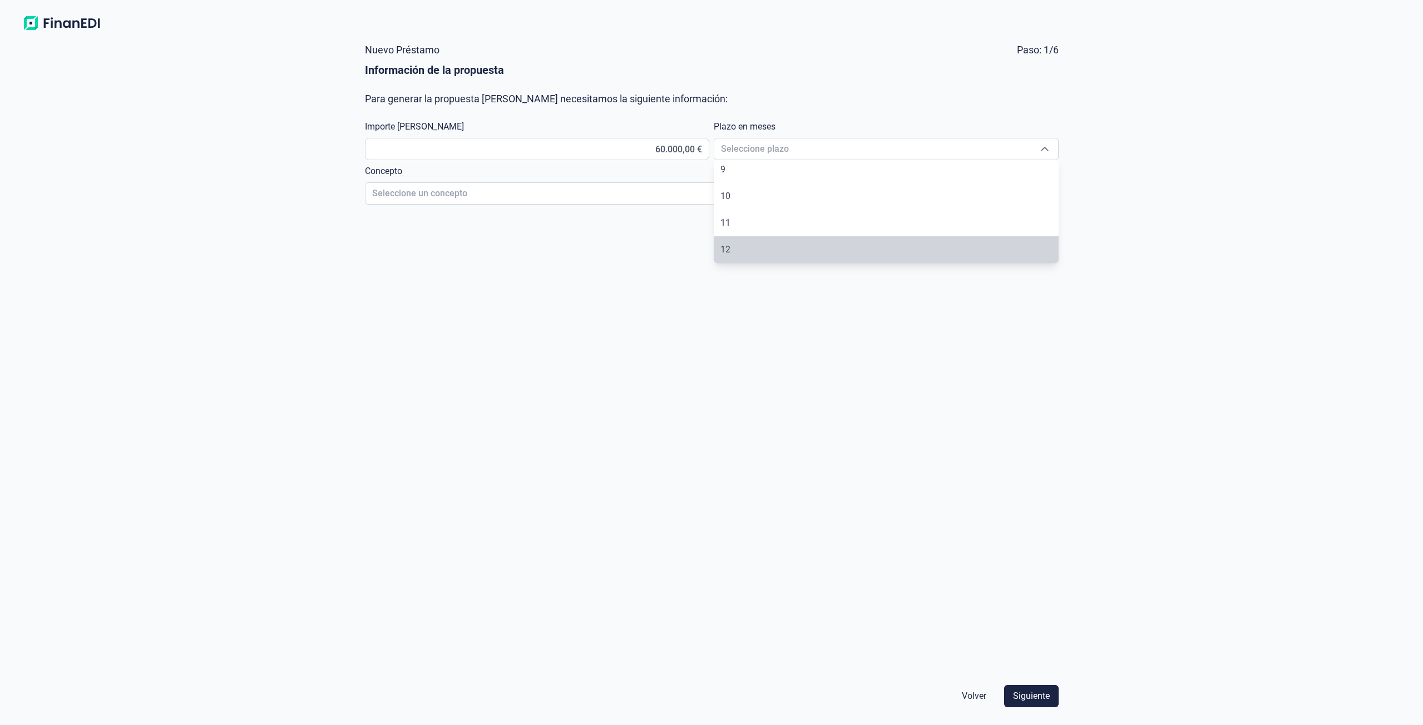
click at [893, 383] on form "Nuevo Préstamo Paso: 1/6 Información de la propuesta Para generar la propuesta …" at bounding box center [712, 376] width 712 height 681
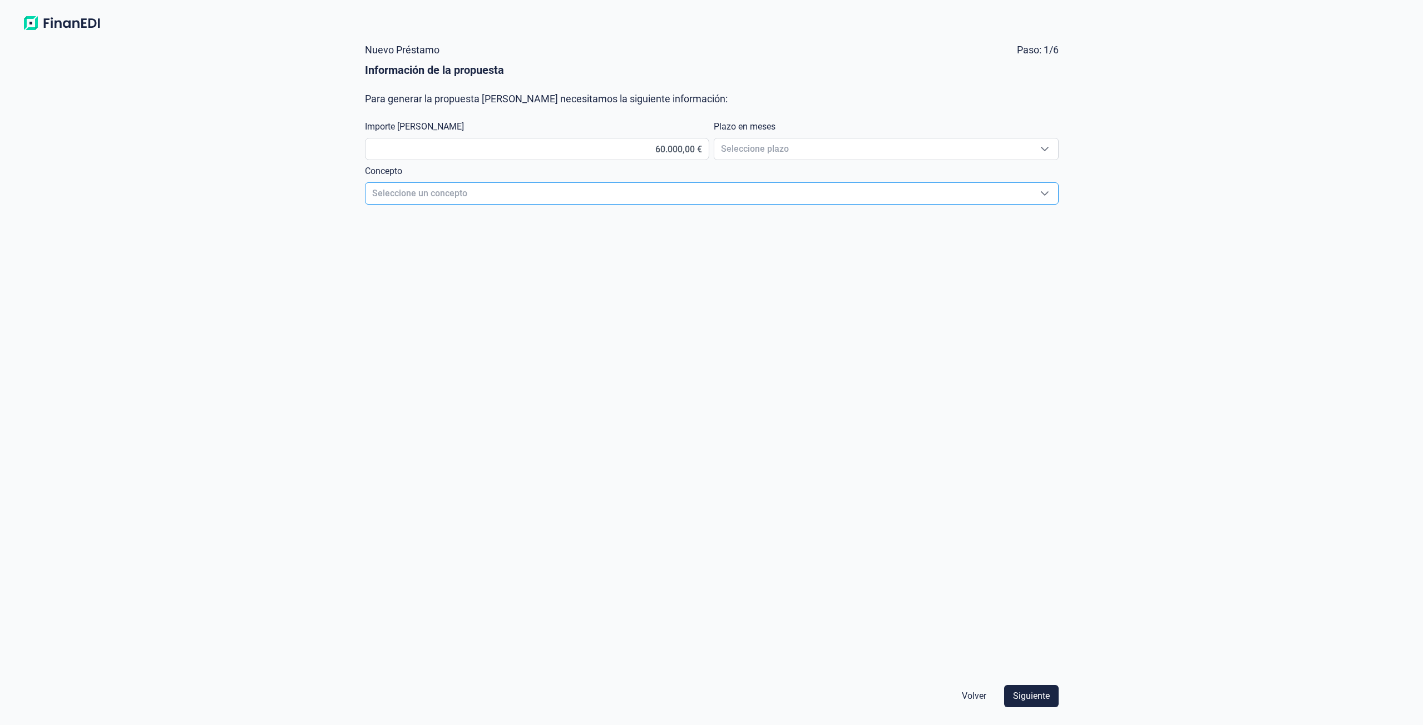
click at [822, 193] on span "Seleccione un concepto" at bounding box center [699, 193] width 666 height 21
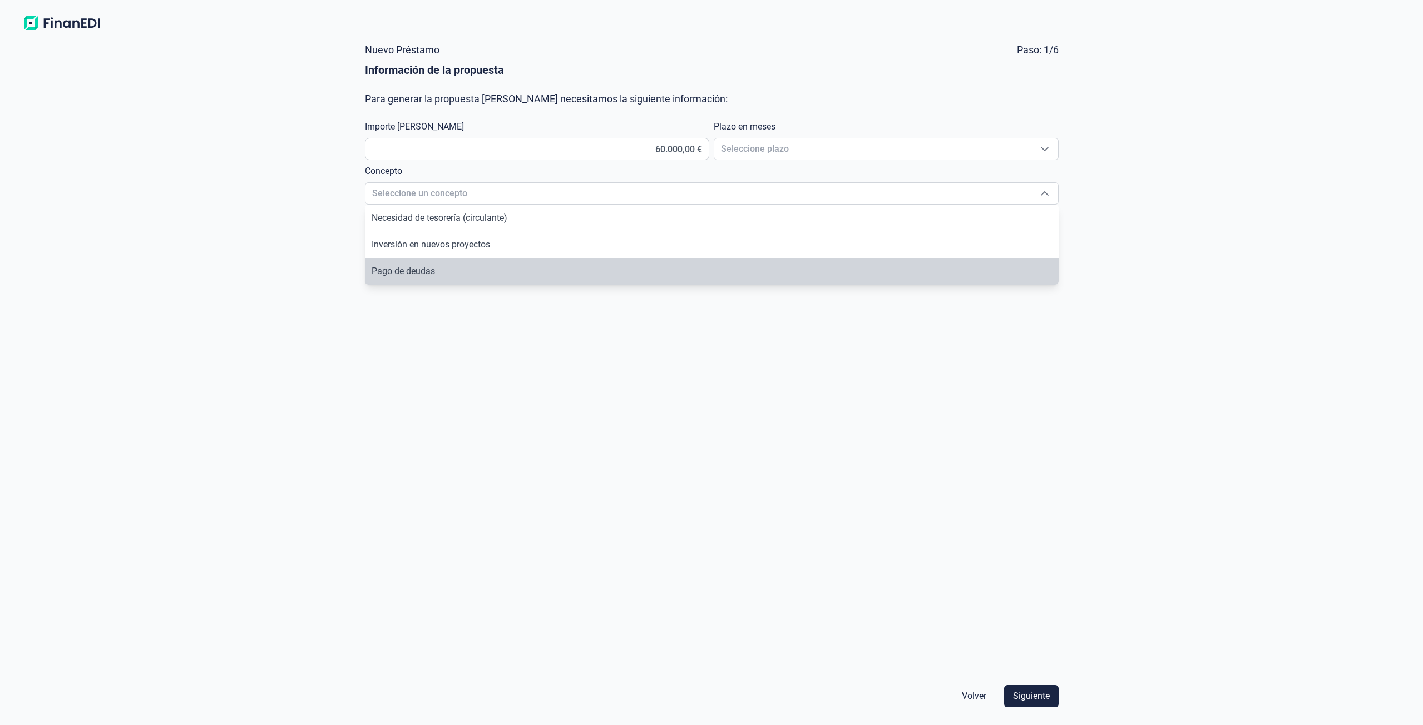
click at [700, 437] on form "Nuevo Préstamo Paso: 1/6 Información de la propuesta Para generar la propuesta …" at bounding box center [712, 376] width 712 height 681
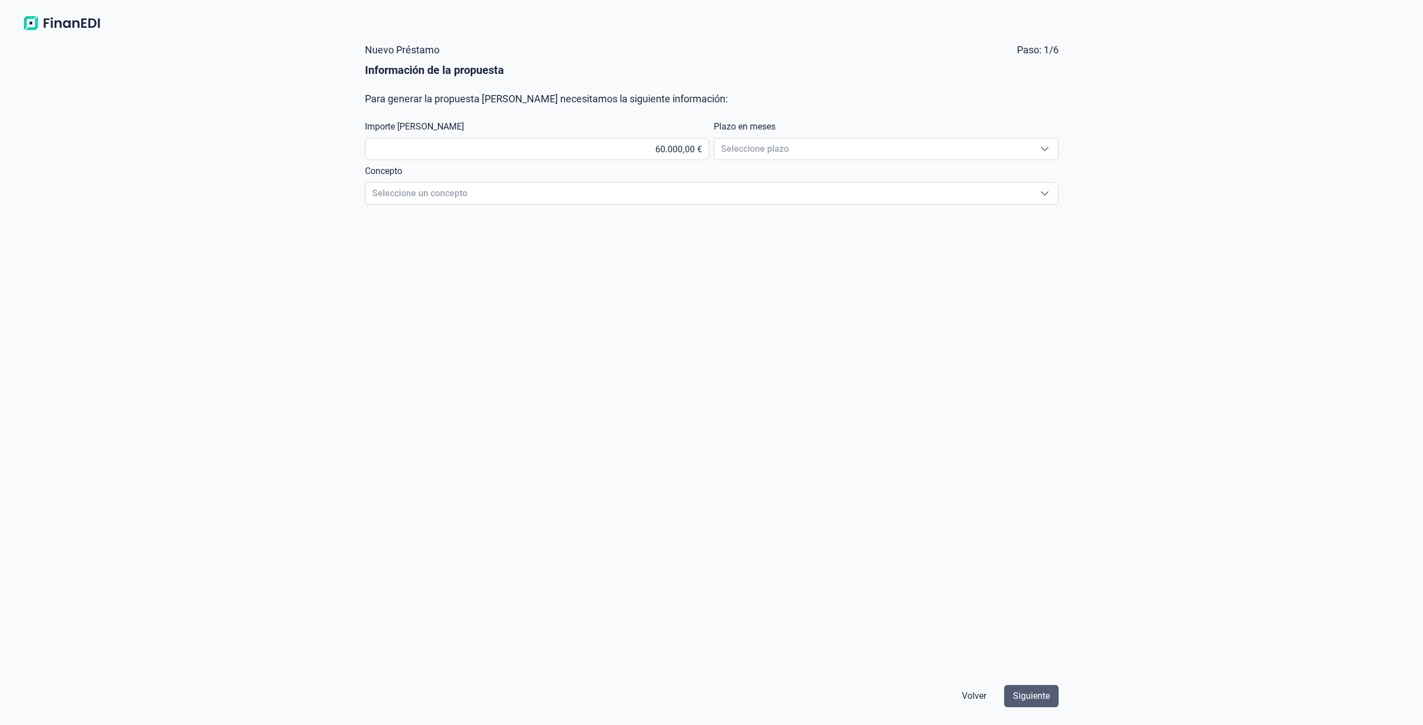
click at [1016, 694] on span "Siguiente" at bounding box center [1031, 696] width 37 height 13
click at [865, 153] on span "Seleccione plazo" at bounding box center [872, 149] width 317 height 21
click at [853, 245] on li "12" at bounding box center [886, 249] width 345 height 27
type input "12"
click at [767, 200] on span "Seleccione un concepto" at bounding box center [699, 193] width 666 height 21
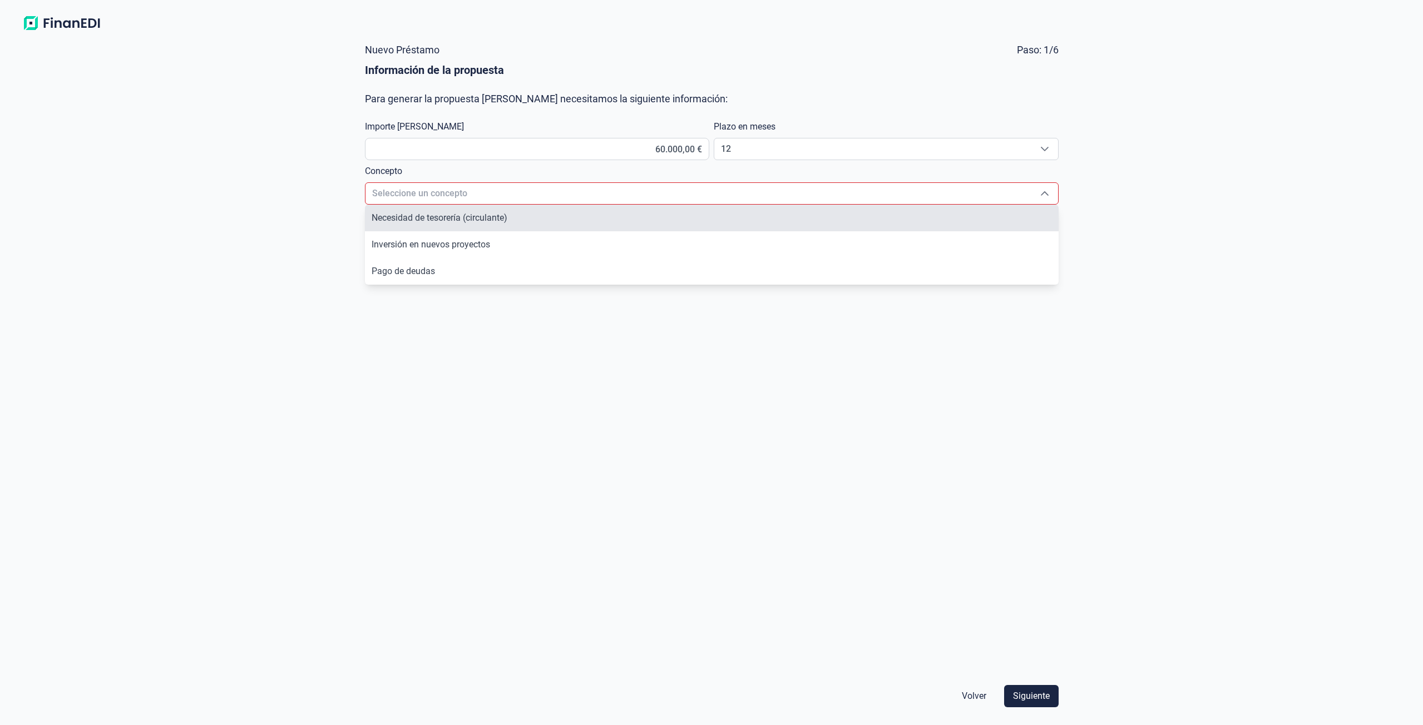
click at [671, 221] on li "Necesidad de tesorería (circulante)" at bounding box center [712, 218] width 694 height 27
type input "Necesidad de tesorería (circulante)"
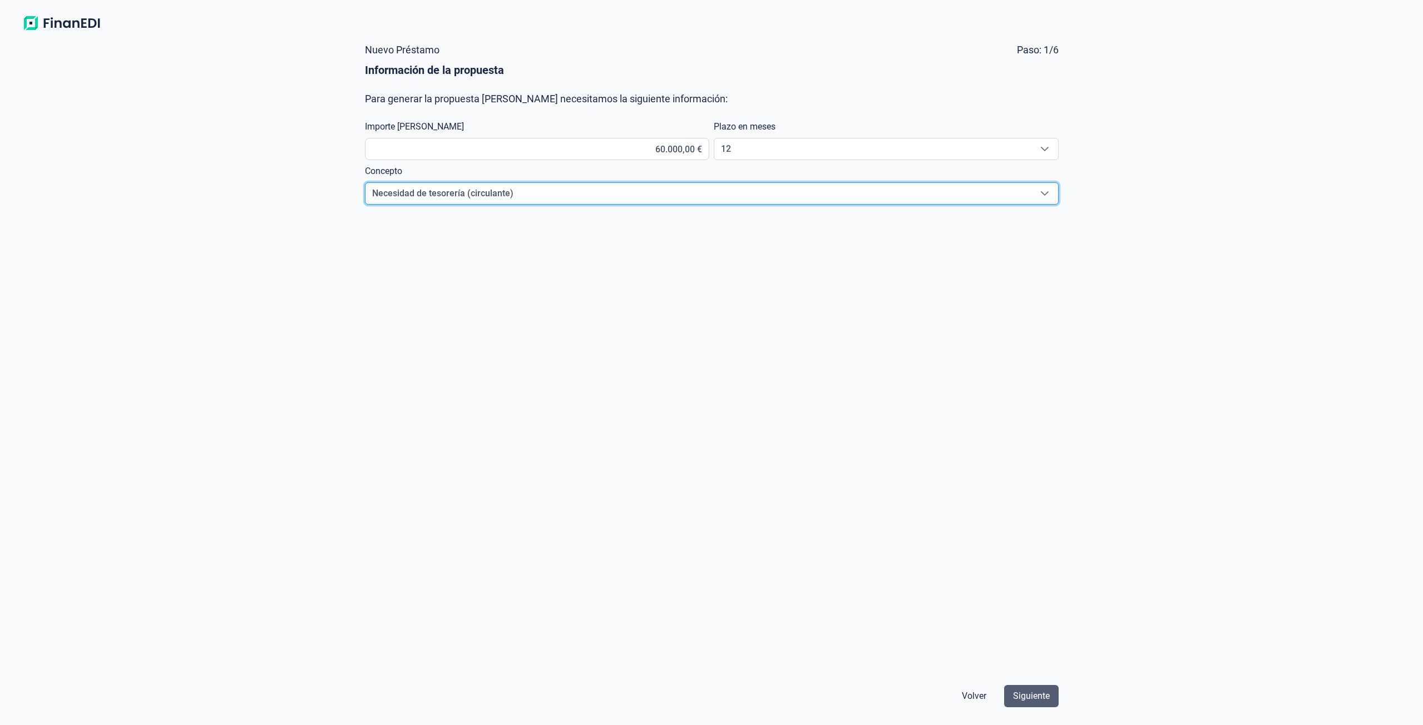
click at [1033, 692] on span "Siguiente" at bounding box center [1031, 696] width 37 height 13
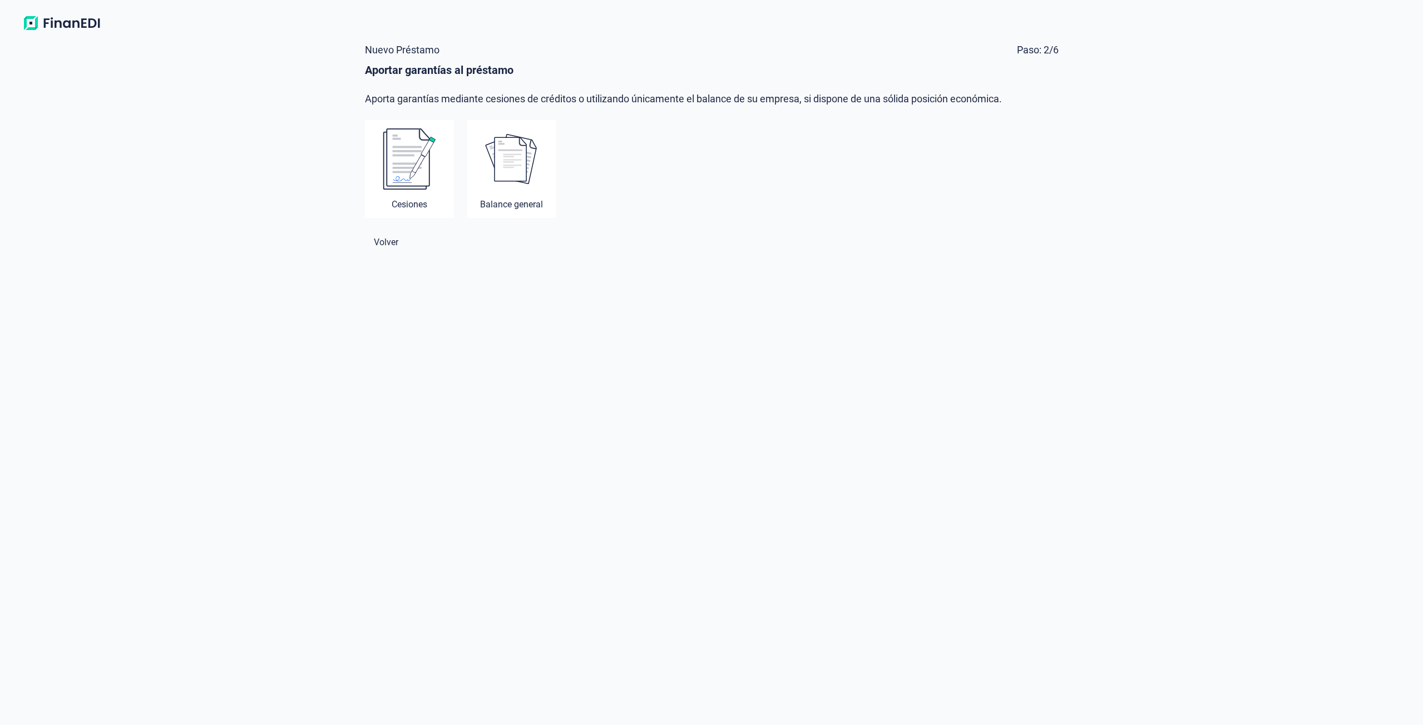
click at [383, 245] on span "Volver" at bounding box center [386, 242] width 24 height 13
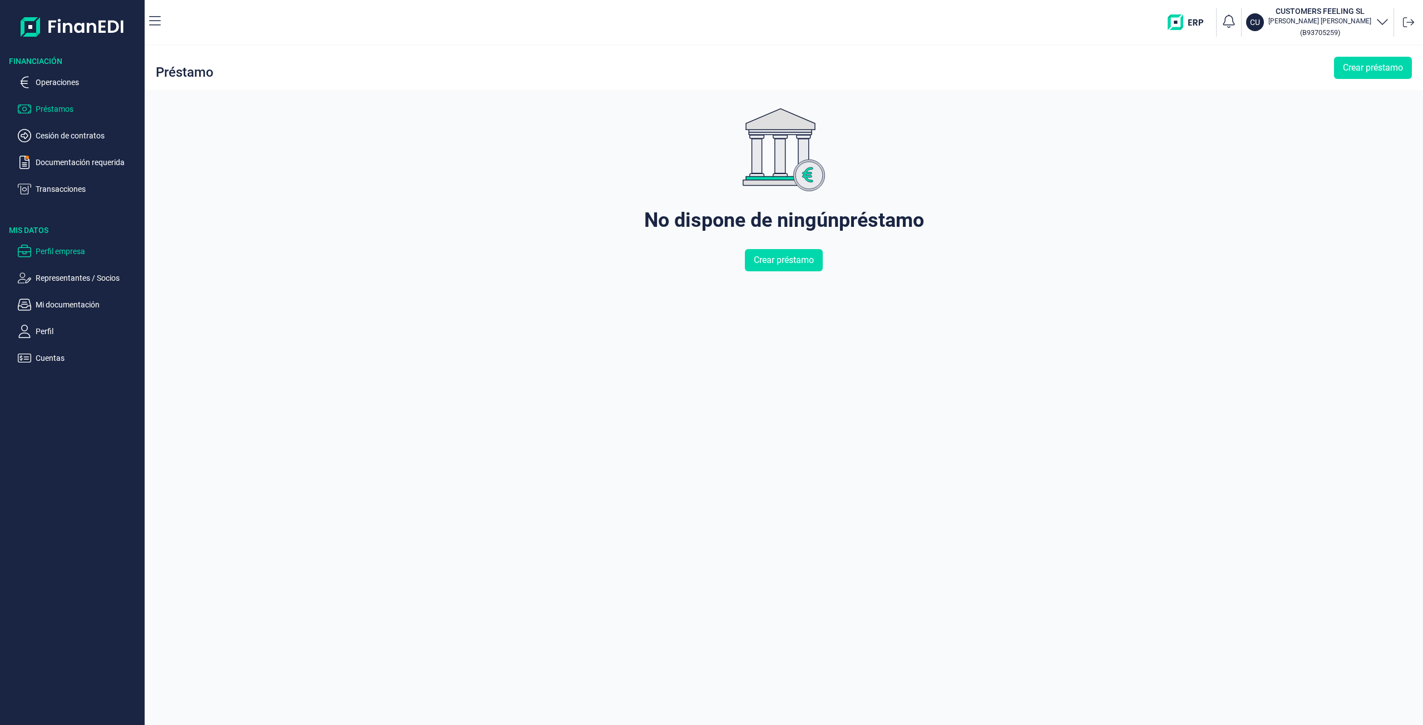
click at [86, 256] on p "Perfil empresa" at bounding box center [88, 251] width 105 height 13
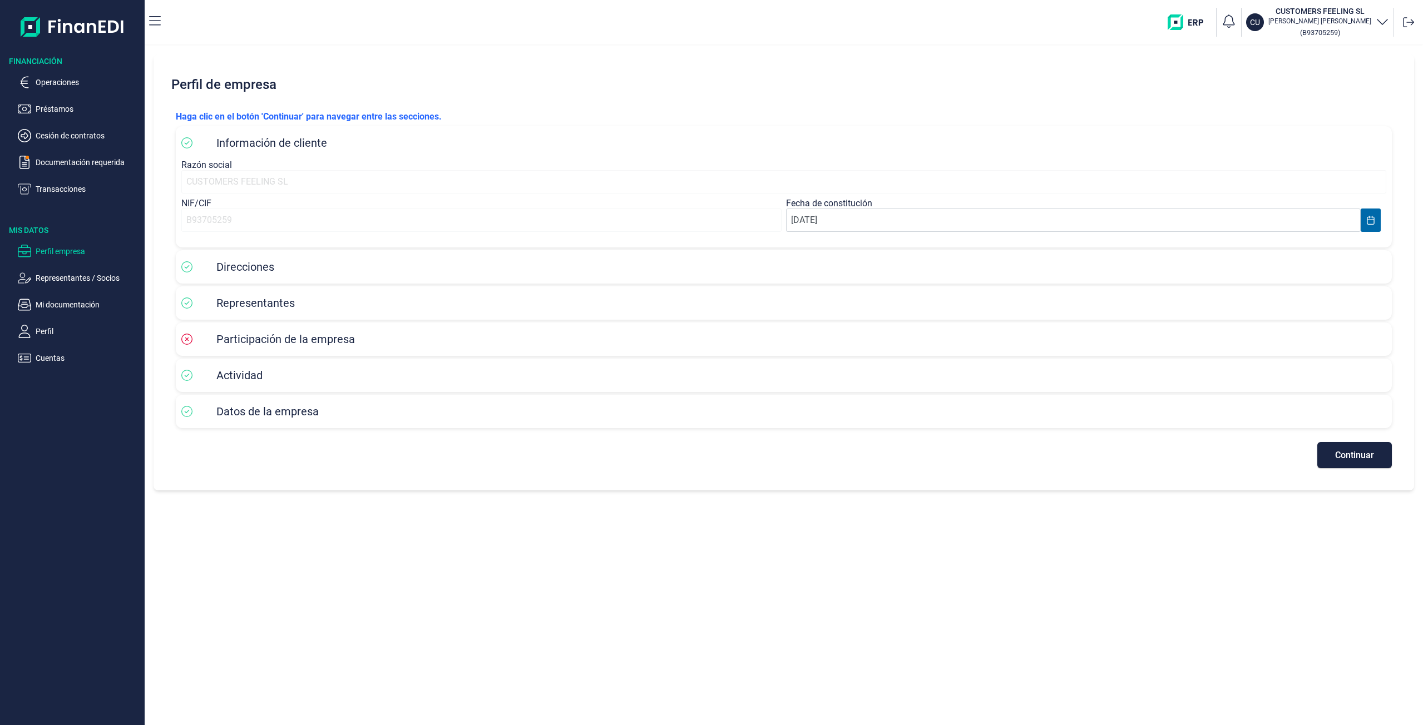
click at [221, 346] on div "Participación de la empresa" at bounding box center [783, 339] width 1205 height 17
click at [241, 338] on span "Participación de la empresa" at bounding box center [285, 339] width 139 height 13
click at [1336, 465] on button "Continuar" at bounding box center [1354, 455] width 75 height 26
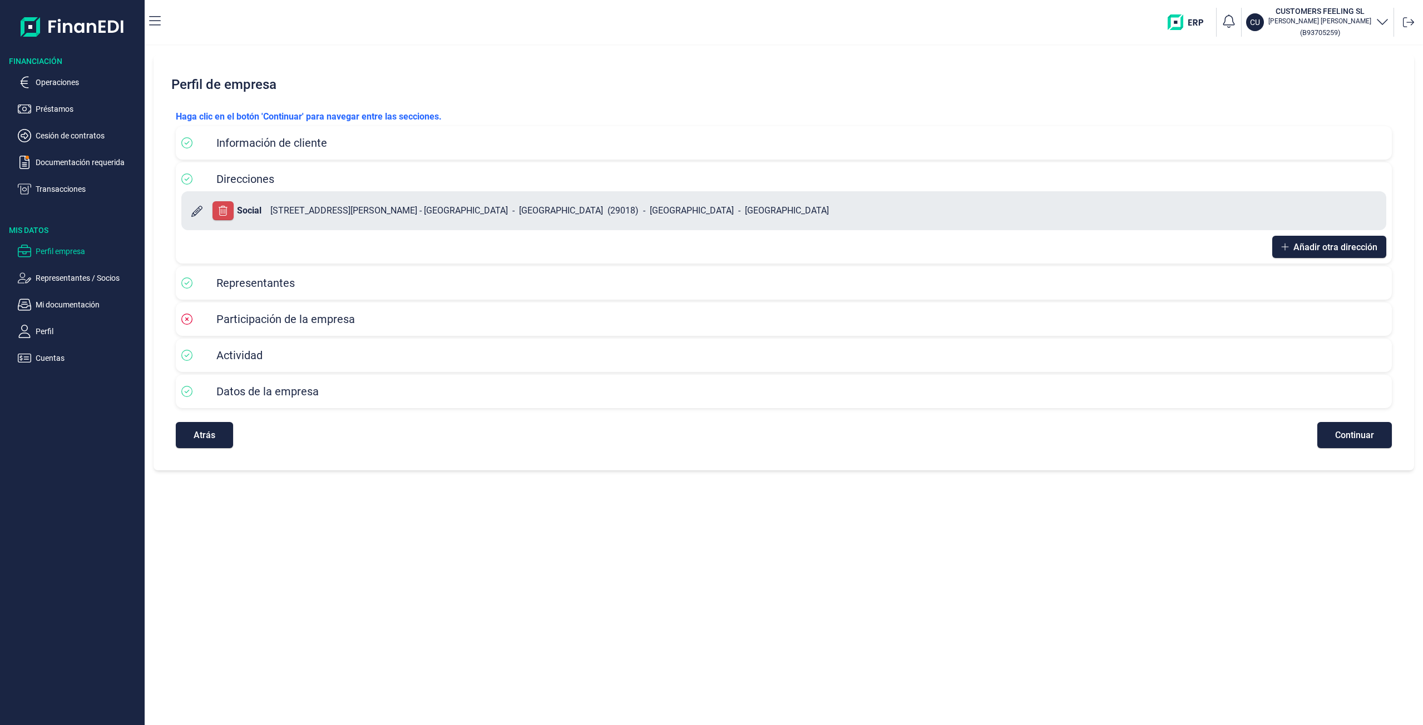
click at [348, 322] on span "Participación de la empresa" at bounding box center [285, 319] width 139 height 13
click at [1336, 434] on span "Continuar" at bounding box center [1354, 435] width 39 height 8
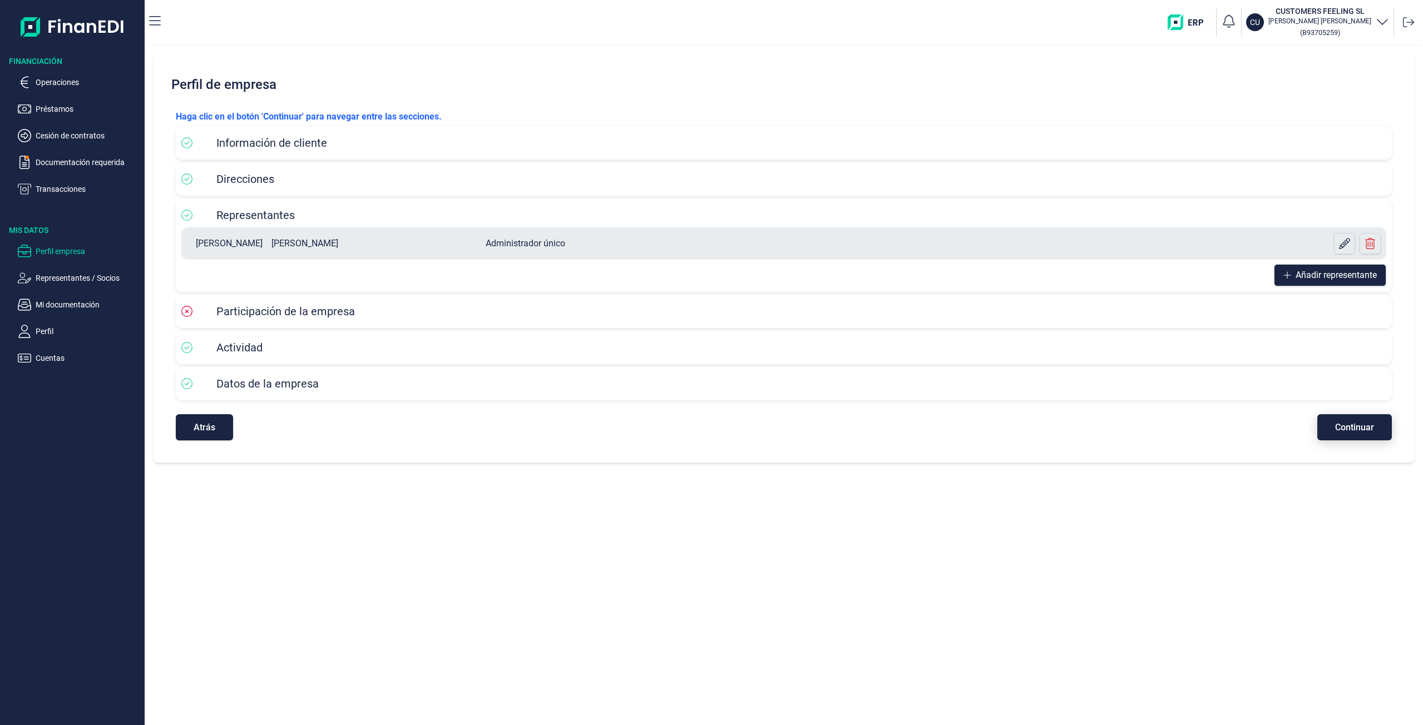
click at [1336, 436] on button "Continuar" at bounding box center [1354, 427] width 75 height 26
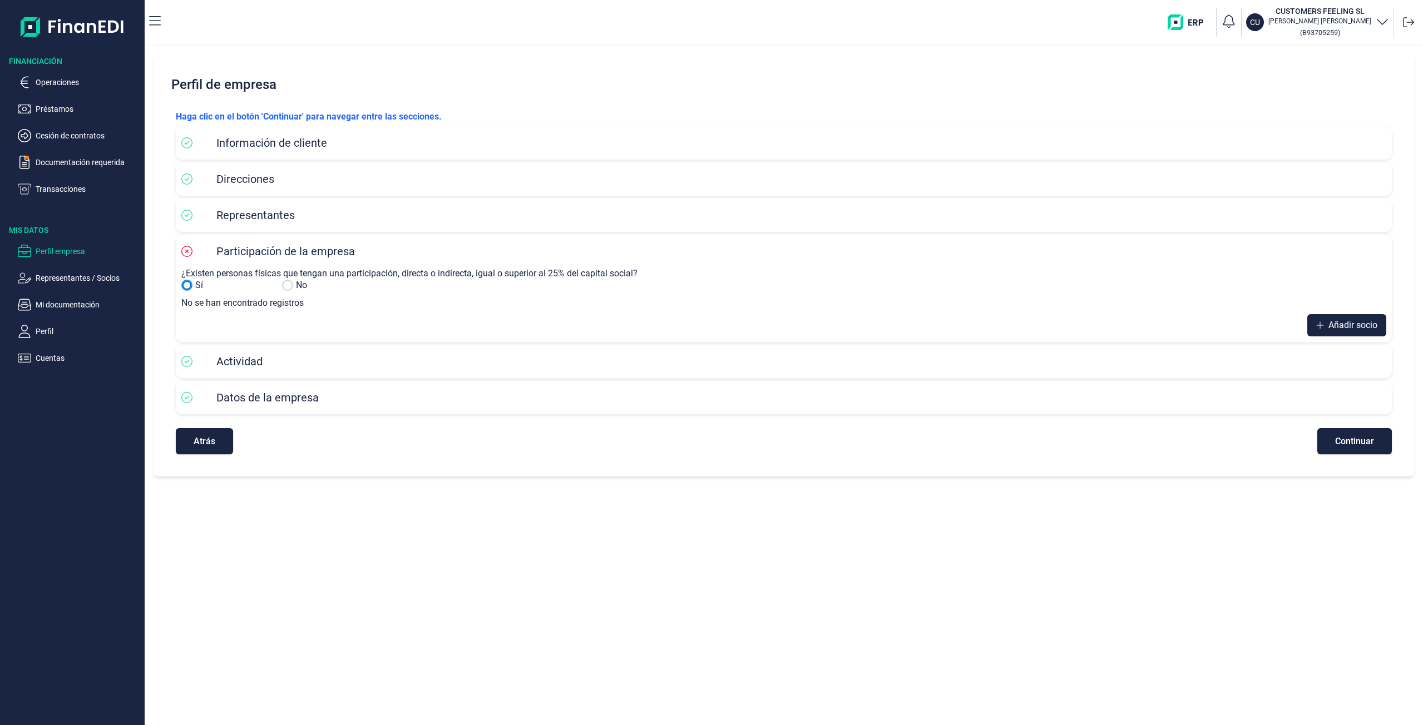
click at [186, 285] on input "No" at bounding box center [186, 285] width 11 height 11
click at [1322, 328] on icon at bounding box center [1320, 325] width 8 height 9
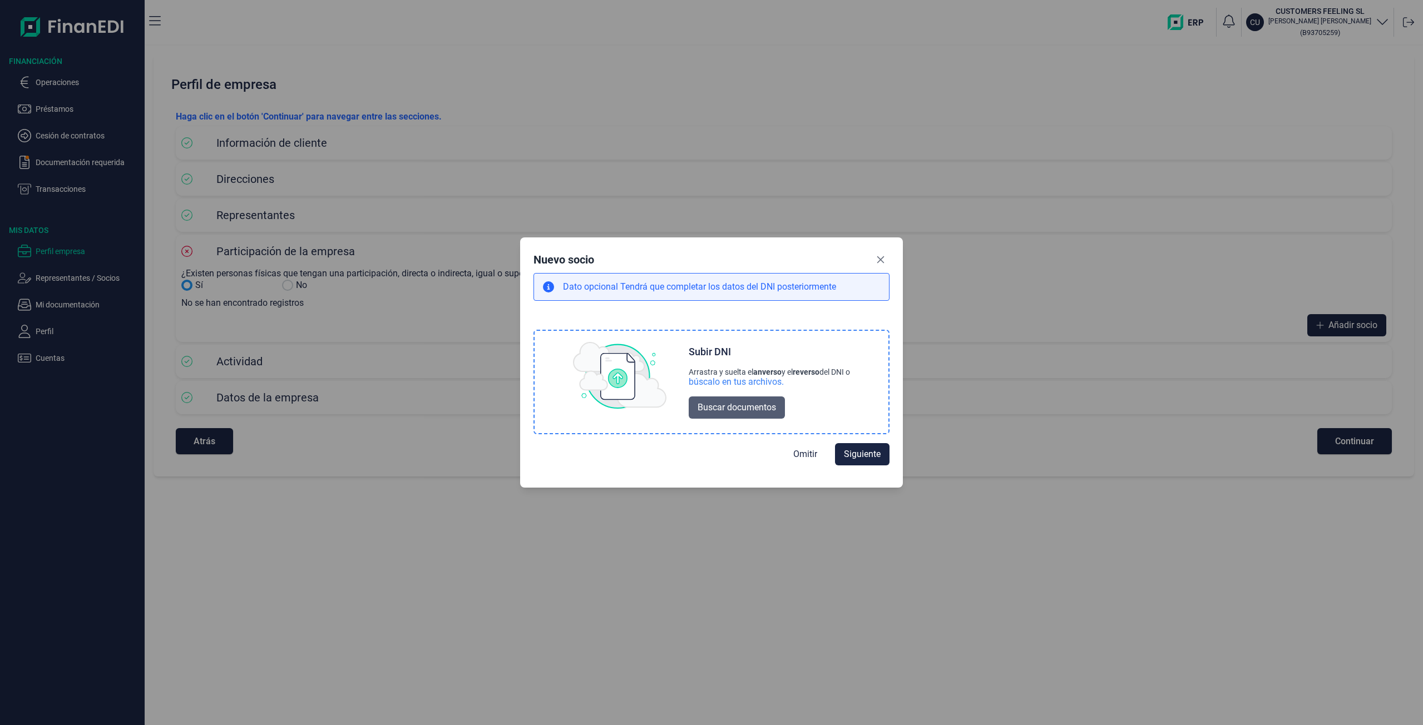
click at [753, 408] on span "Buscar documentos" at bounding box center [737, 407] width 78 height 13
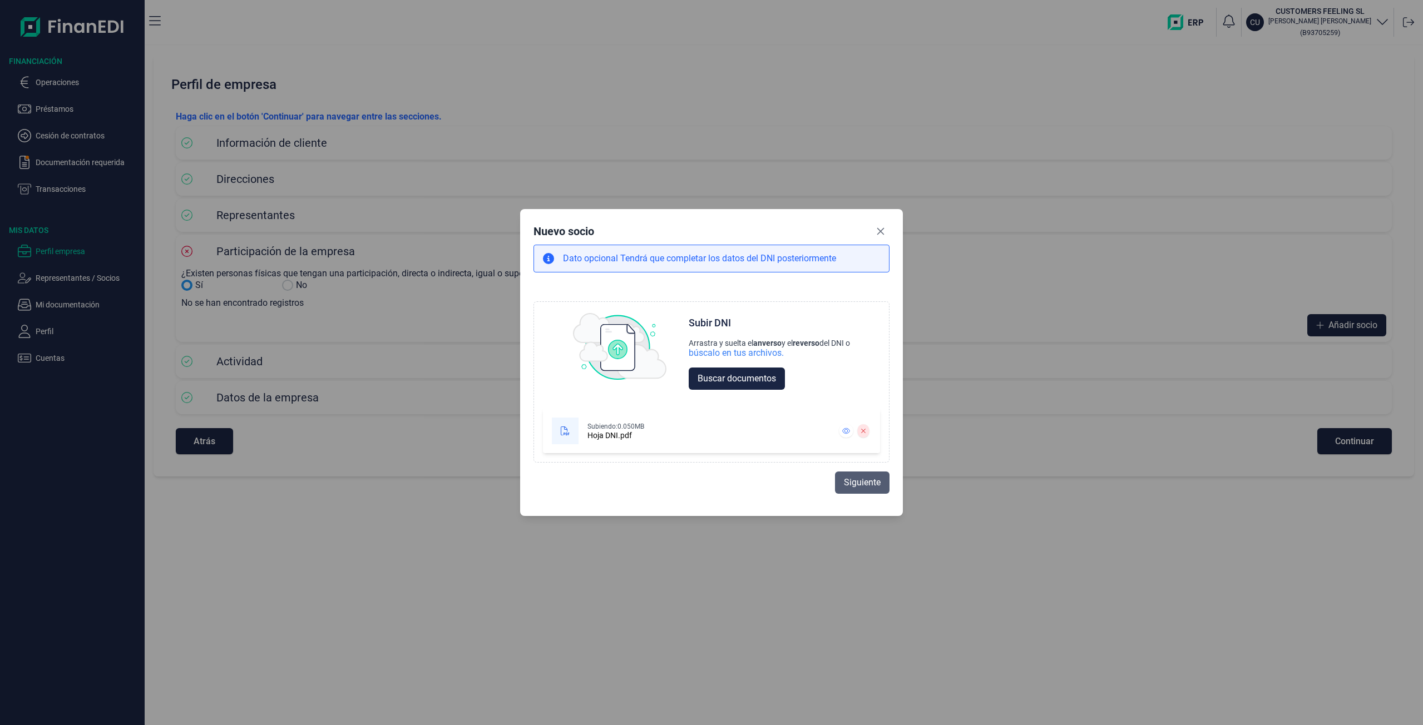
click at [853, 481] on span "Siguiente" at bounding box center [862, 482] width 37 height 13
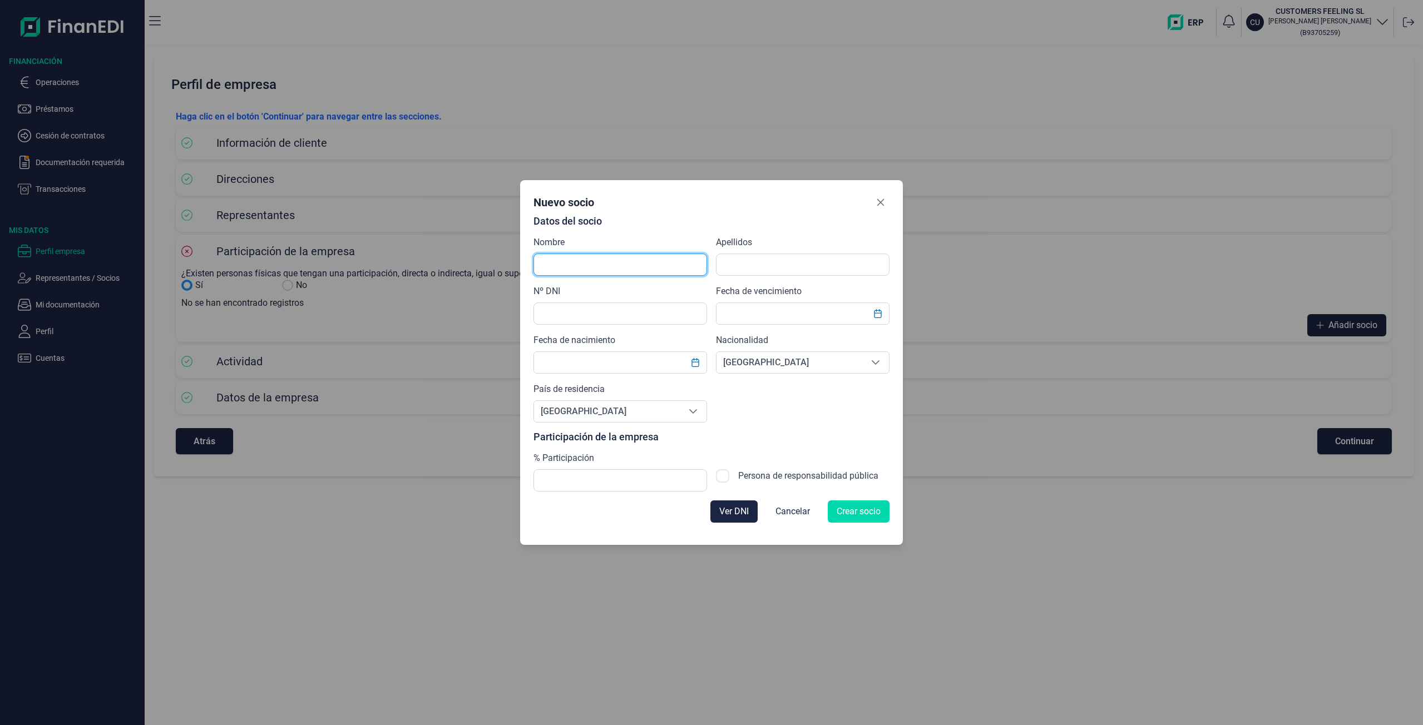
click at [587, 259] on input "text" at bounding box center [621, 265] width 174 height 22
type input "[PERSON_NAME]"
click at [744, 270] on input "text" at bounding box center [803, 265] width 174 height 22
type input "[PERSON_NAME]"
click at [645, 314] on input "text" at bounding box center [621, 314] width 174 height 22
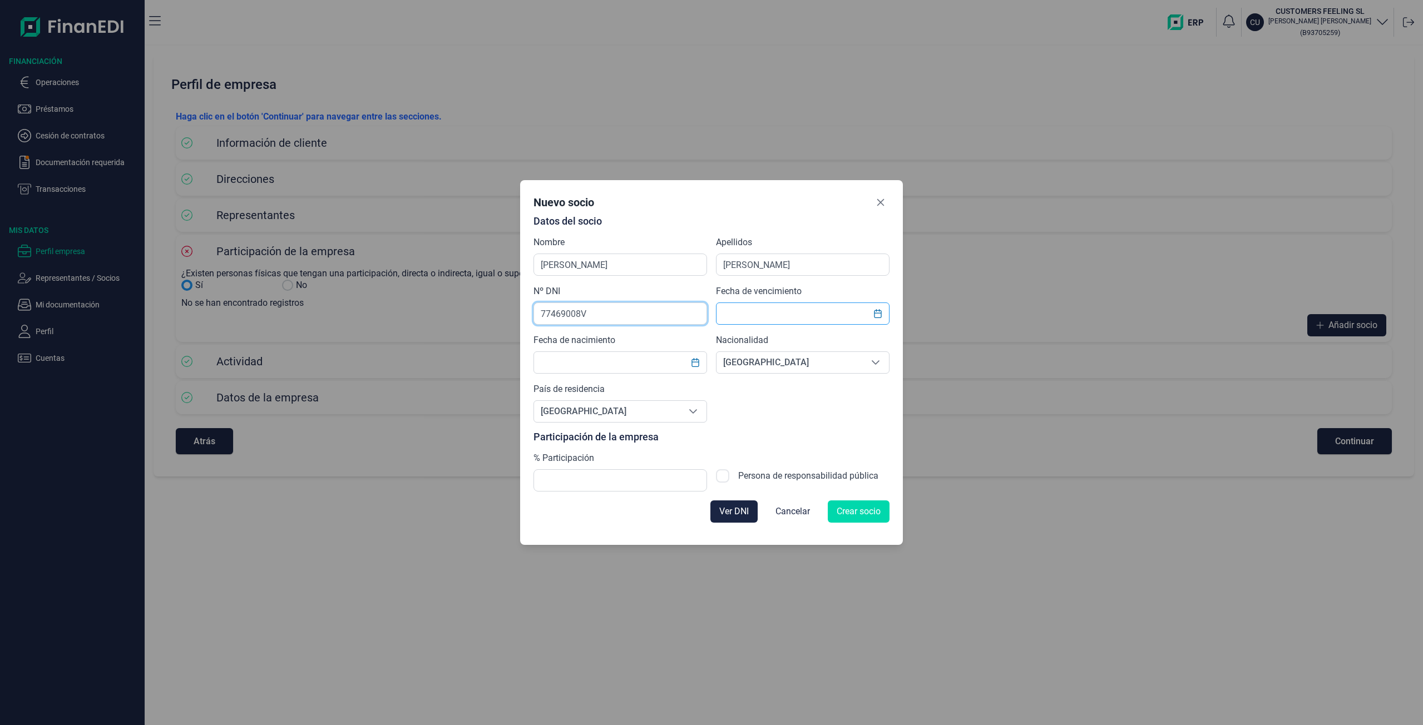
type input "77469008V"
click at [786, 314] on input "text" at bounding box center [803, 314] width 174 height 22
click at [878, 315] on icon "Choose Date" at bounding box center [877, 313] width 9 height 9
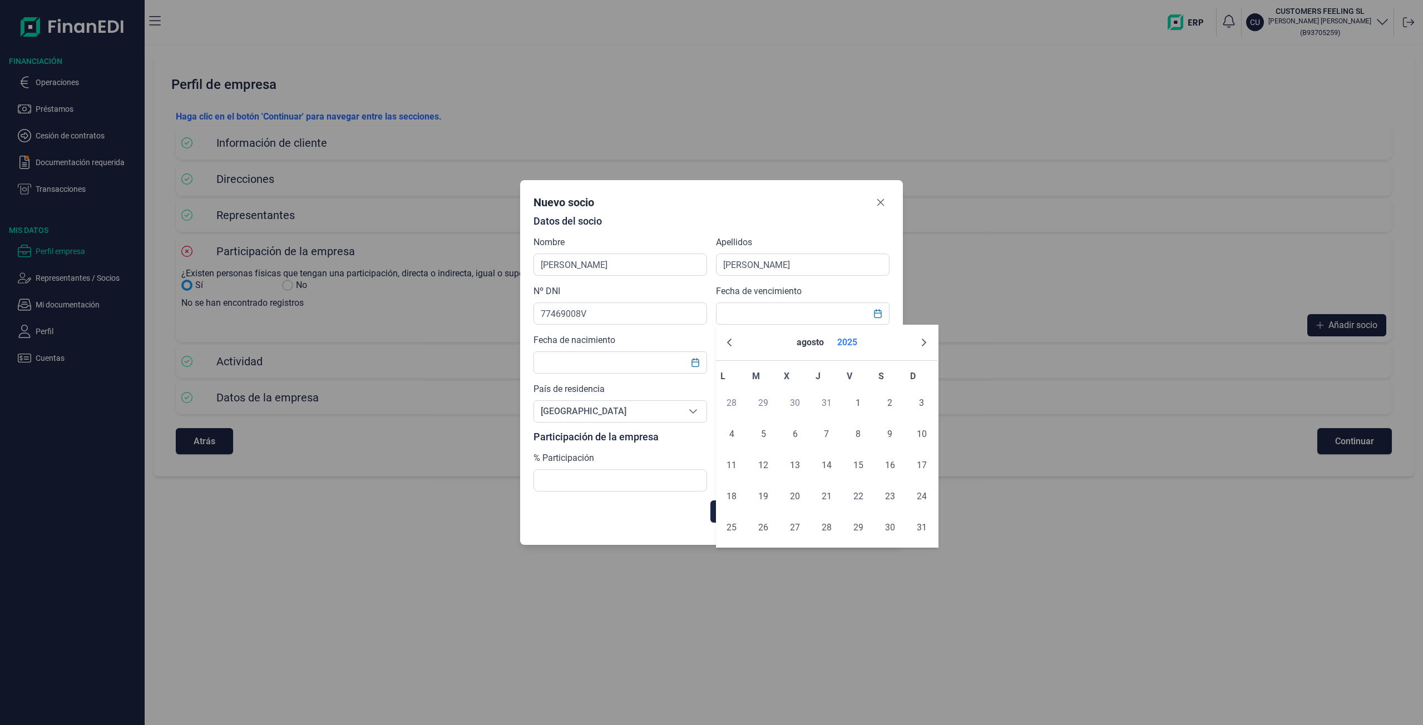
click at [845, 340] on button "2025" at bounding box center [847, 342] width 29 height 27
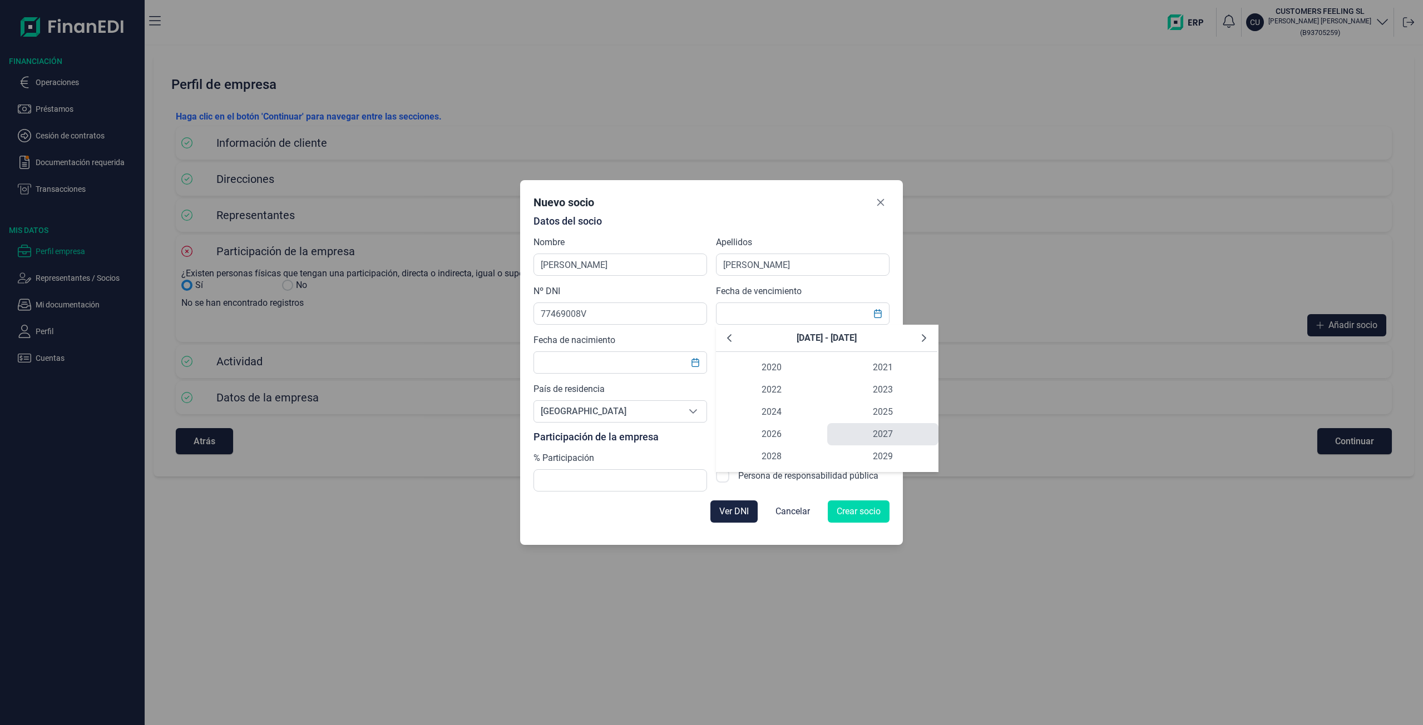
click at [886, 427] on span "2027" at bounding box center [882, 434] width 111 height 22
click at [757, 401] on span "abr" at bounding box center [753, 399] width 74 height 22
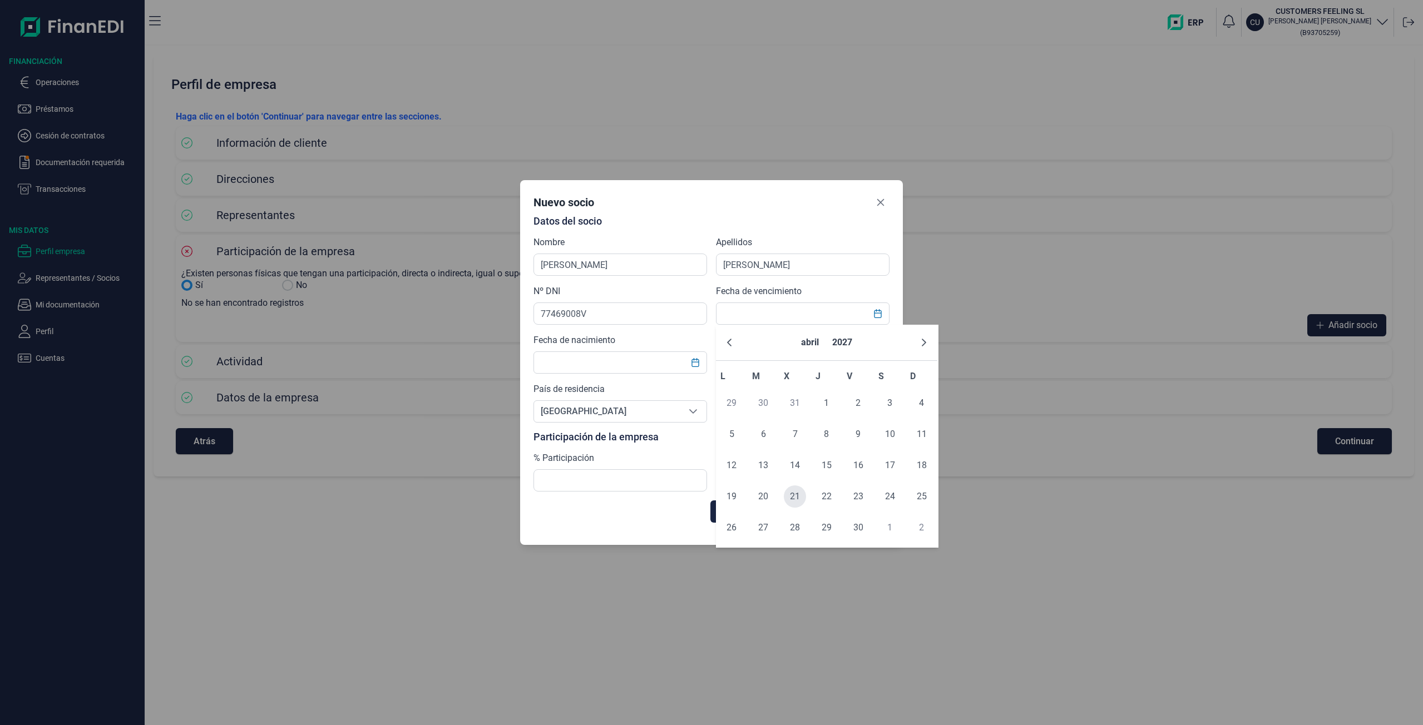
click at [794, 498] on span "21" at bounding box center [795, 497] width 22 height 22
type input "[DATE]"
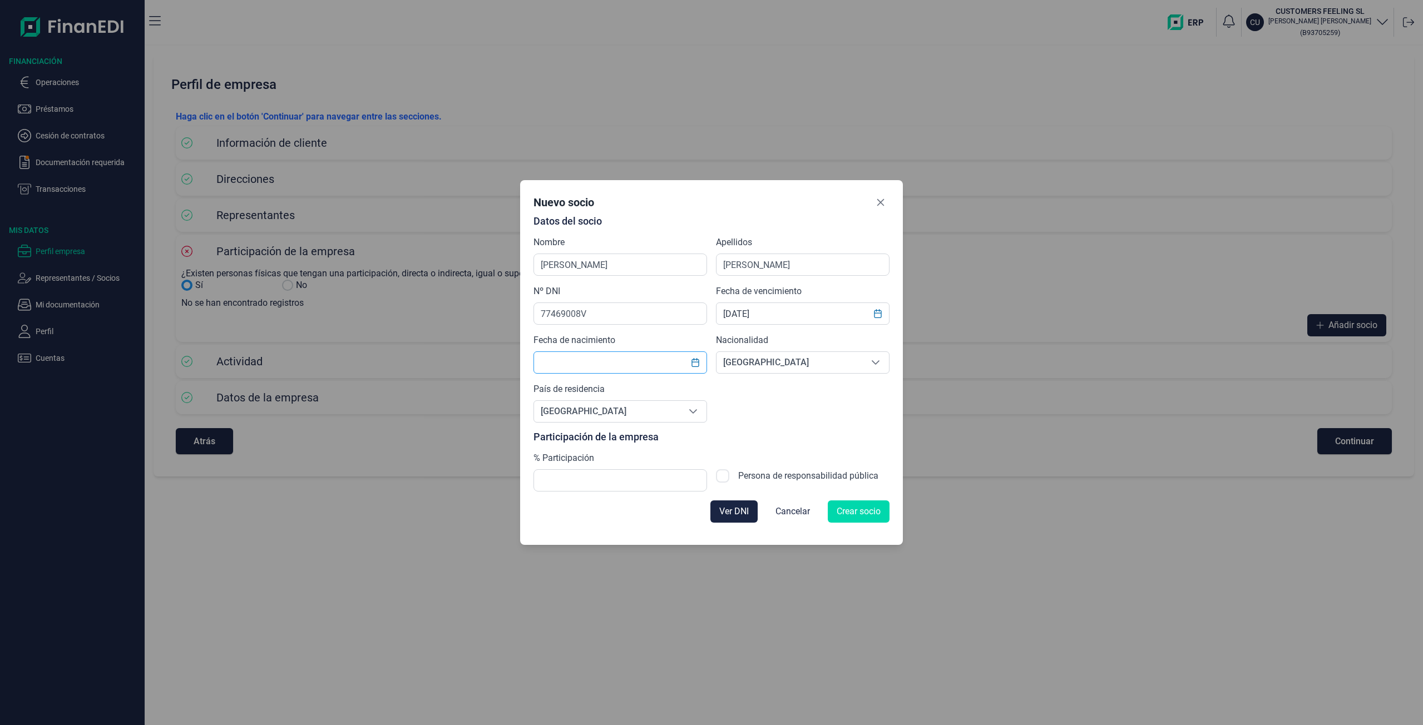
click at [643, 365] on input "text" at bounding box center [621, 363] width 174 height 22
type input "[DATE]"
click at [625, 481] on input "text" at bounding box center [621, 481] width 174 height 22
type input "50,00"
click at [846, 513] on span "Crear socio" at bounding box center [859, 511] width 44 height 13
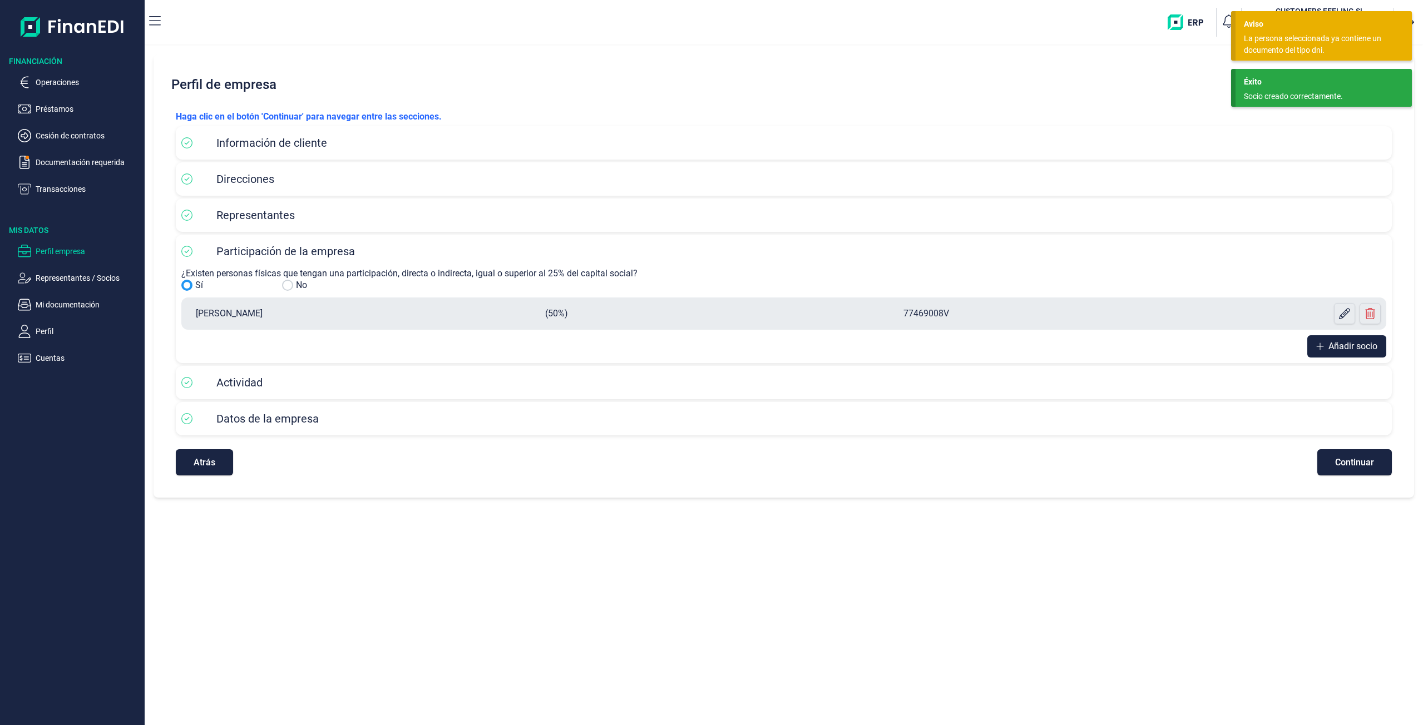
click at [966, 579] on div "Perfil de empresa Haga clic en el botón 'Continuar' para navegar entre las secc…" at bounding box center [784, 386] width 1278 height 680
click at [1338, 465] on span "Continuar" at bounding box center [1354, 462] width 39 height 8
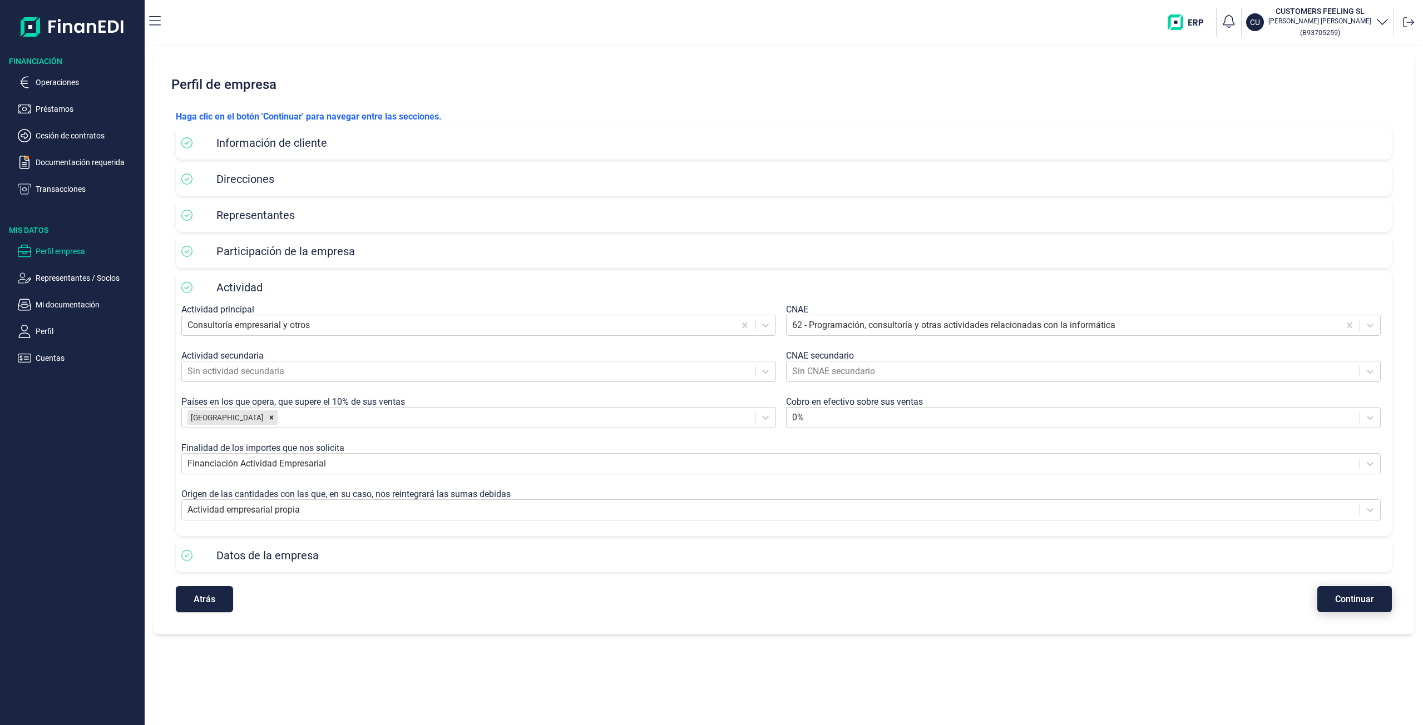
click at [1369, 599] on span "Continuar" at bounding box center [1354, 599] width 39 height 8
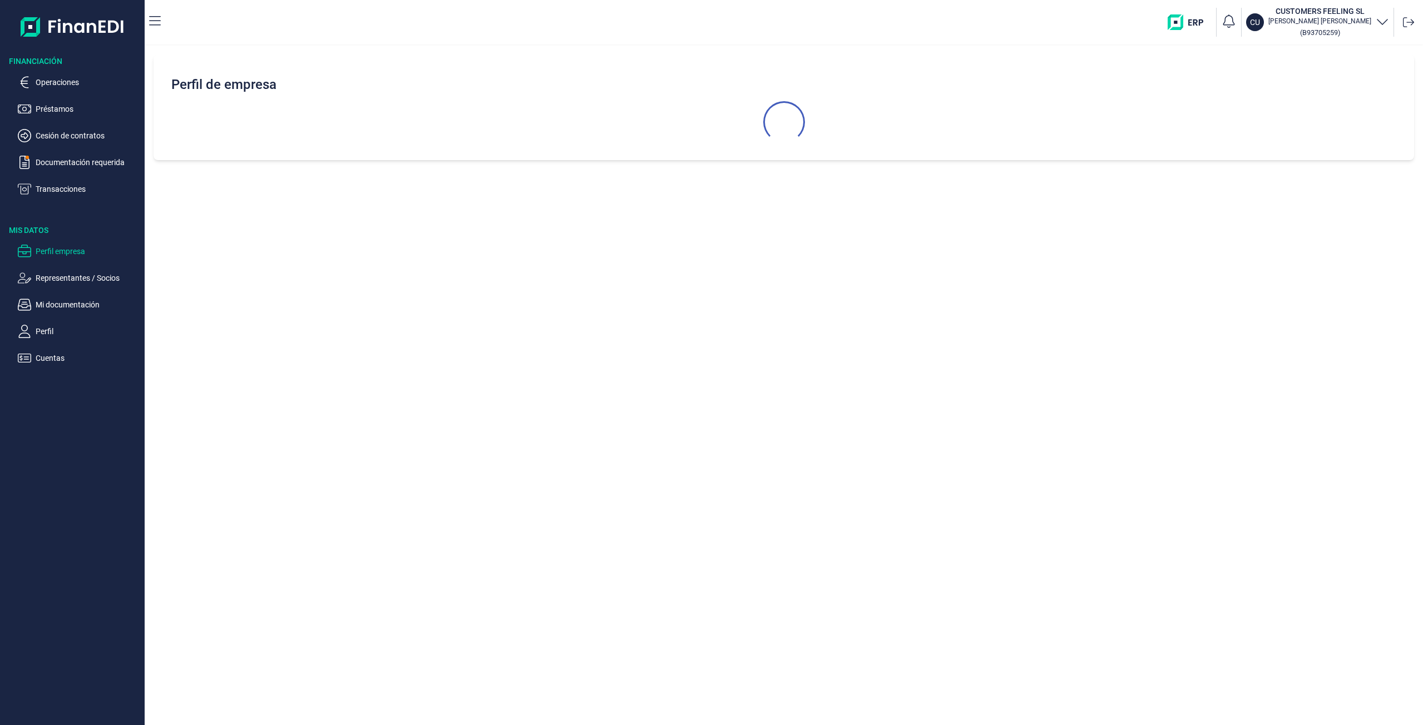
select select "ES"
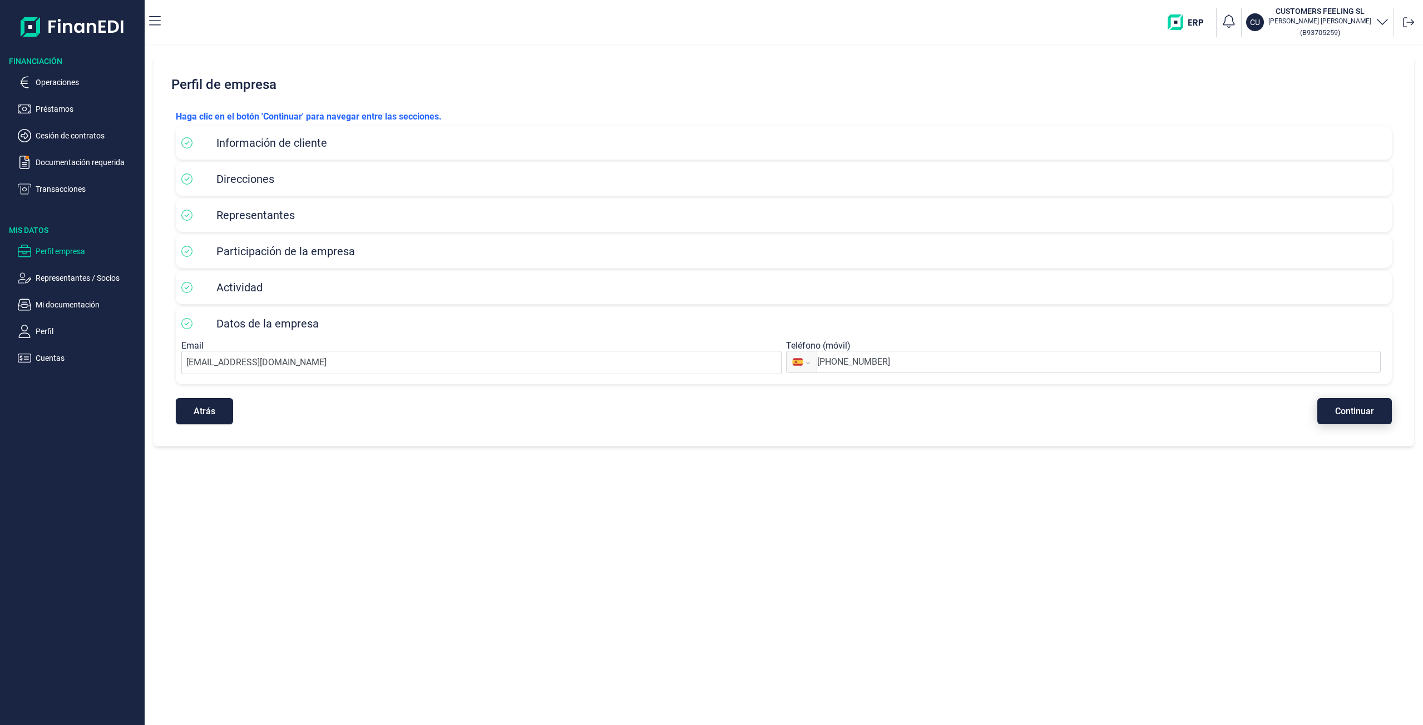
click at [1327, 410] on button "Continuar" at bounding box center [1354, 411] width 75 height 26
click at [54, 194] on p "Transacciones" at bounding box center [88, 188] width 105 height 13
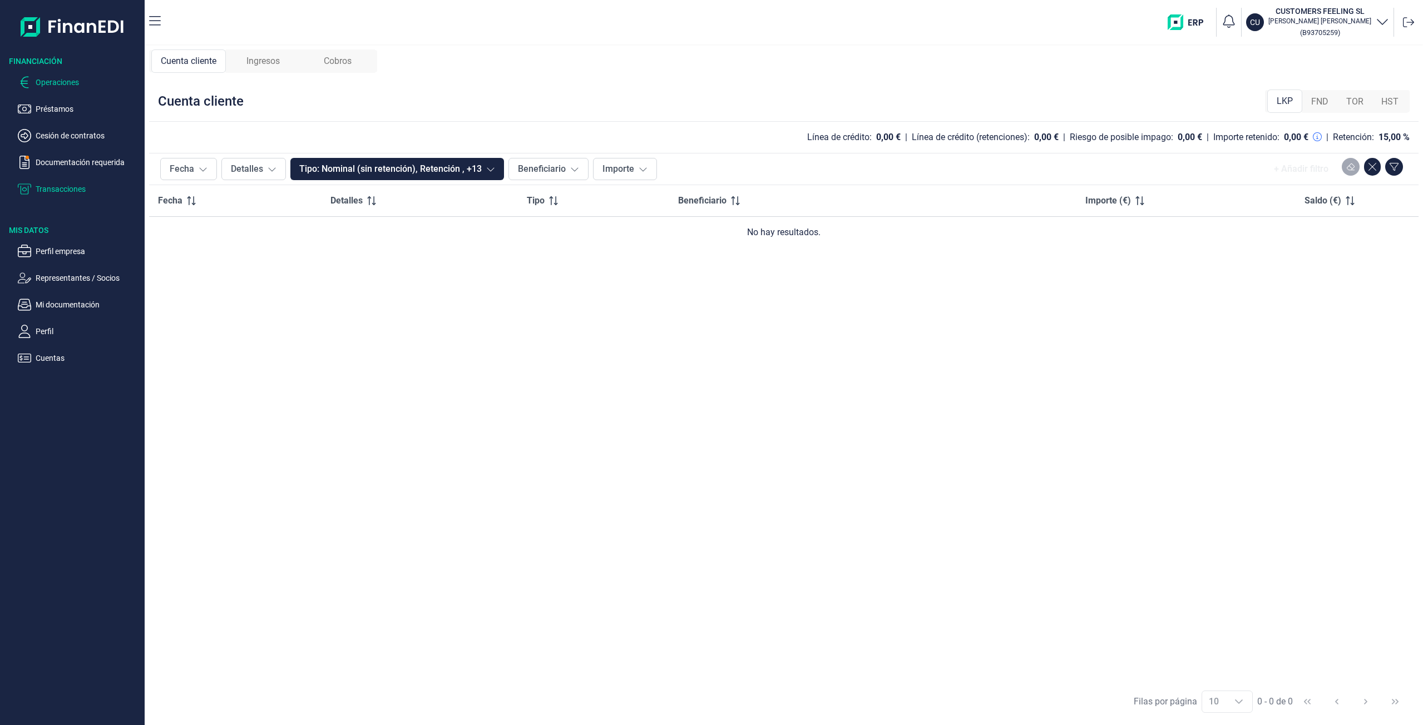
click at [82, 80] on p "Operaciones" at bounding box center [88, 82] width 105 height 13
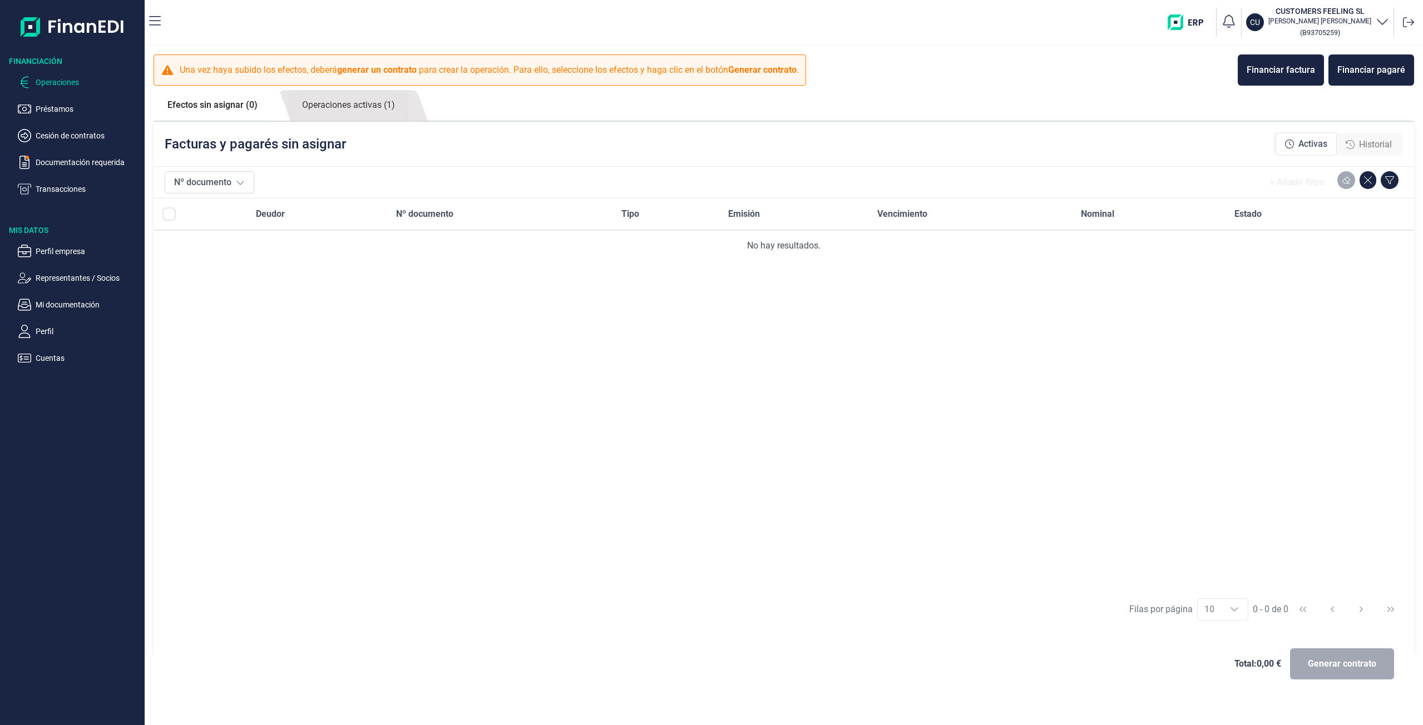
click at [476, 373] on div "Deudor Nº documento Tipo Emisión Vencimiento Nominal Estado No hay resultados." at bounding box center [784, 395] width 1261 height 392
click at [1027, 355] on div "Deudor Nº documento Tipo Emisión Vencimiento Nominal Estado No hay resultados." at bounding box center [784, 395] width 1261 height 392
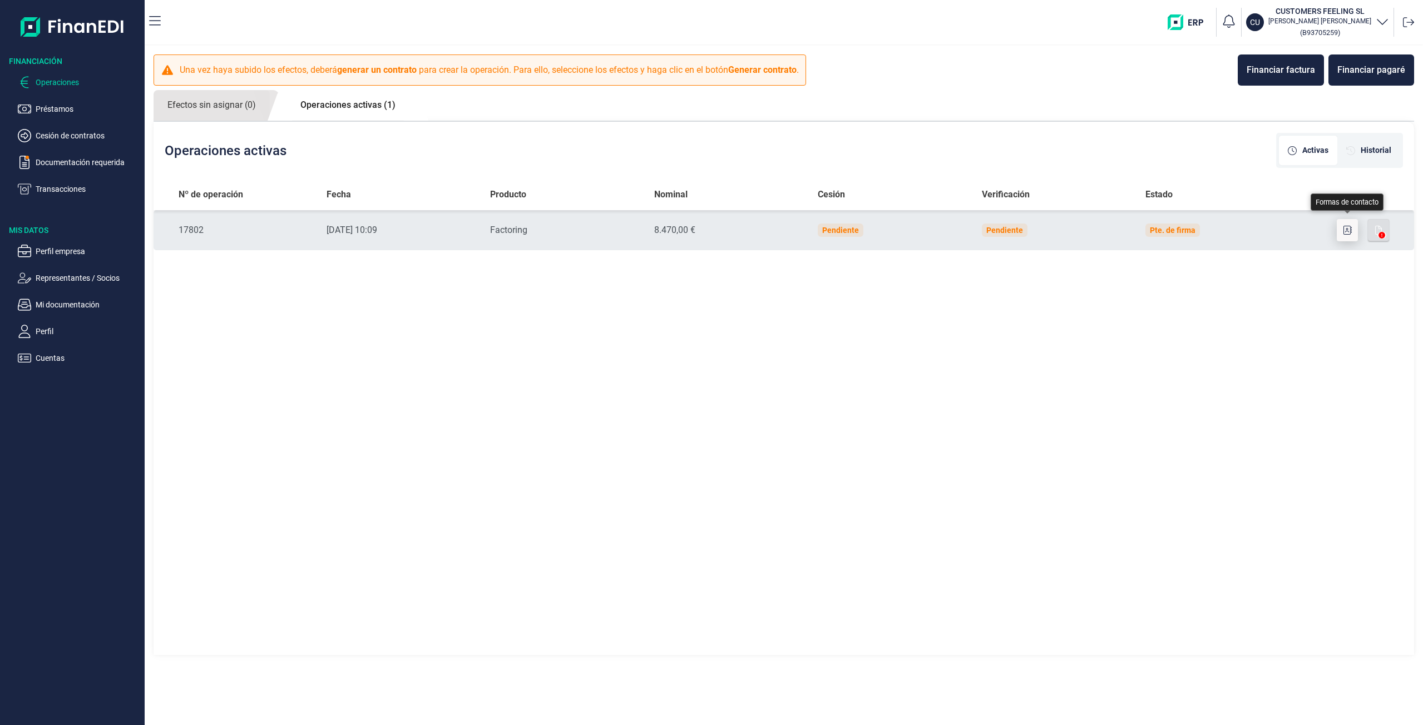
click at [1346, 238] on button "button" at bounding box center [1347, 230] width 21 height 22
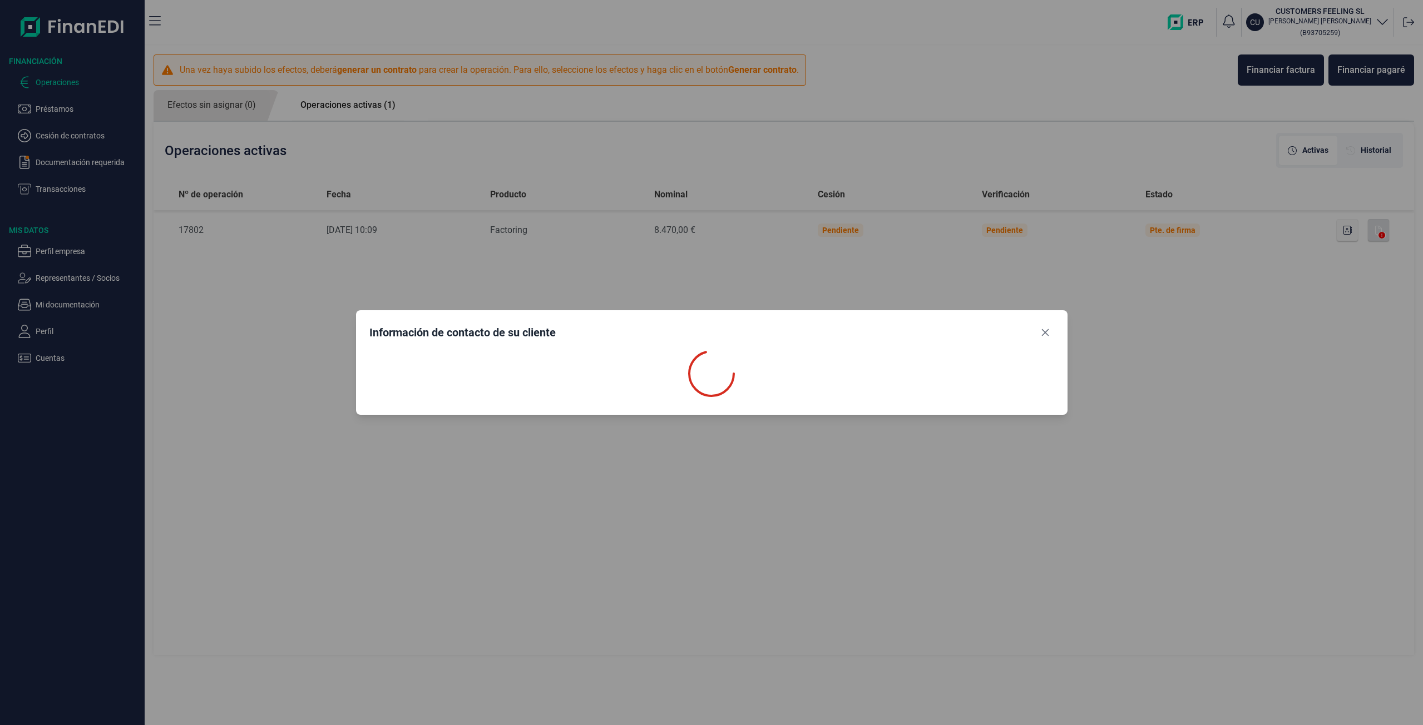
select select "ES"
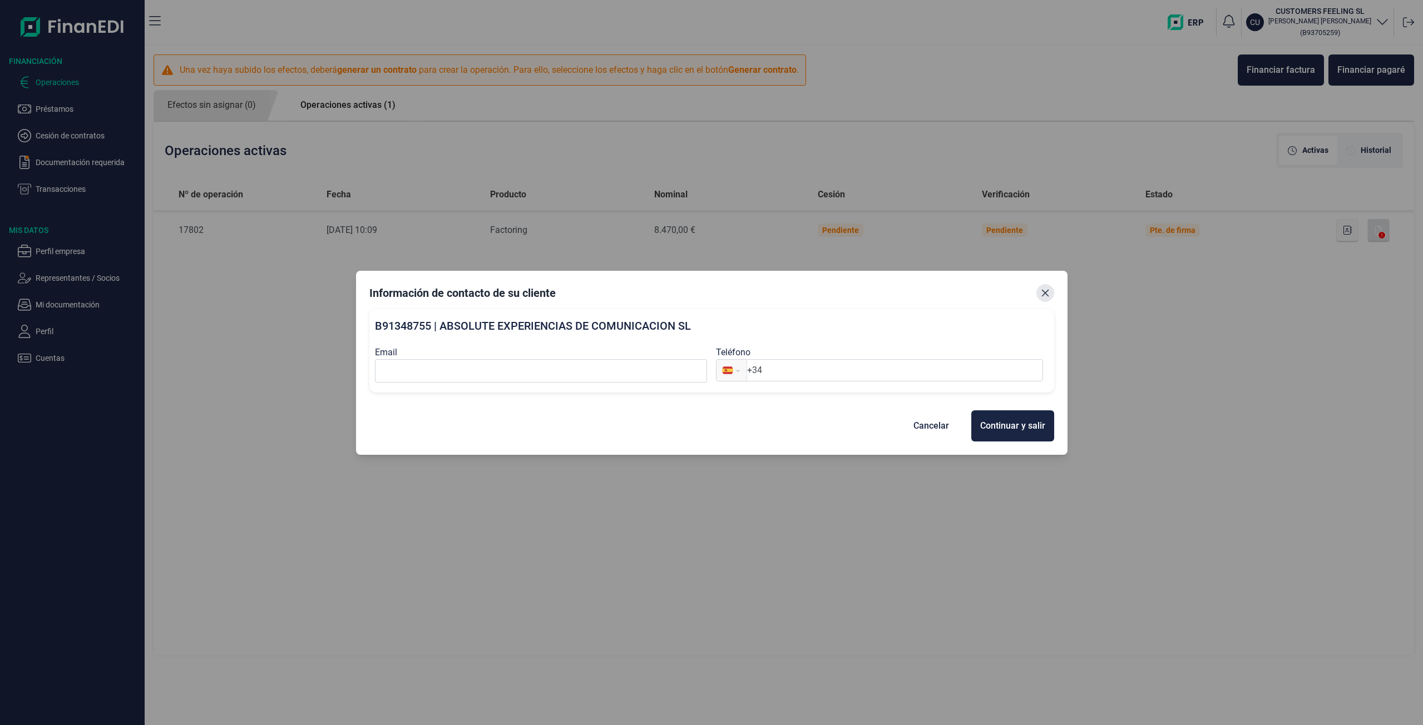
click at [1046, 290] on icon "Close" at bounding box center [1045, 293] width 9 height 9
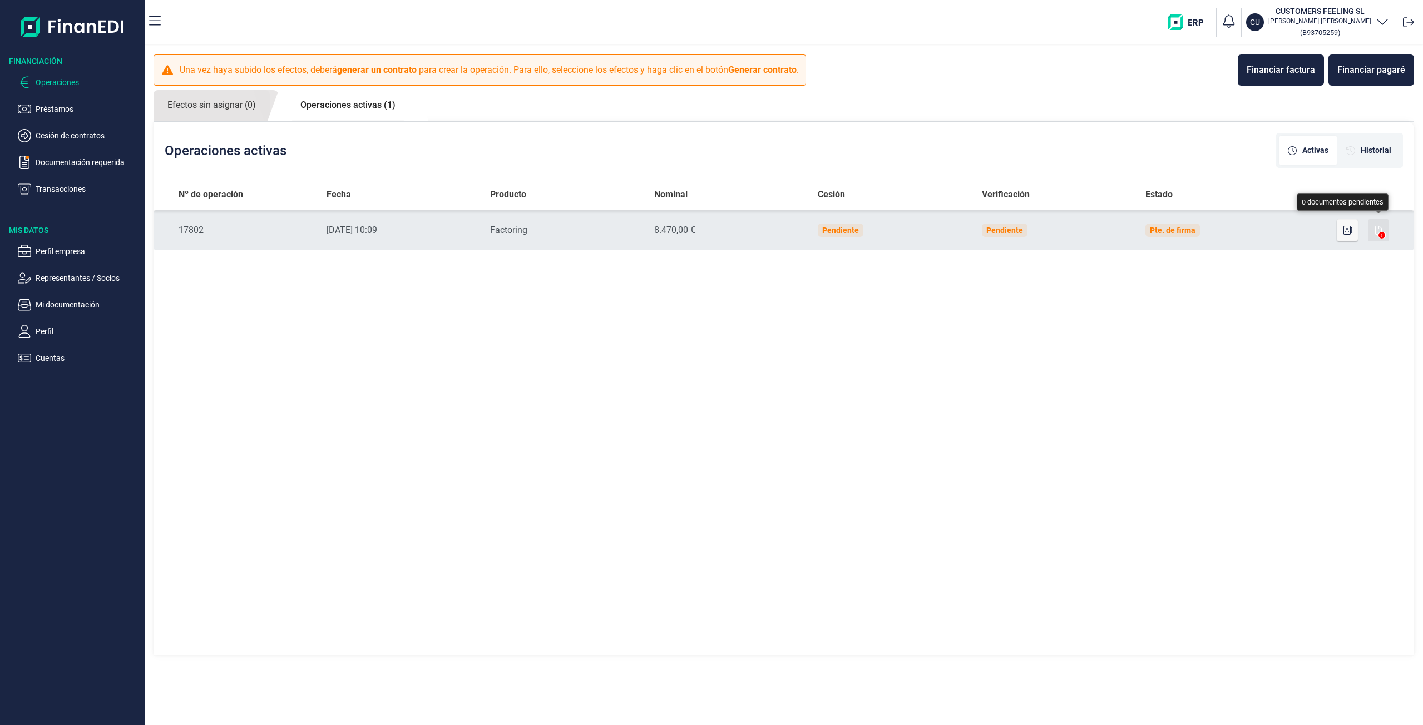
click at [1380, 239] on button "button" at bounding box center [1378, 230] width 21 height 22
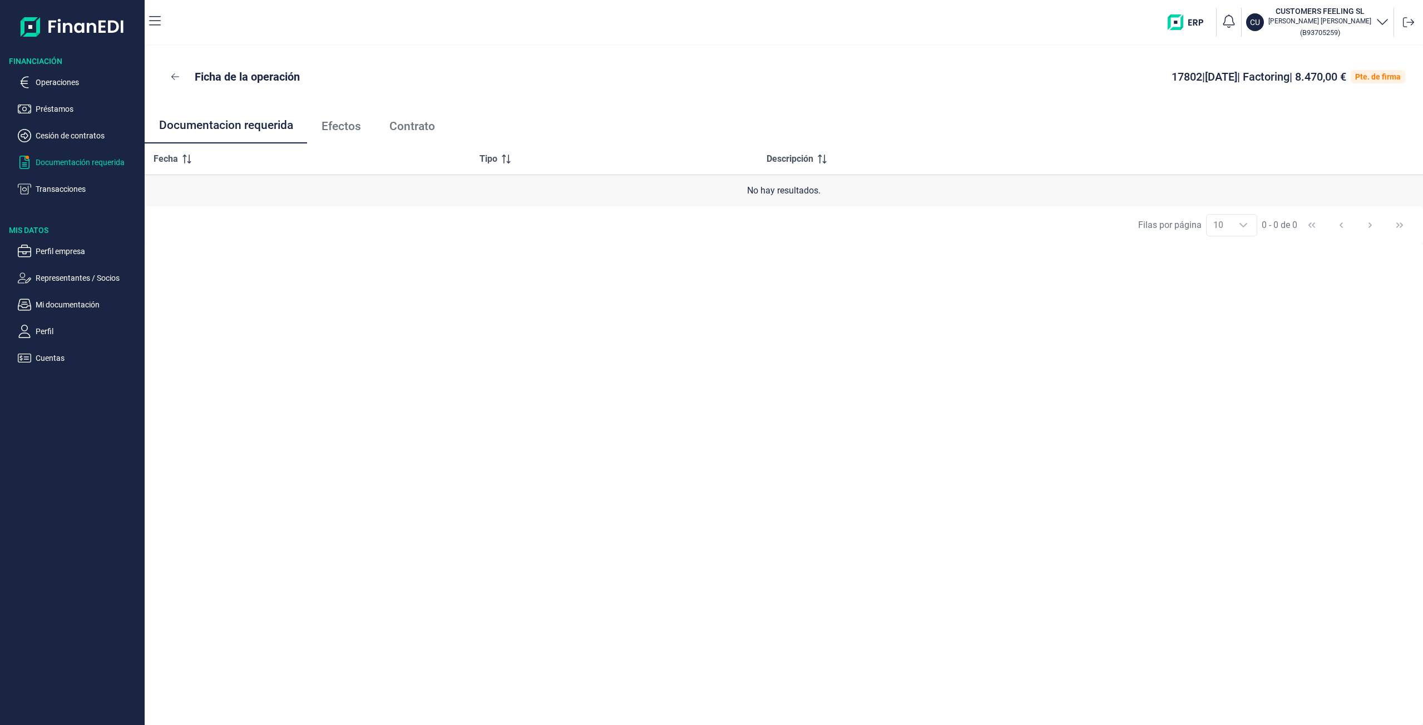
click at [87, 164] on p "Documentación requerida" at bounding box center [88, 162] width 105 height 13
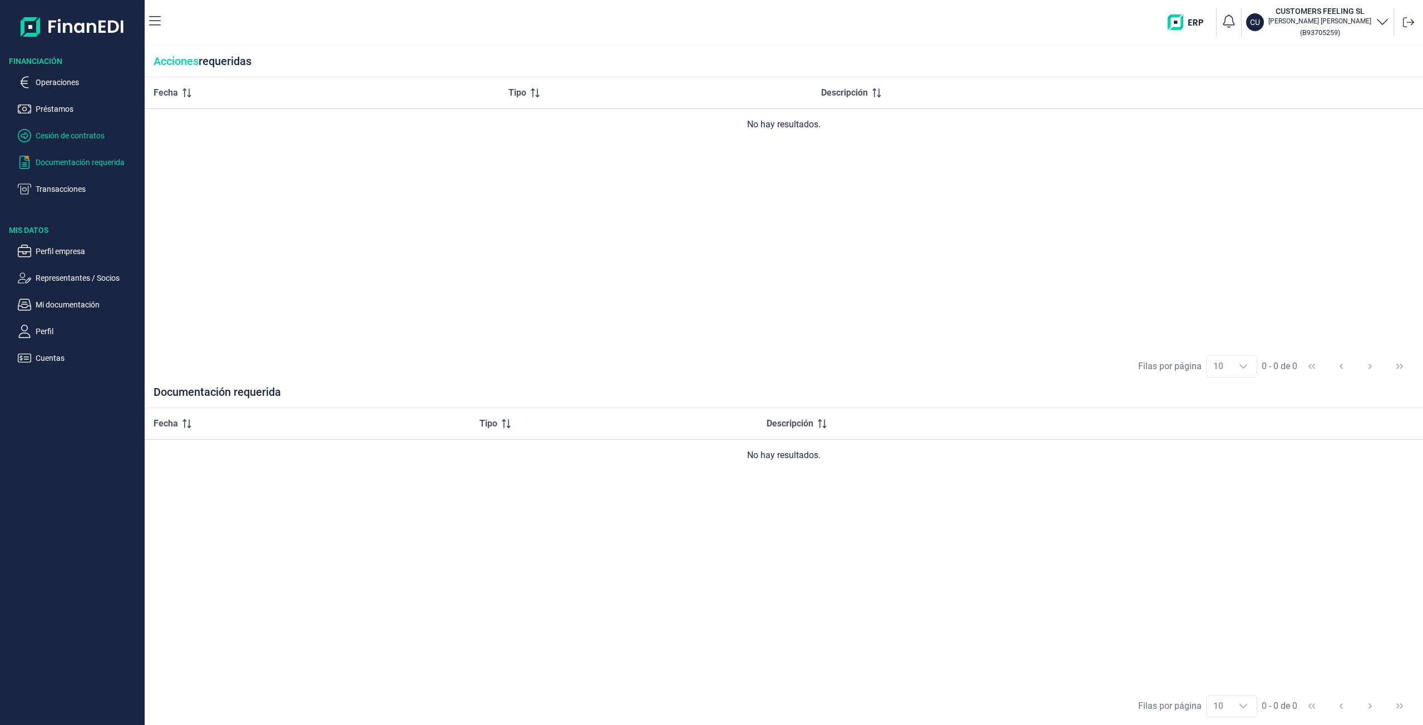
click at [107, 141] on p "Cesión de contratos" at bounding box center [88, 135] width 105 height 13
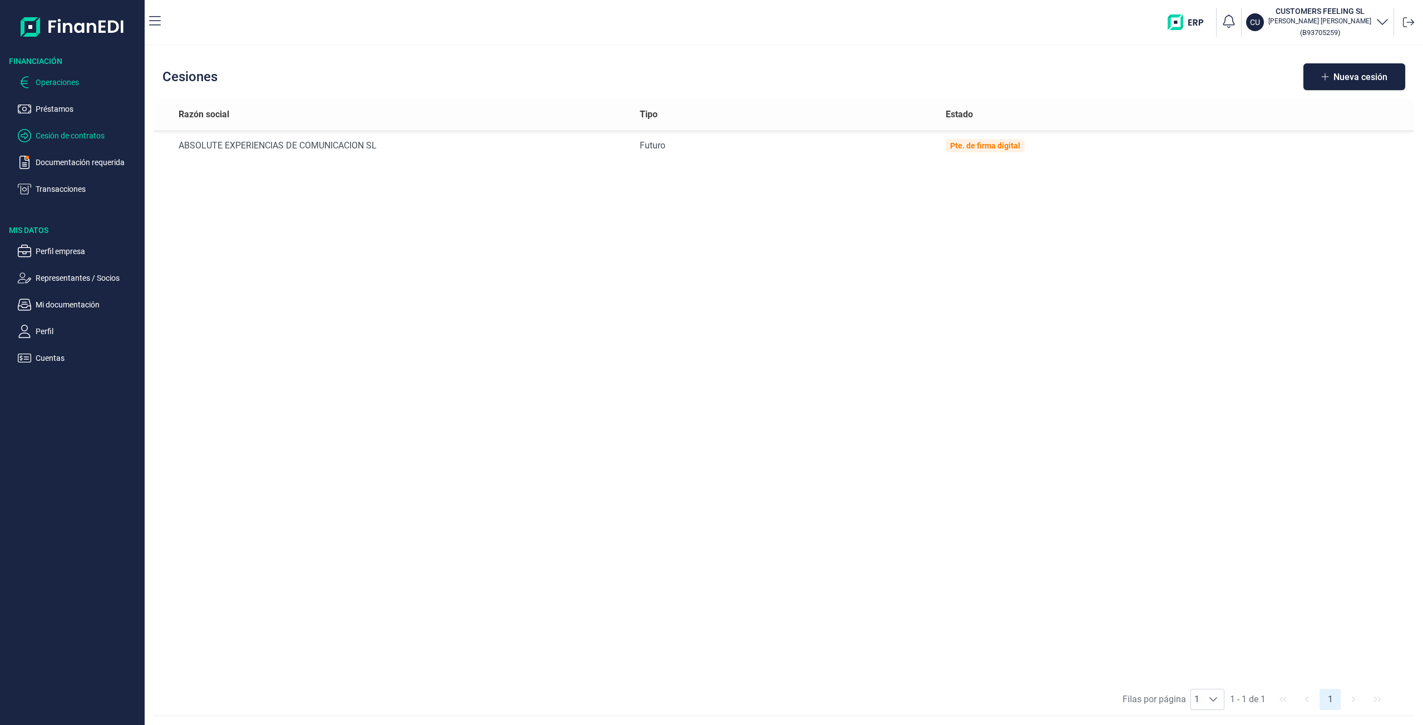
click at [77, 87] on p "Operaciones" at bounding box center [88, 82] width 105 height 13
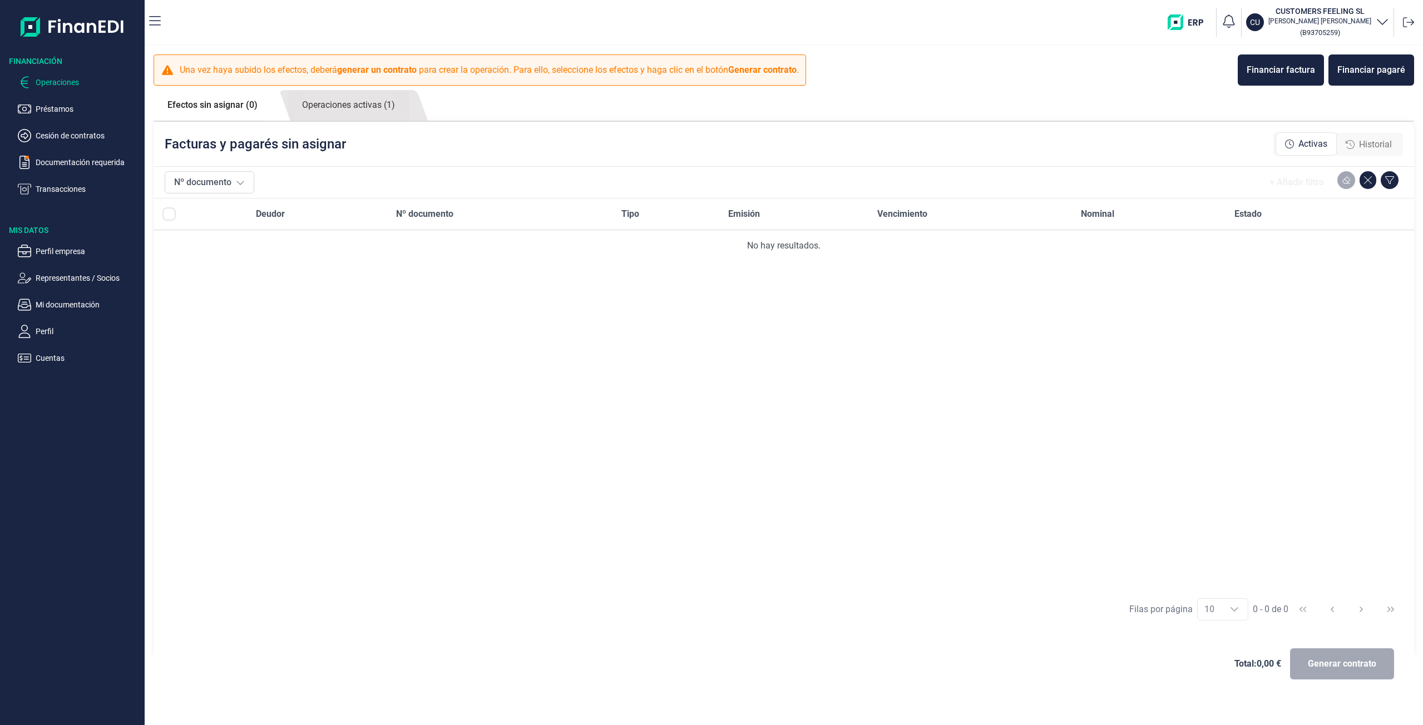
click at [74, 80] on p "Operaciones" at bounding box center [88, 82] width 105 height 13
click at [320, 110] on link "Operaciones activas (1)" at bounding box center [348, 105] width 121 height 31
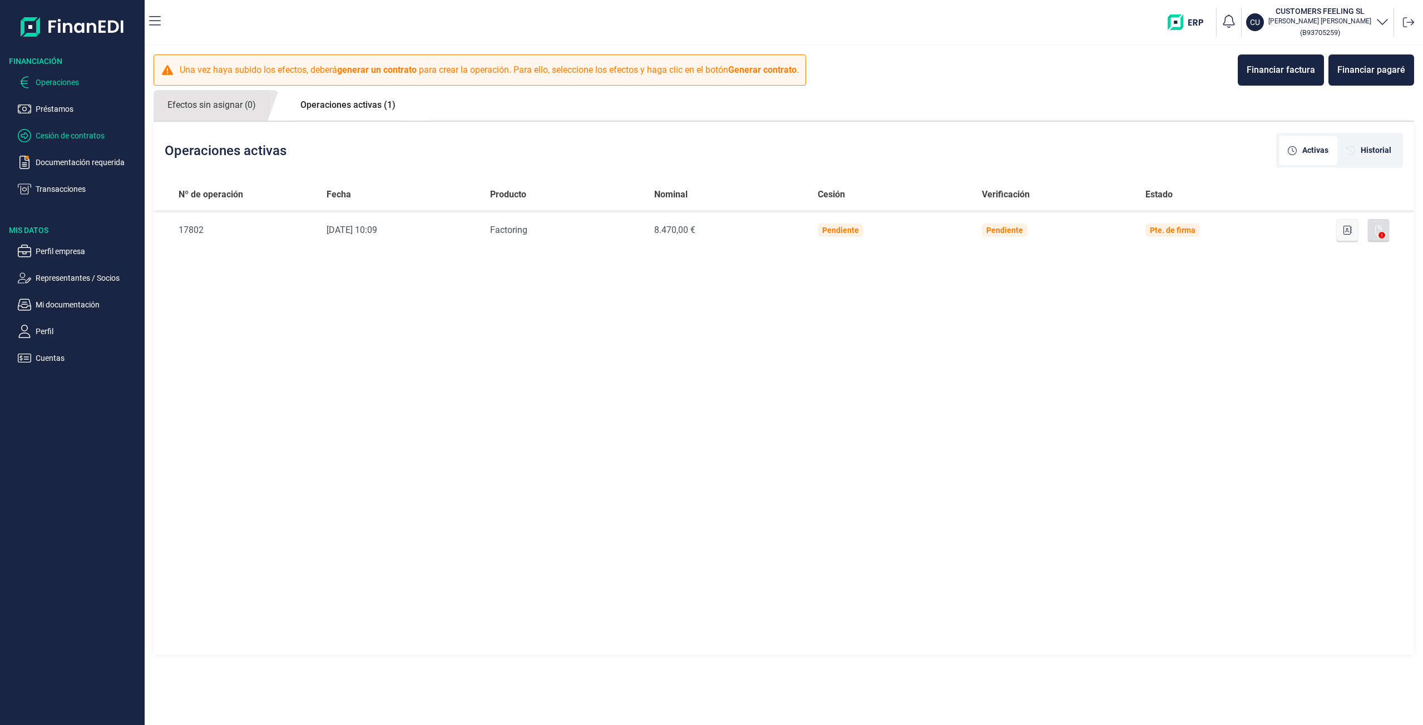
click at [52, 139] on p "Cesión de contratos" at bounding box center [88, 135] width 105 height 13
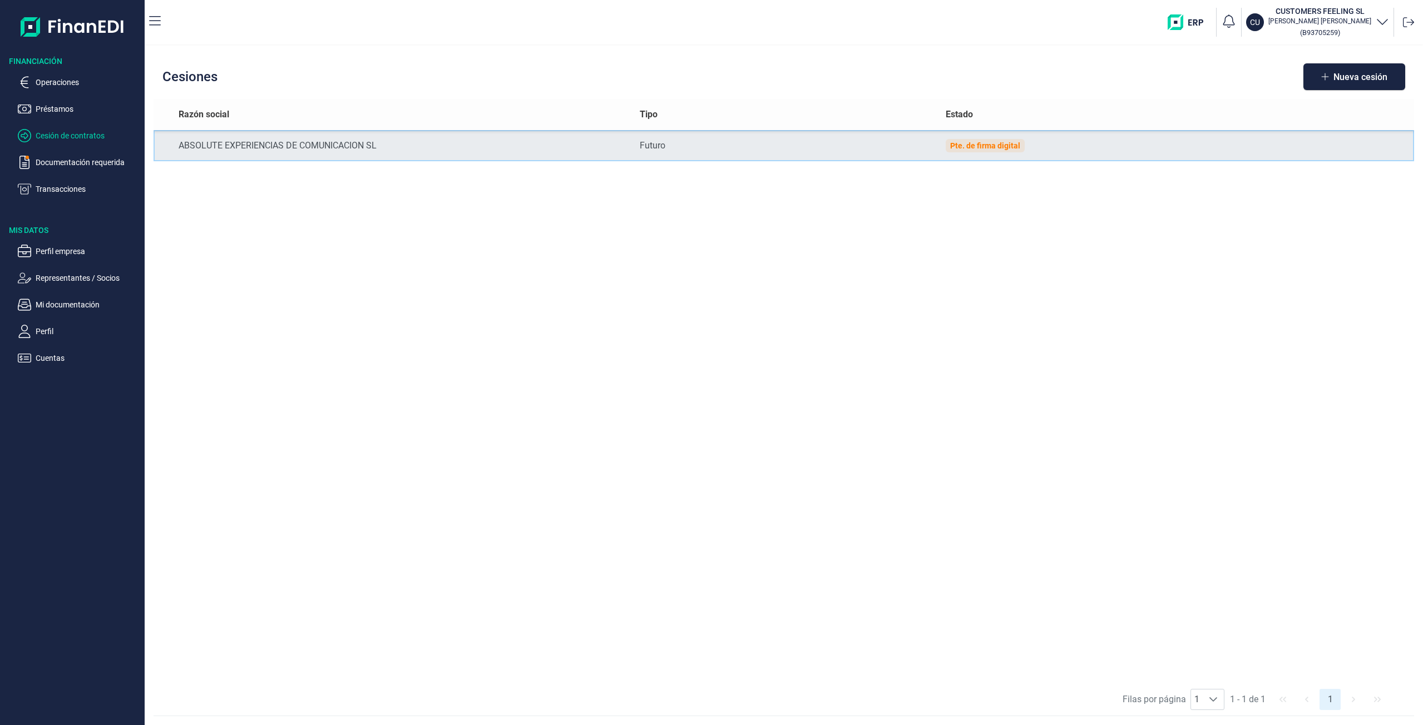
click at [959, 143] on div "Pte. de firma digital" at bounding box center [985, 145] width 70 height 9
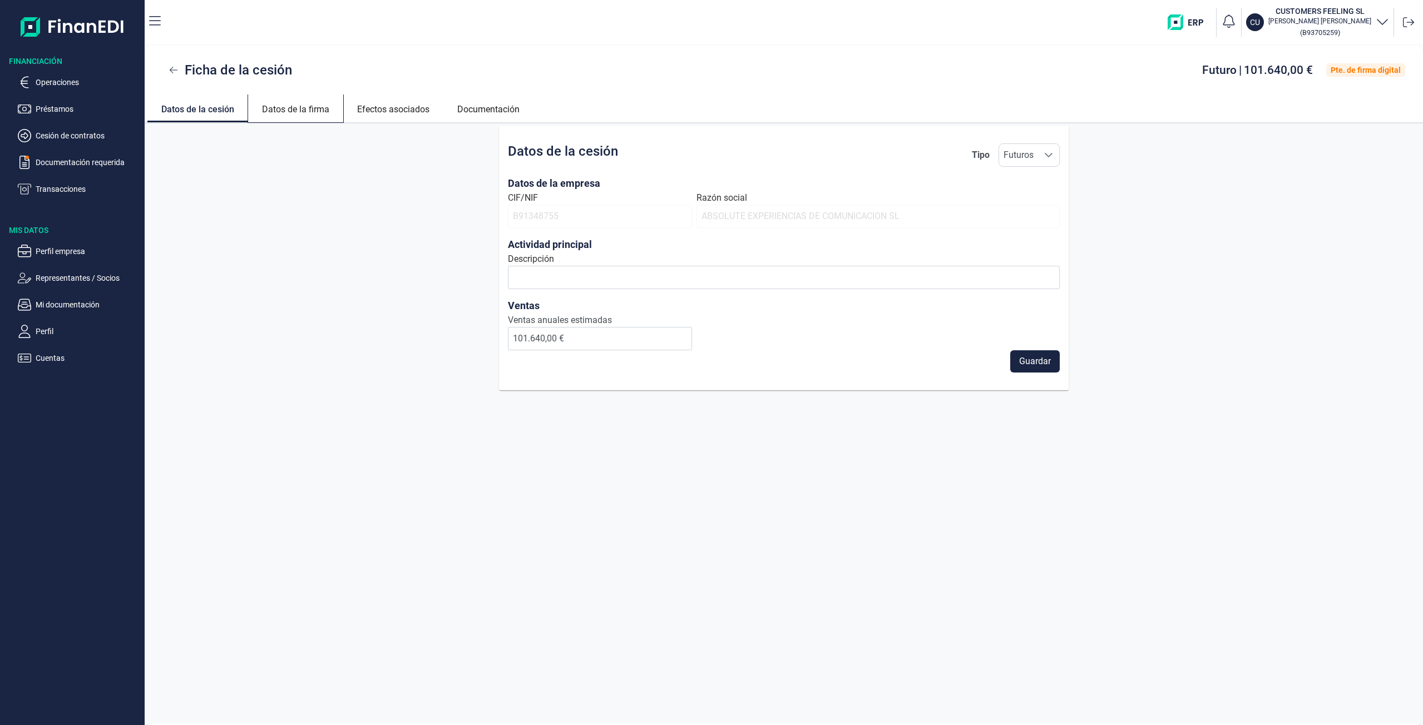
click at [314, 108] on link "Datos de la firma" at bounding box center [295, 108] width 95 height 27
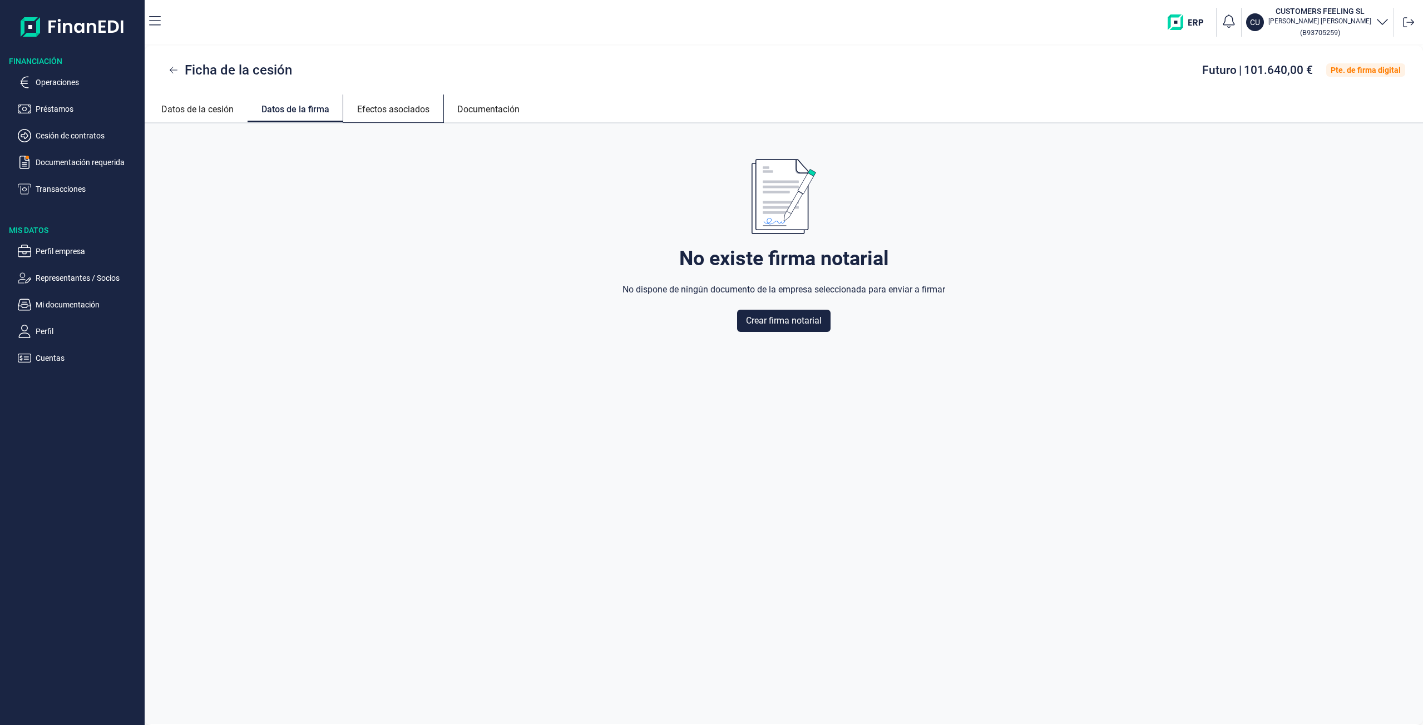
click at [367, 108] on link "Efectos asociados" at bounding box center [393, 108] width 100 height 27
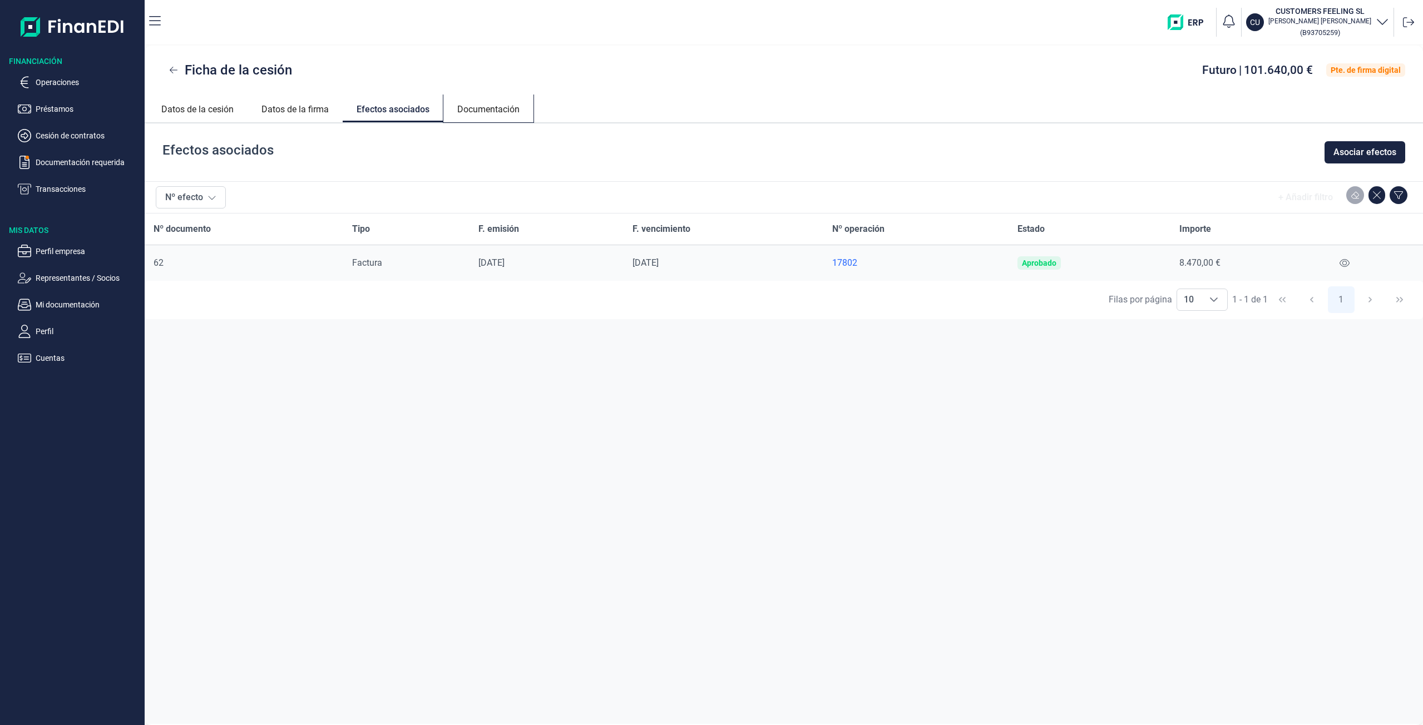
click at [512, 118] on link "Documentación" at bounding box center [488, 108] width 90 height 27
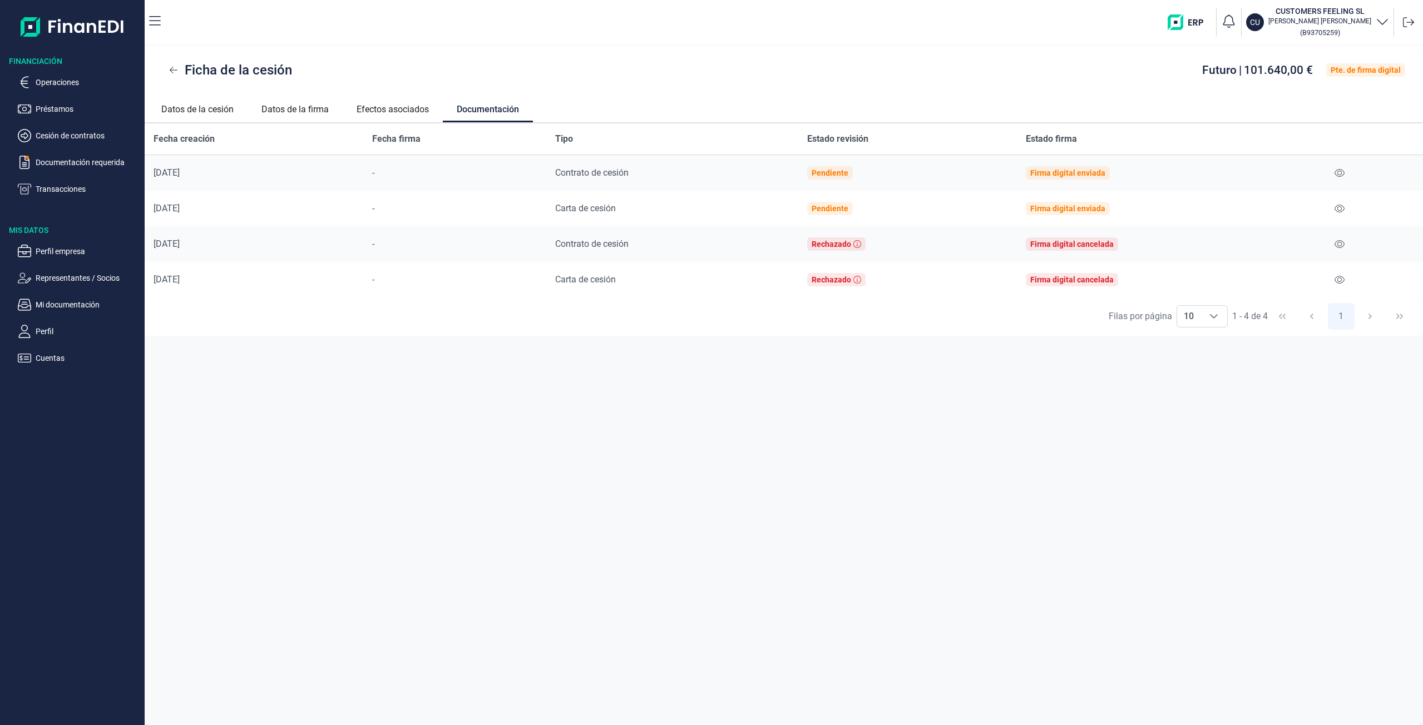
click at [596, 208] on span "Carta de cesión" at bounding box center [585, 208] width 61 height 11
click at [601, 167] on span "Contrato de cesión" at bounding box center [591, 172] width 73 height 11
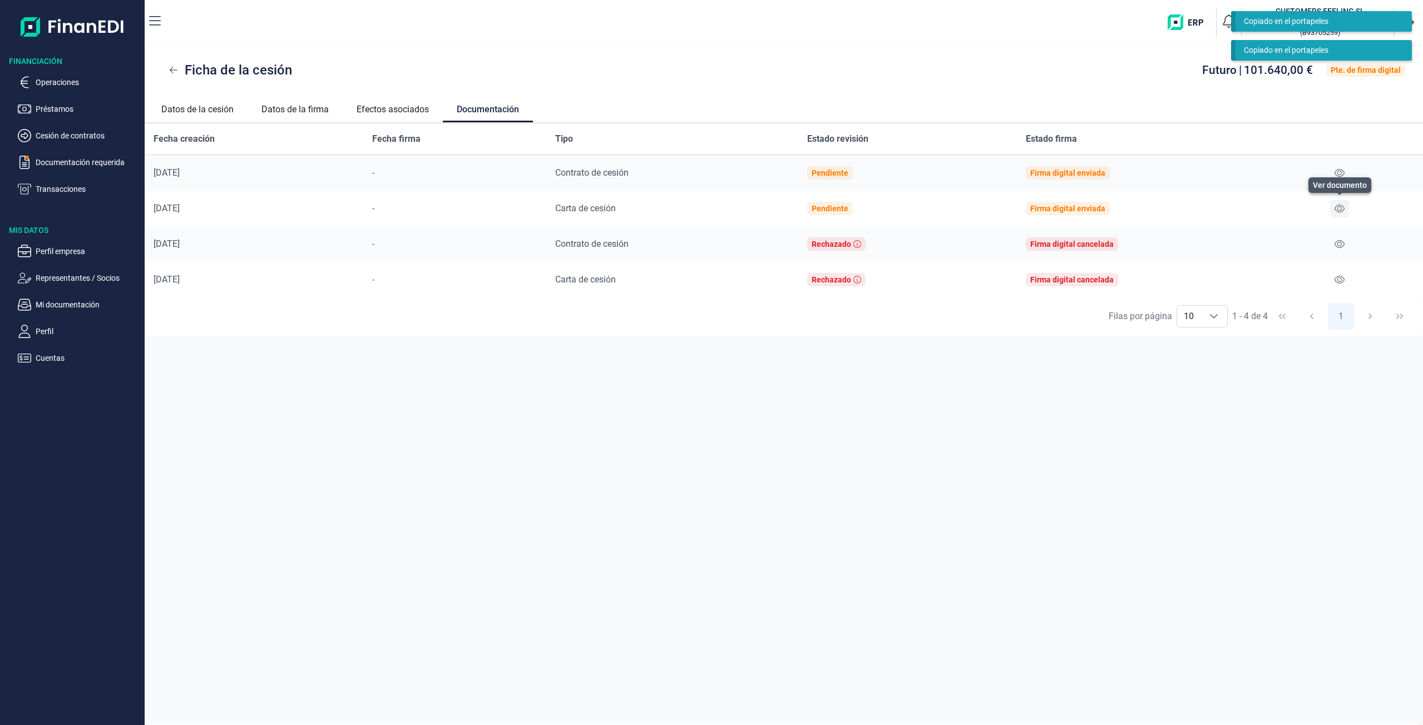
click at [1342, 213] on button at bounding box center [1339, 209] width 19 height 18
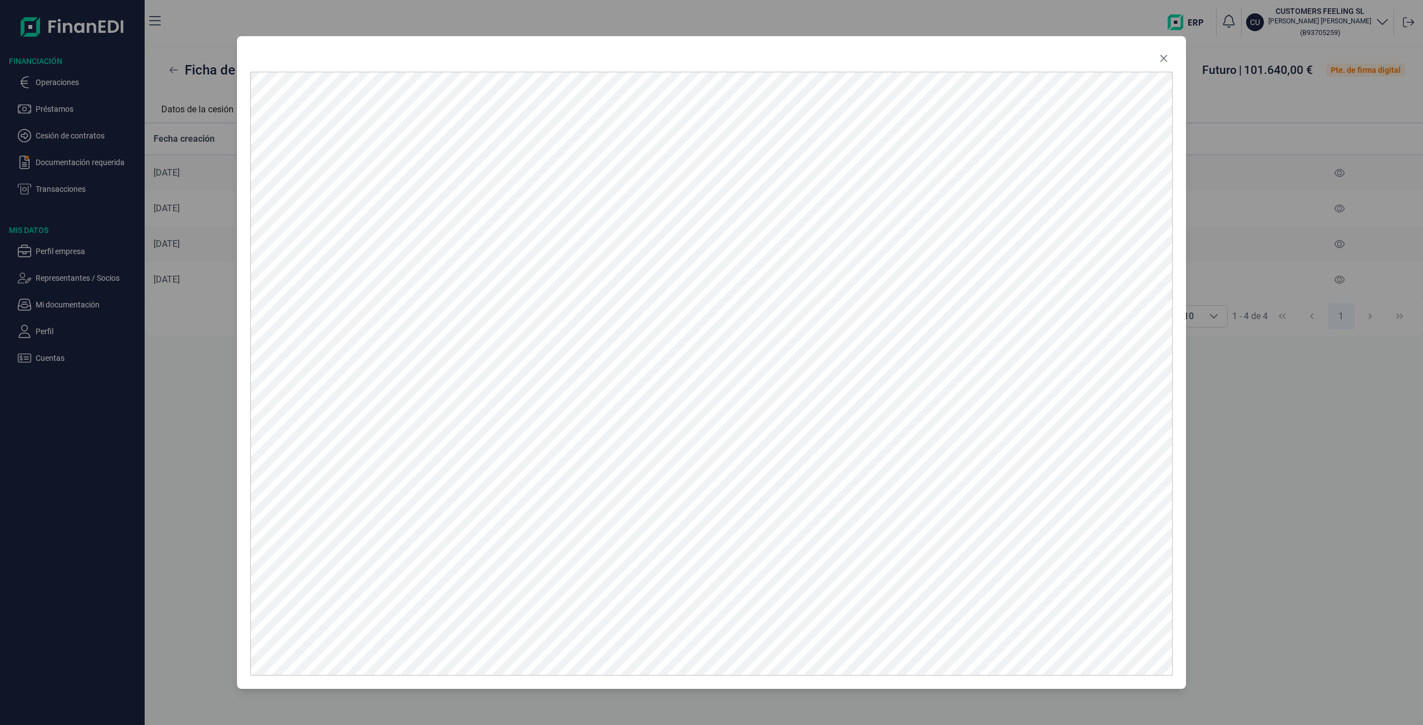
click at [1338, 470] on div at bounding box center [711, 362] width 1423 height 725
click at [1163, 61] on icon "Close" at bounding box center [1163, 58] width 9 height 9
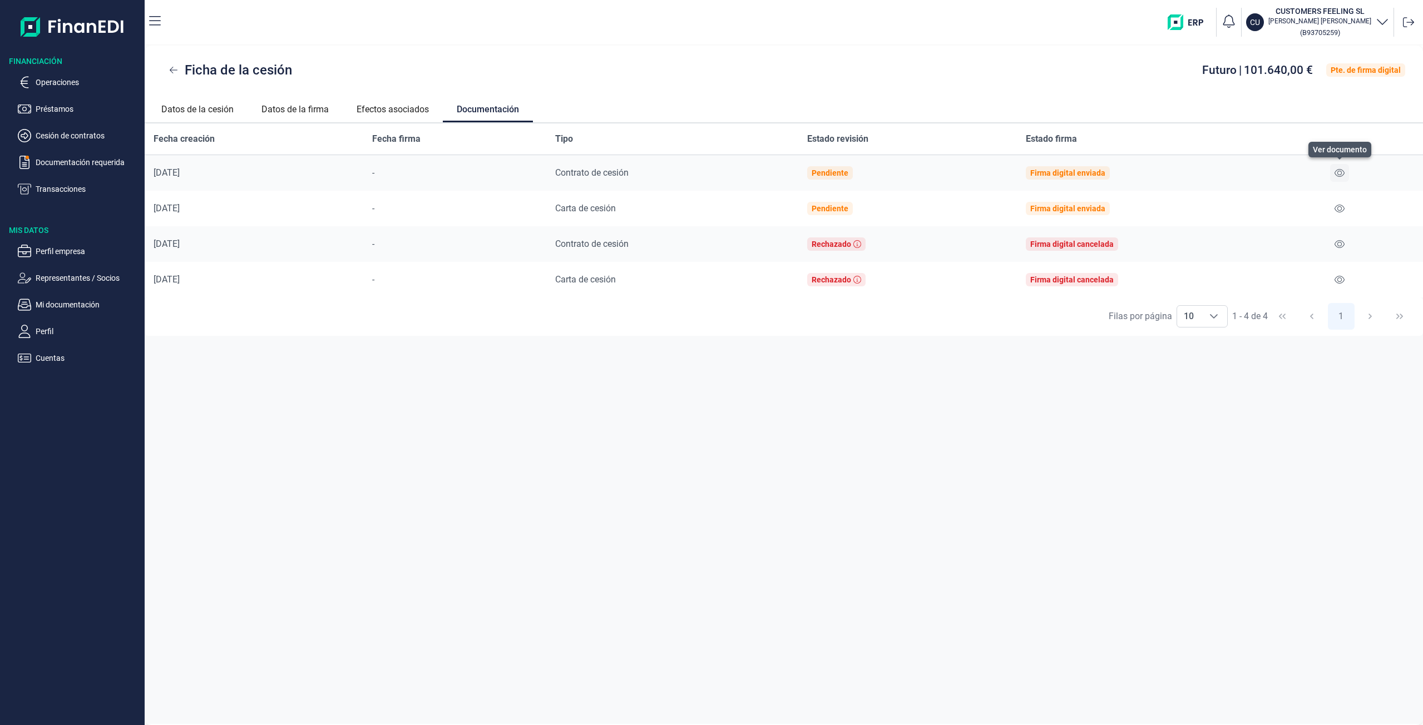
click at [1337, 177] on button at bounding box center [1339, 173] width 19 height 18
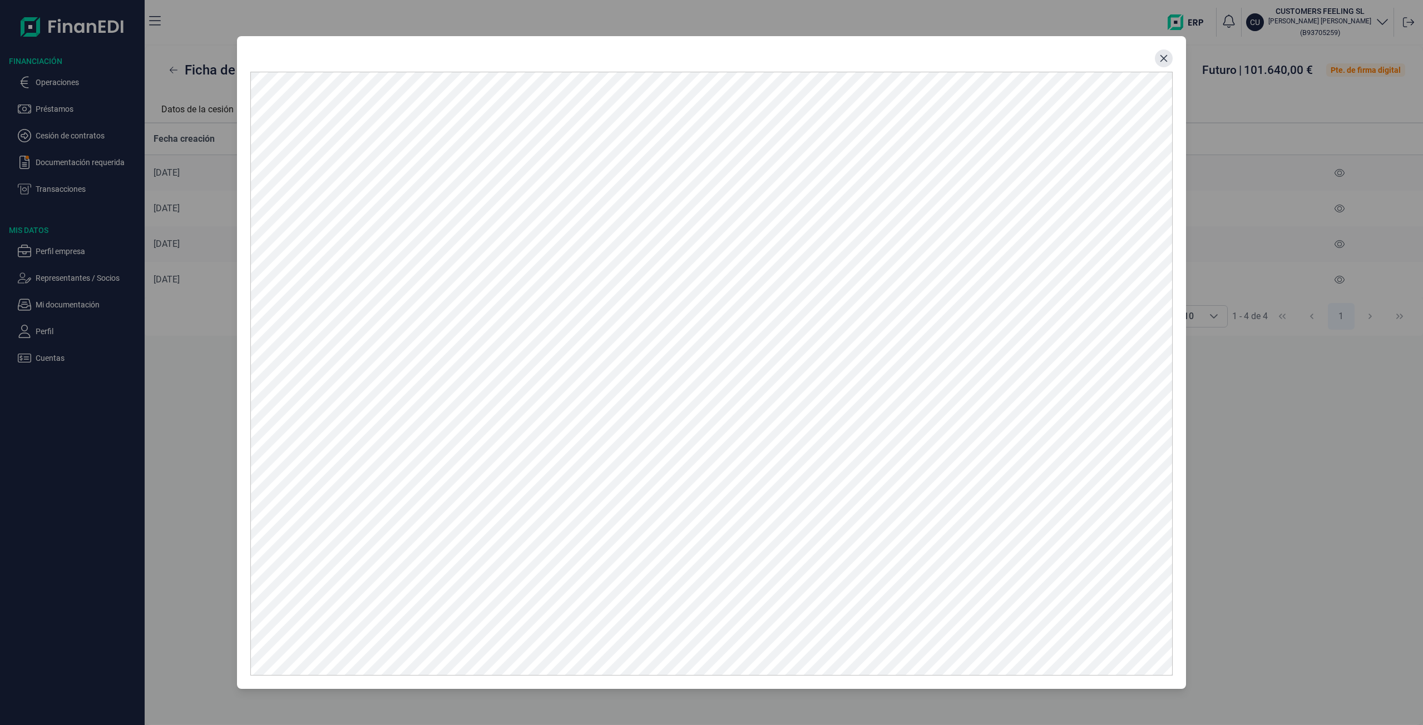
click at [1164, 62] on icon "Close" at bounding box center [1163, 58] width 9 height 9
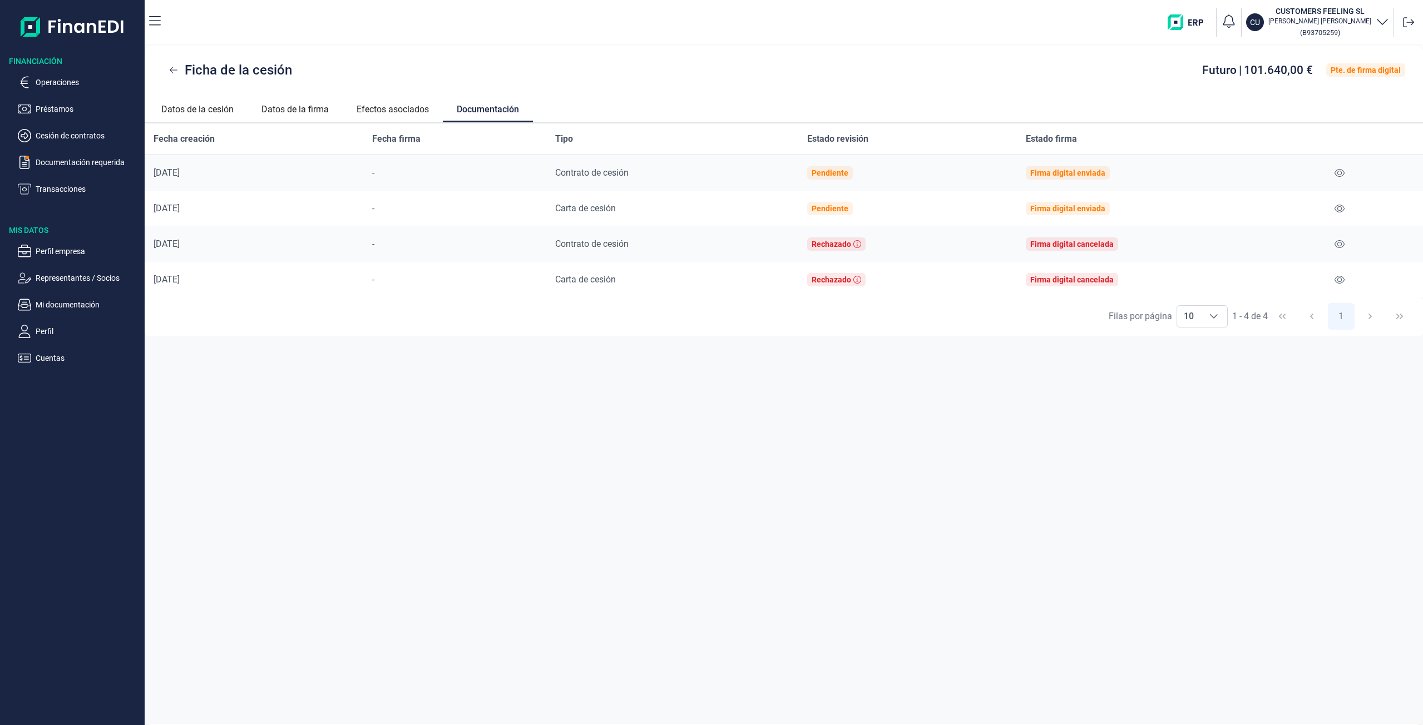
click at [1113, 93] on div "Ficha de la cesión Futuro | 101.640,00 € Pte. de firma digital" at bounding box center [784, 70] width 1278 height 49
click at [397, 111] on link "Efectos asociados" at bounding box center [393, 108] width 100 height 27
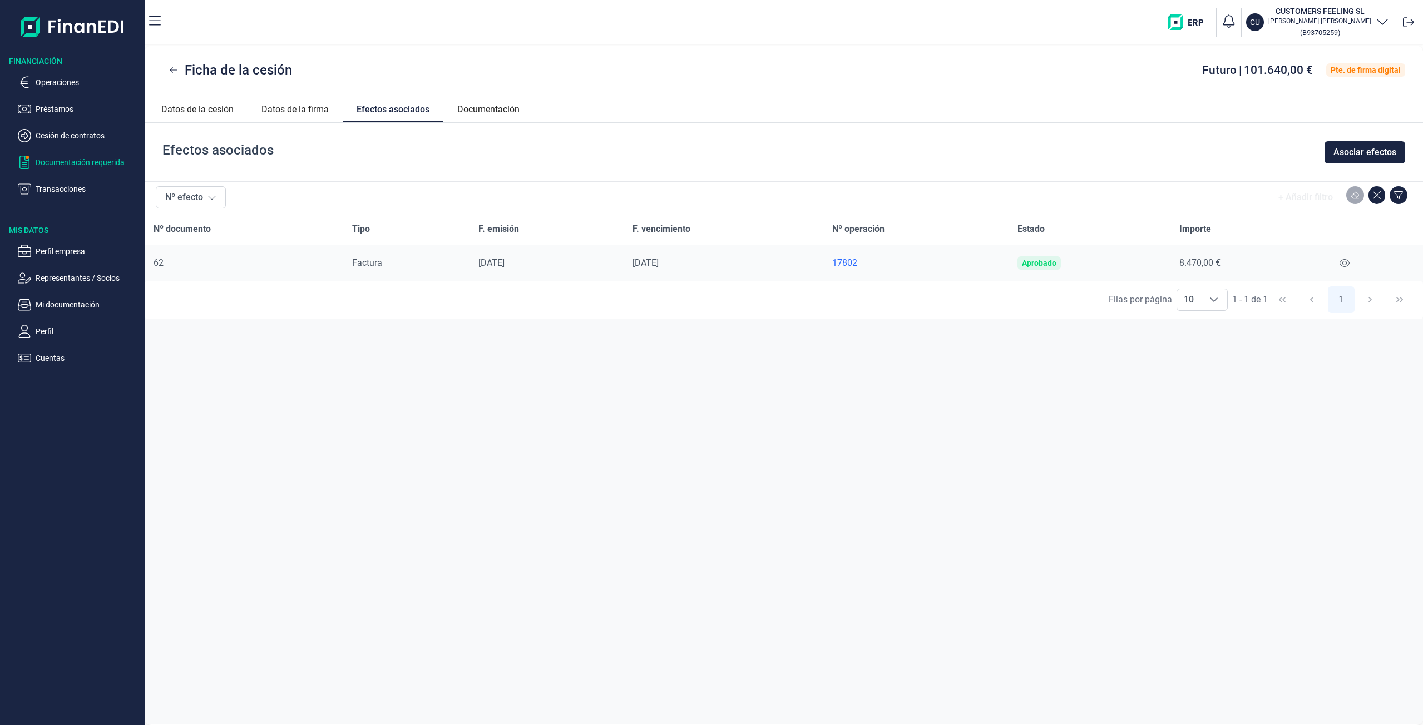
click at [52, 166] on p "Documentación requerida" at bounding box center [88, 162] width 105 height 13
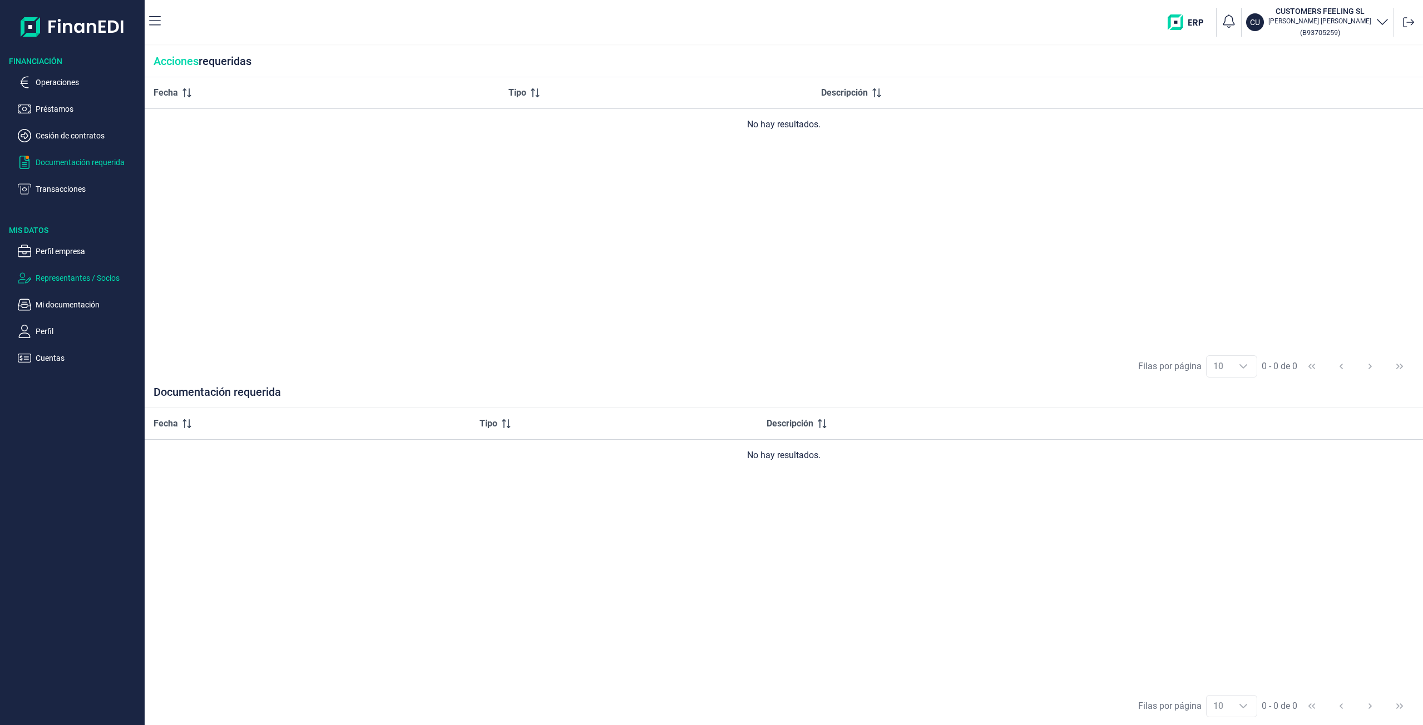
click at [78, 284] on p "Representantes / Socios" at bounding box center [88, 277] width 105 height 13
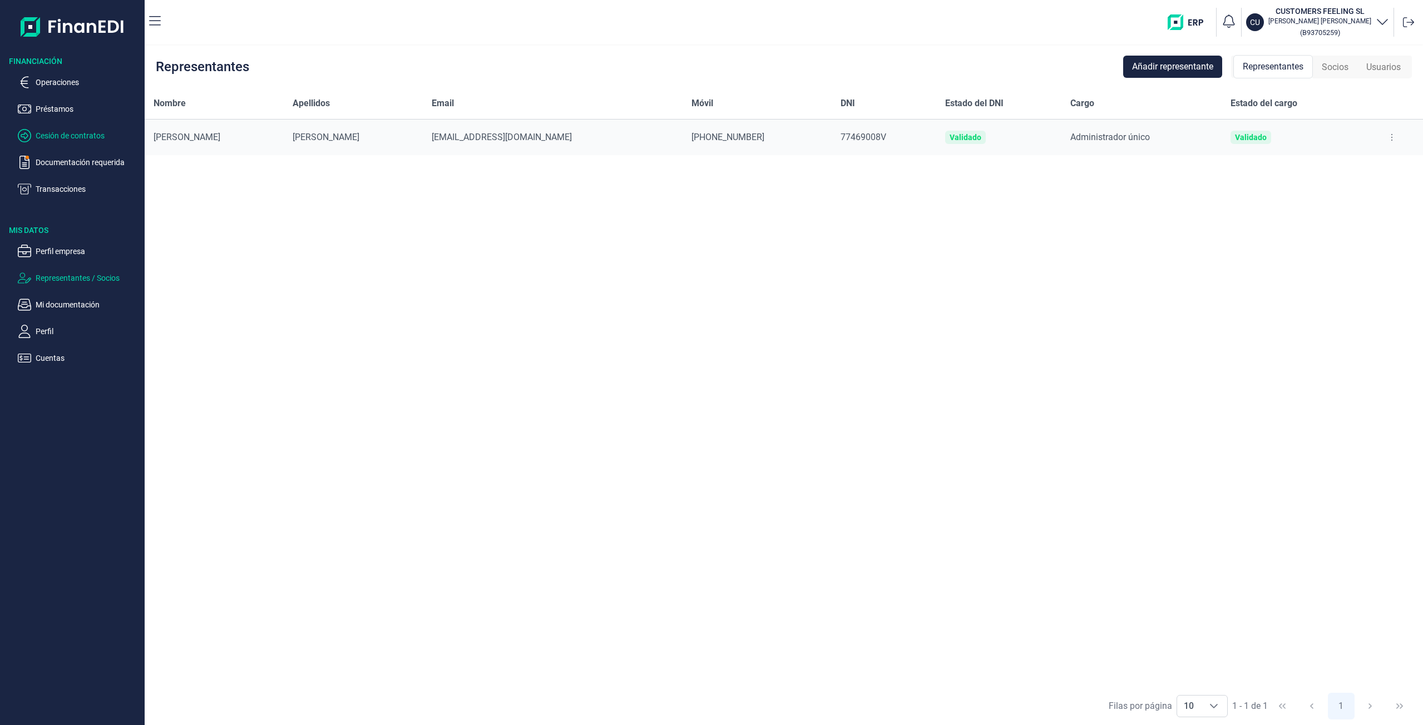
click at [67, 140] on p "Cesión de contratos" at bounding box center [88, 135] width 105 height 13
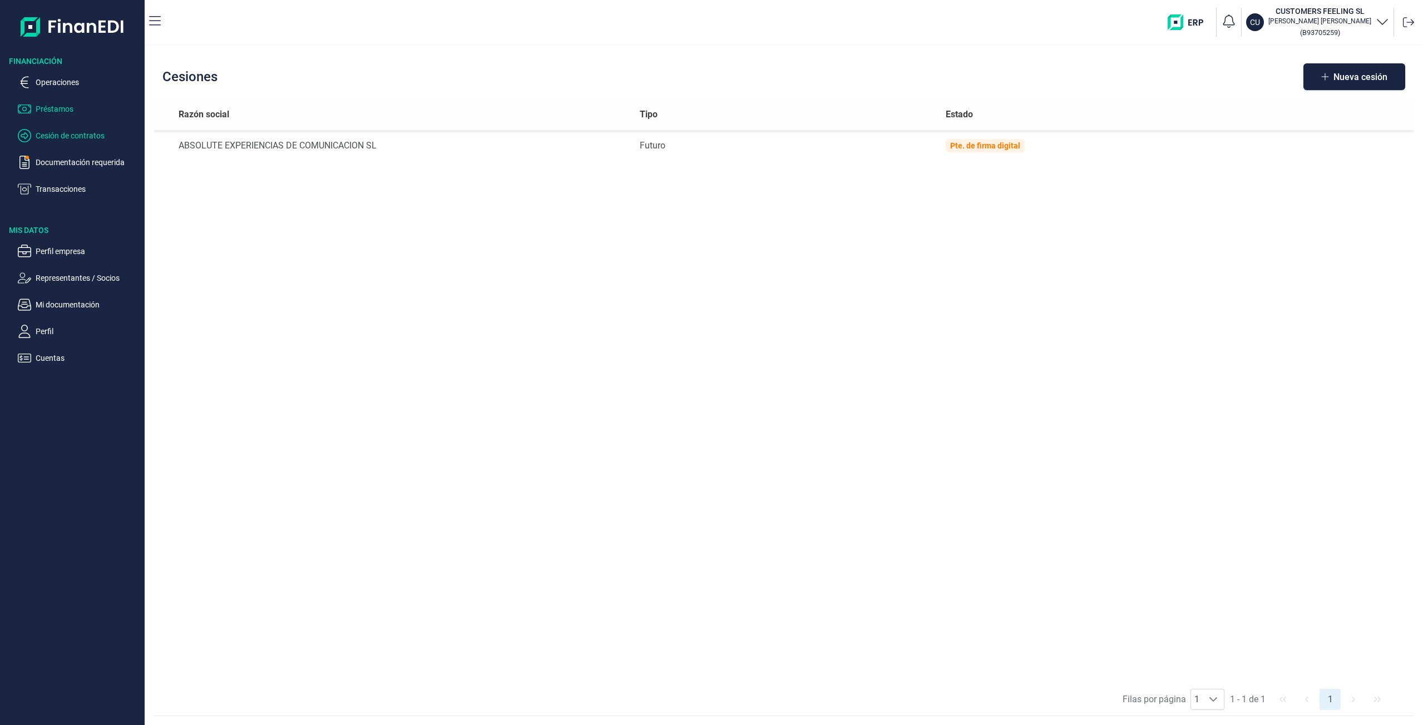
click at [65, 114] on p "Préstamos" at bounding box center [88, 108] width 105 height 13
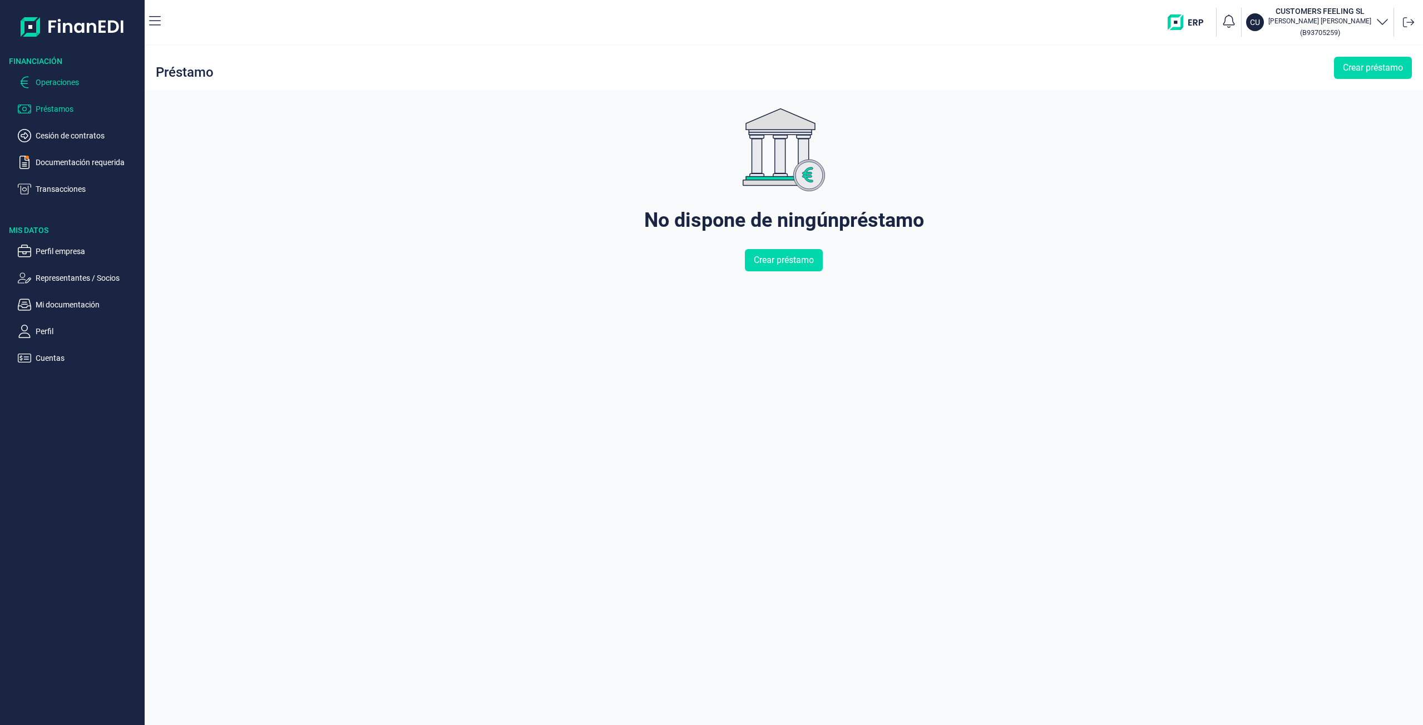
click at [68, 87] on p "Operaciones" at bounding box center [88, 82] width 105 height 13
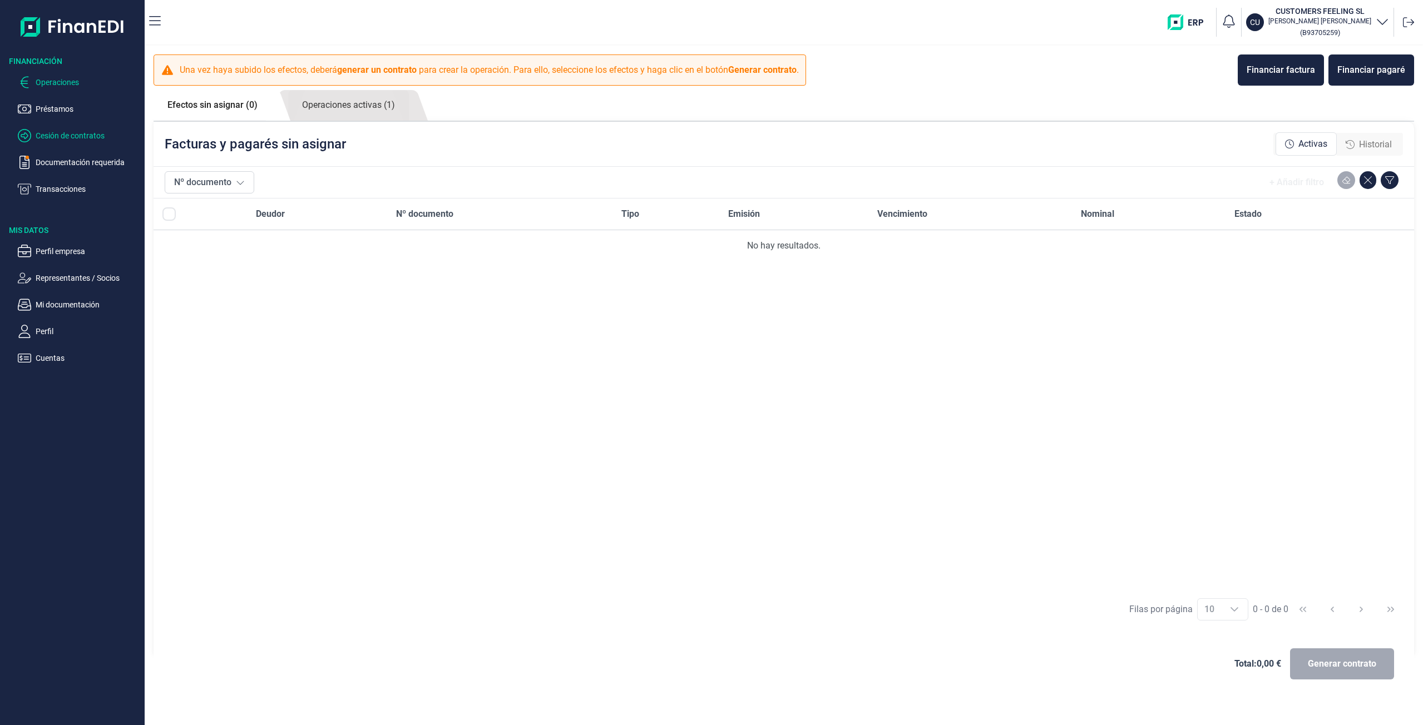
click at [68, 140] on p "Cesión de contratos" at bounding box center [88, 135] width 105 height 13
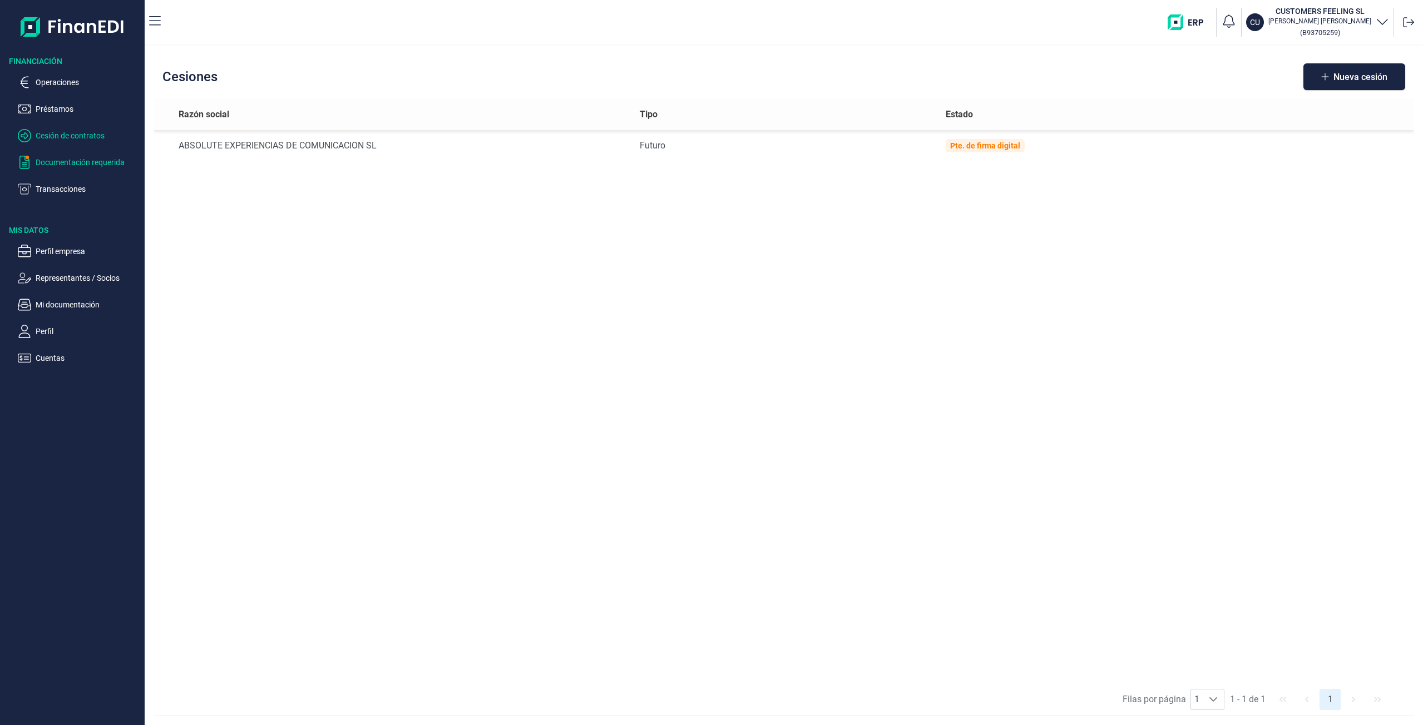
click at [67, 164] on p "Documentación requerida" at bounding box center [88, 162] width 105 height 13
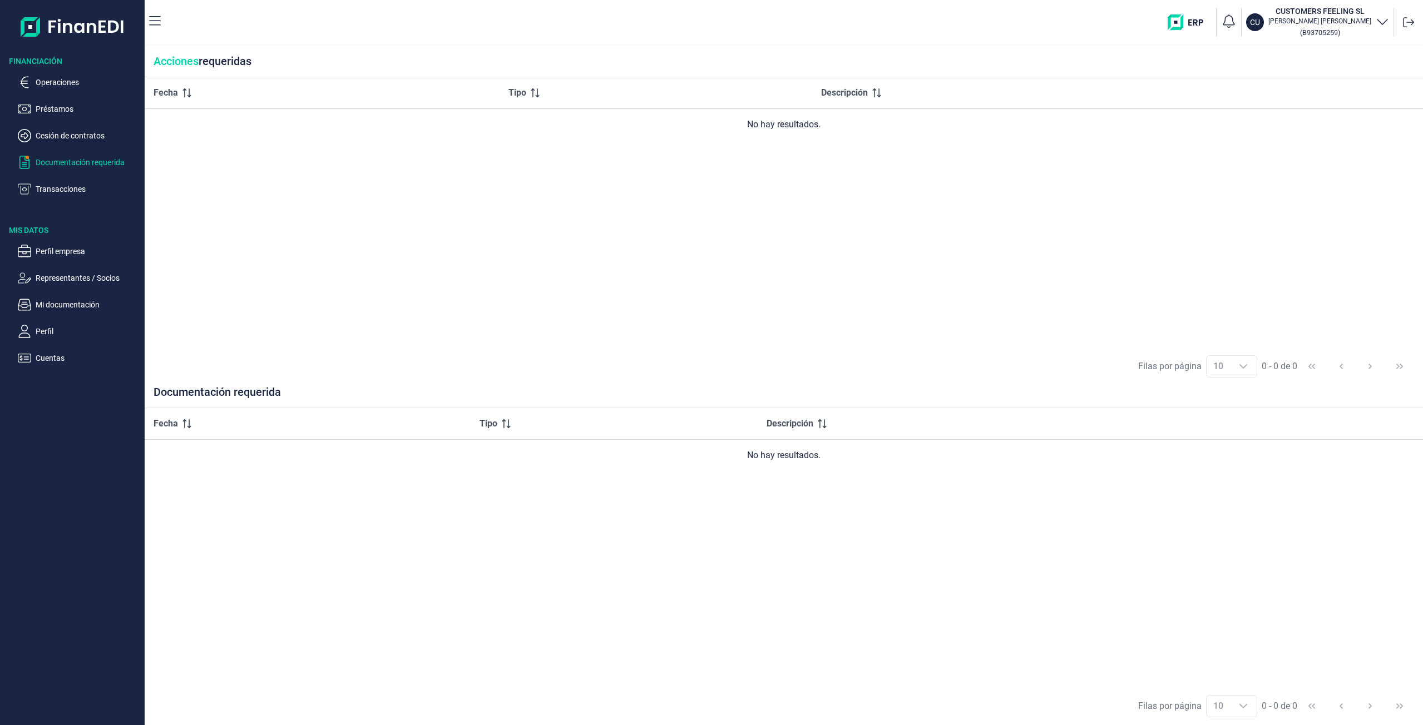
click at [215, 507] on div "Fecha Tipo Descripción No hay resultados." at bounding box center [784, 547] width 1278 height 279
click at [233, 506] on div "Fecha Tipo Descripción No hay resultados." at bounding box center [784, 547] width 1278 height 279
drag, startPoint x: 149, startPoint y: 505, endPoint x: 177, endPoint y: 509, distance: 29.3
click at [176, 509] on div "Financiación Operaciones Préstamos Cesión de contratos Documentación requerida …" at bounding box center [711, 362] width 1423 height 725
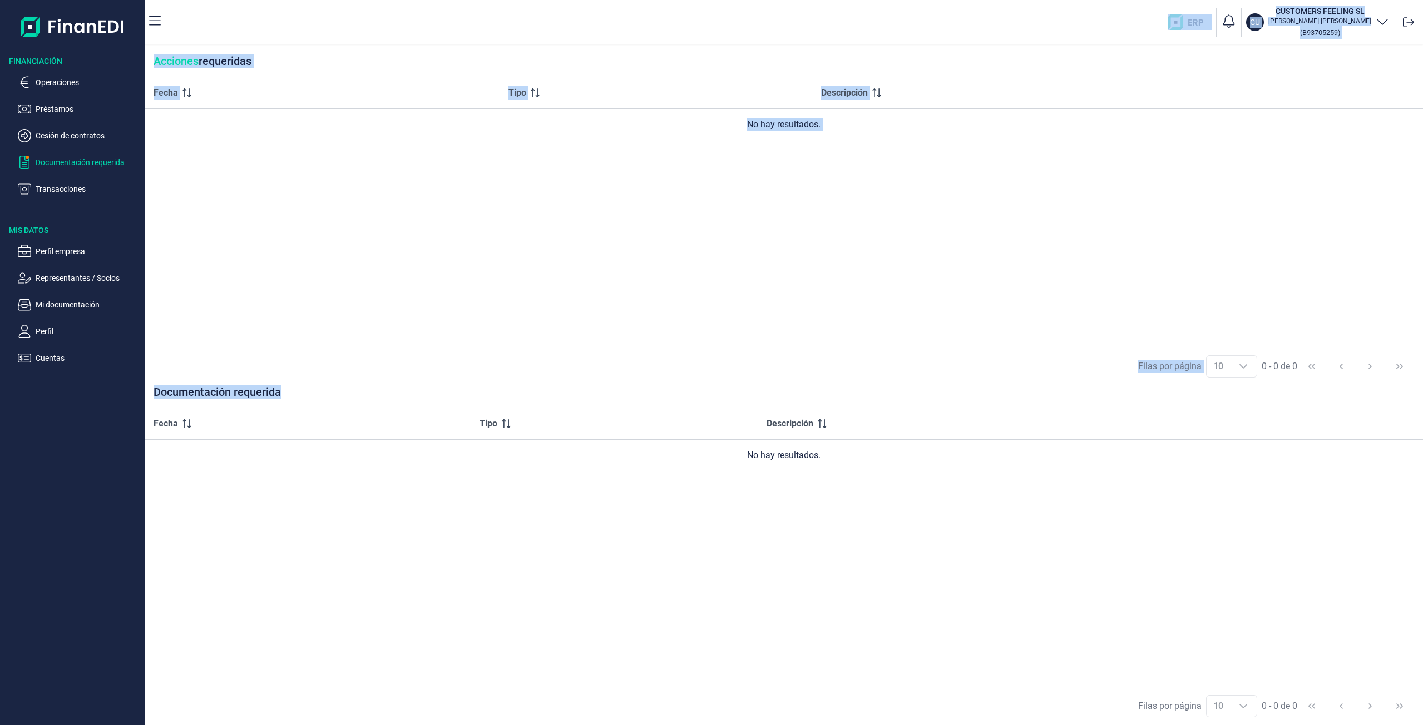
click at [178, 508] on div "Fecha Tipo Descripción No hay resultados." at bounding box center [784, 547] width 1278 height 279
click at [178, 507] on div "Fecha Tipo Descripción No hay resultados." at bounding box center [784, 547] width 1278 height 279
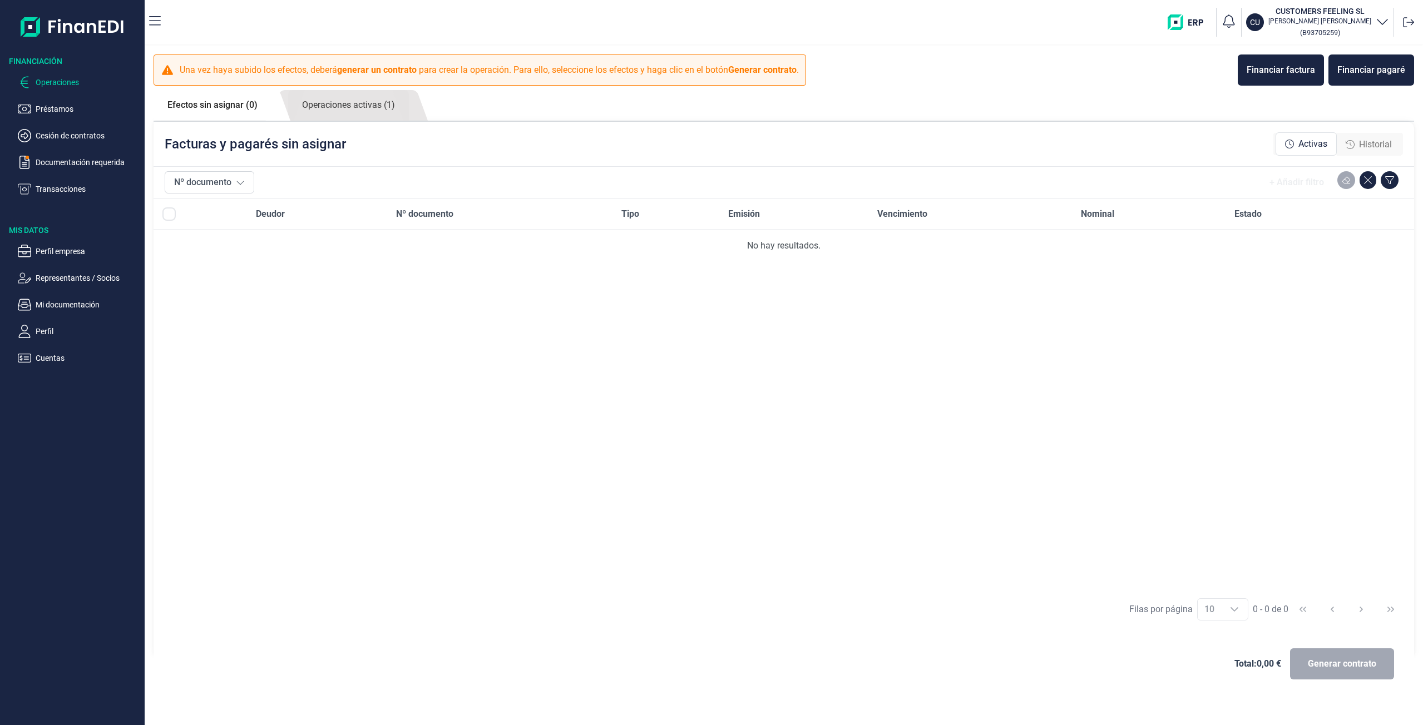
click at [73, 83] on p "Operaciones" at bounding box center [88, 82] width 105 height 13
click at [63, 111] on p "Préstamos" at bounding box center [88, 108] width 105 height 13
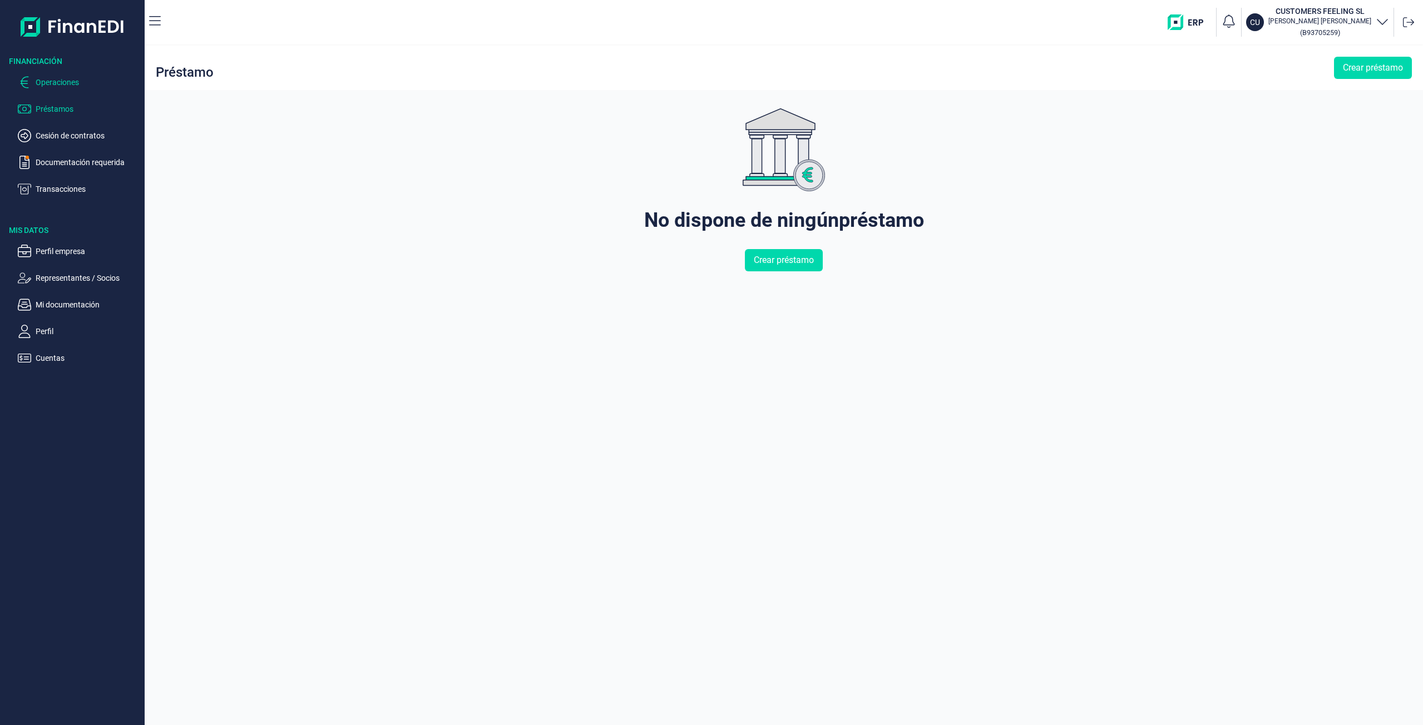
click at [73, 83] on p "Operaciones" at bounding box center [88, 82] width 105 height 13
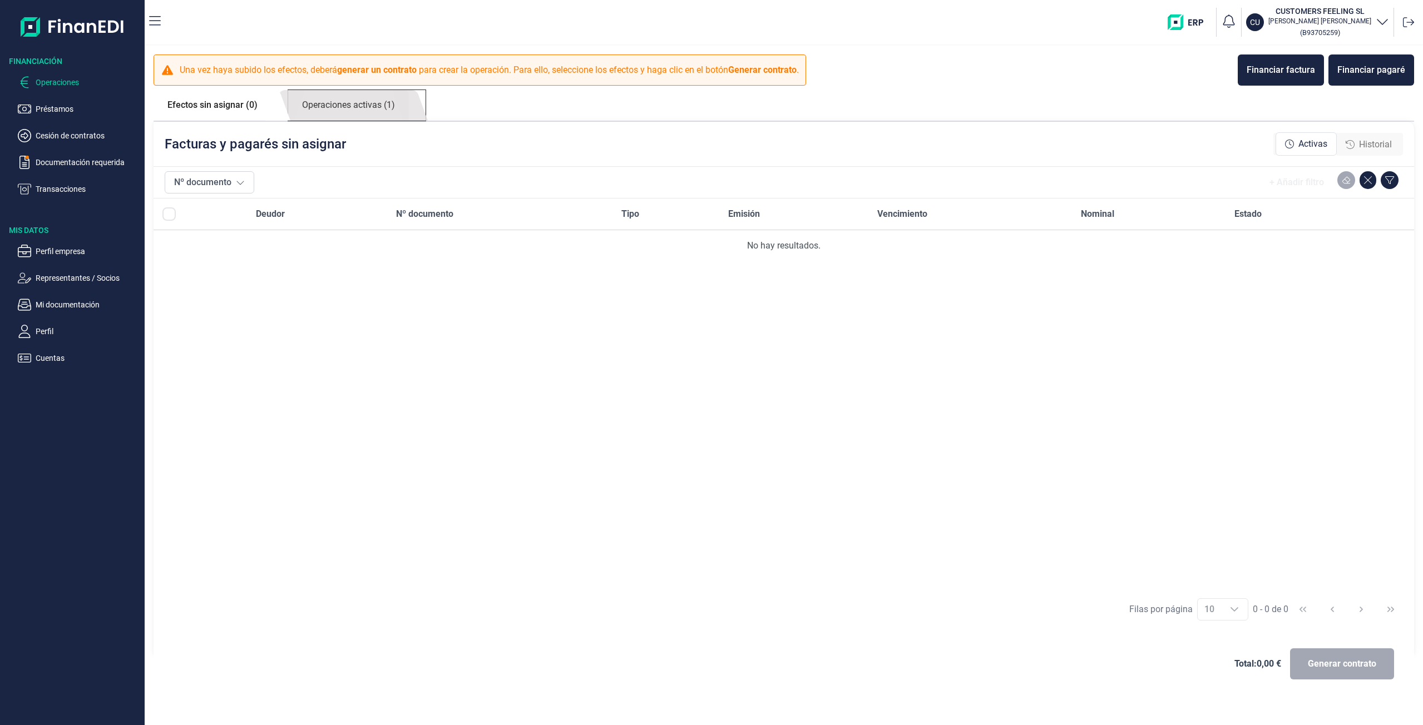
click at [387, 102] on link "Operaciones activas (1)" at bounding box center [348, 105] width 121 height 31
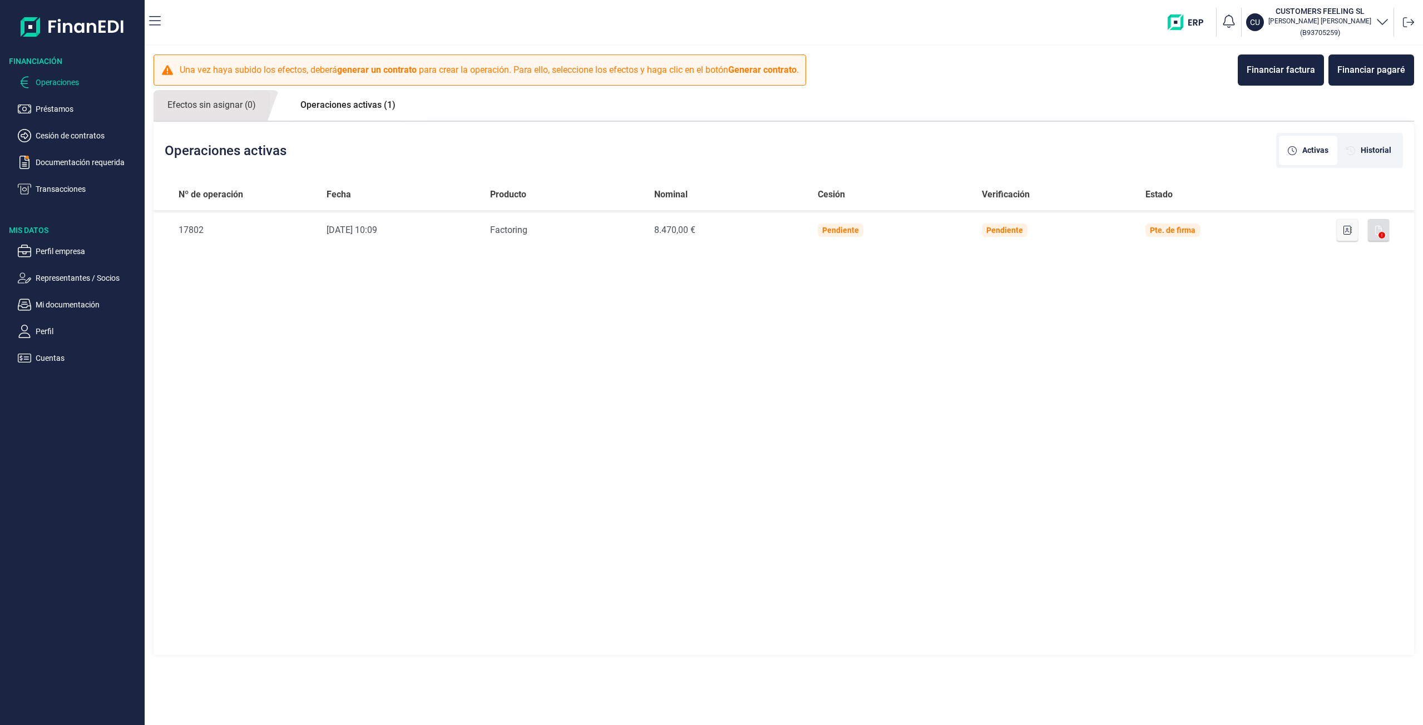
click at [1210, 25] on img "button" at bounding box center [1190, 22] width 44 height 16
